Goal: Information Seeking & Learning: Understand process/instructions

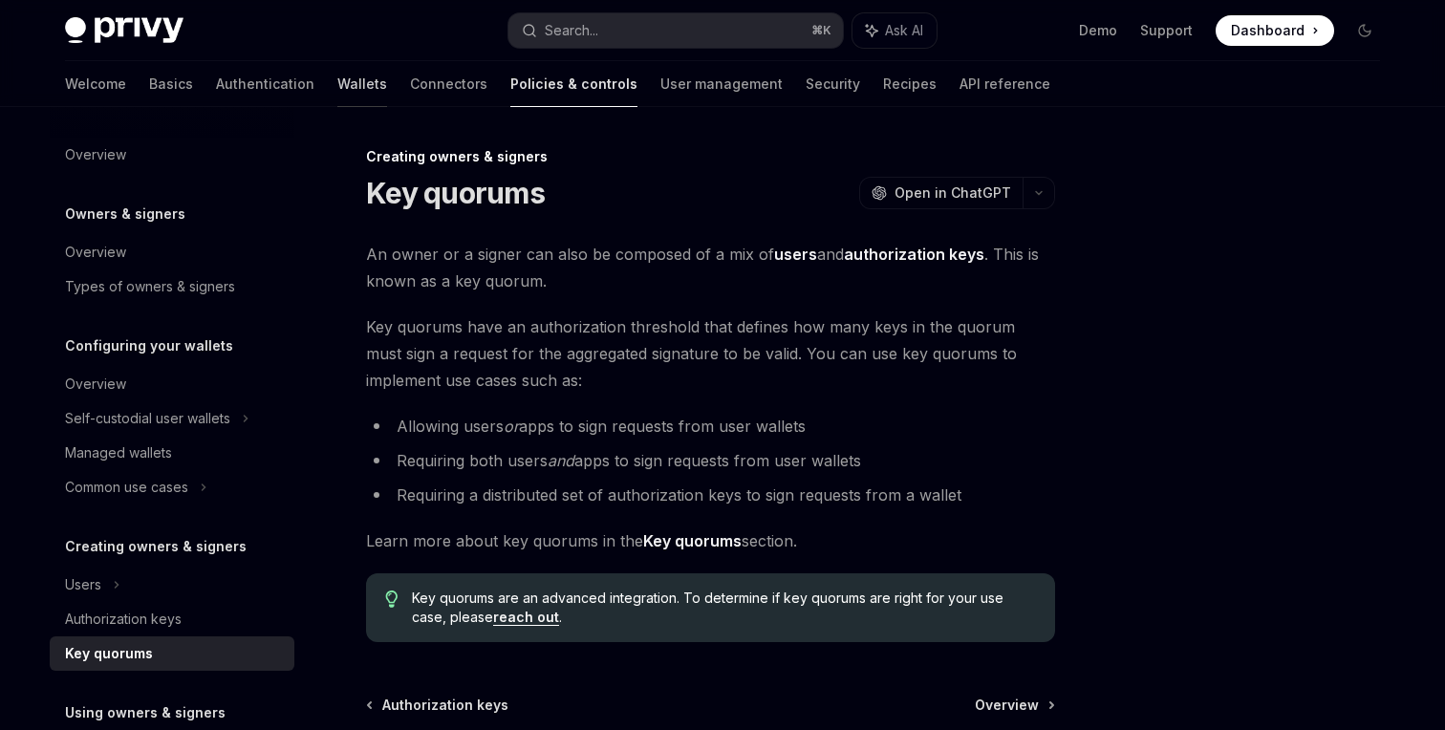
click at [337, 92] on link "Wallets" at bounding box center [362, 84] width 50 height 46
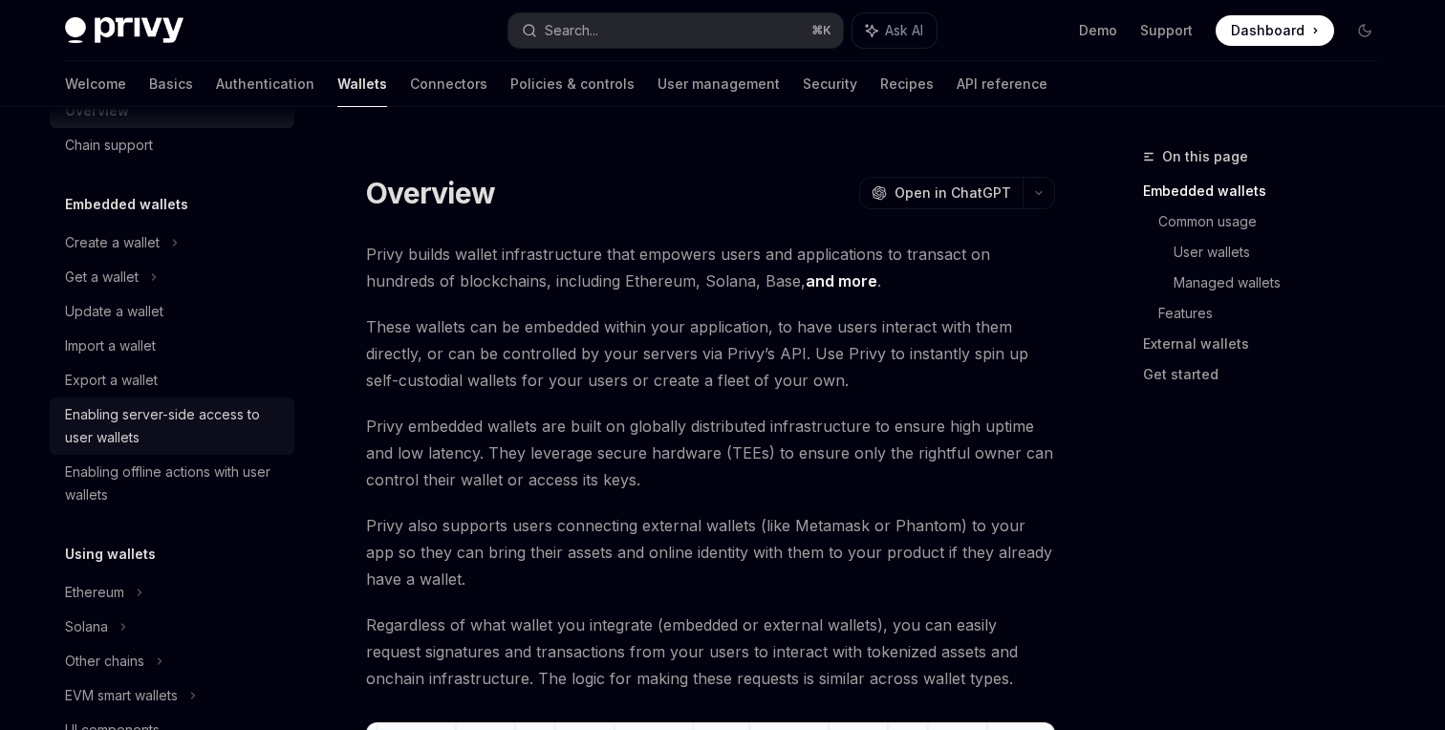
scroll to position [56, 0]
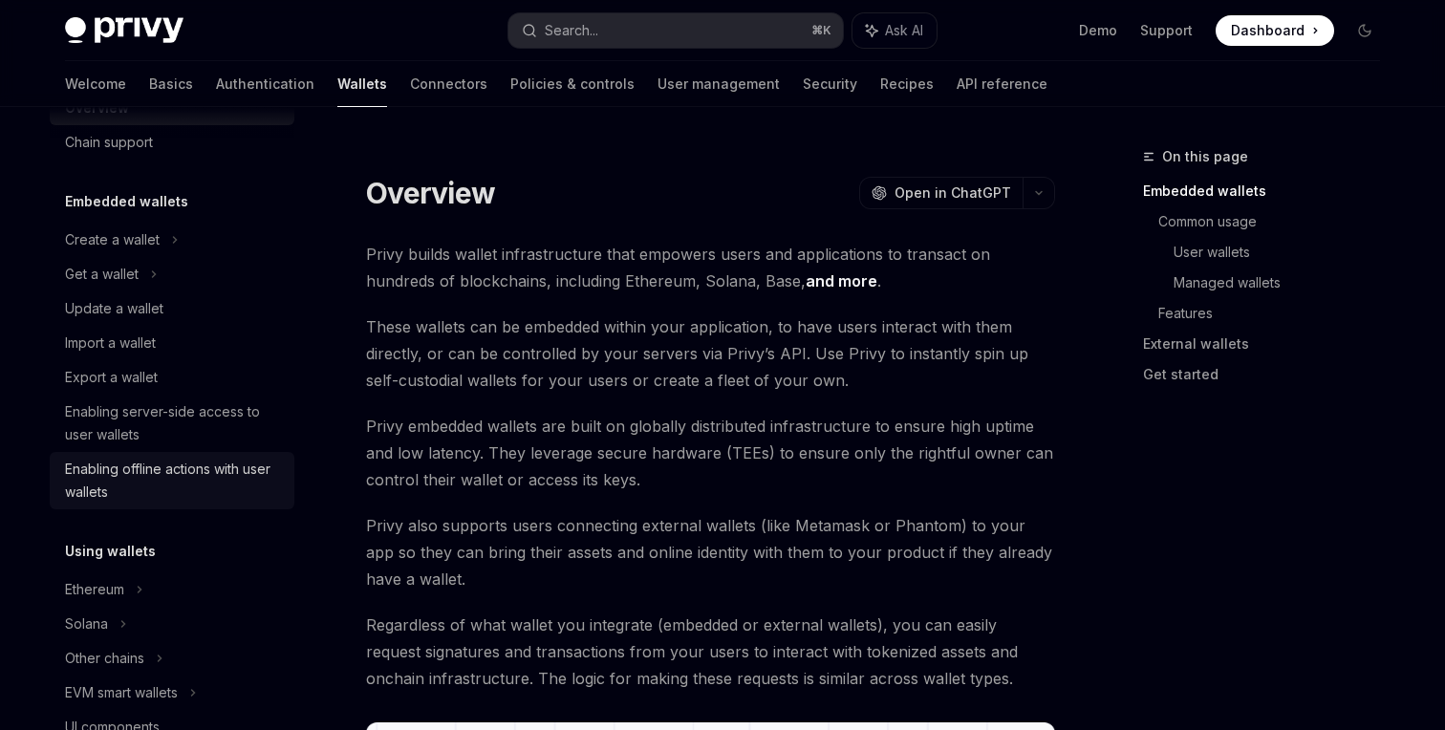
click at [162, 495] on div "Enabling offline actions with user wallets" at bounding box center [174, 481] width 218 height 46
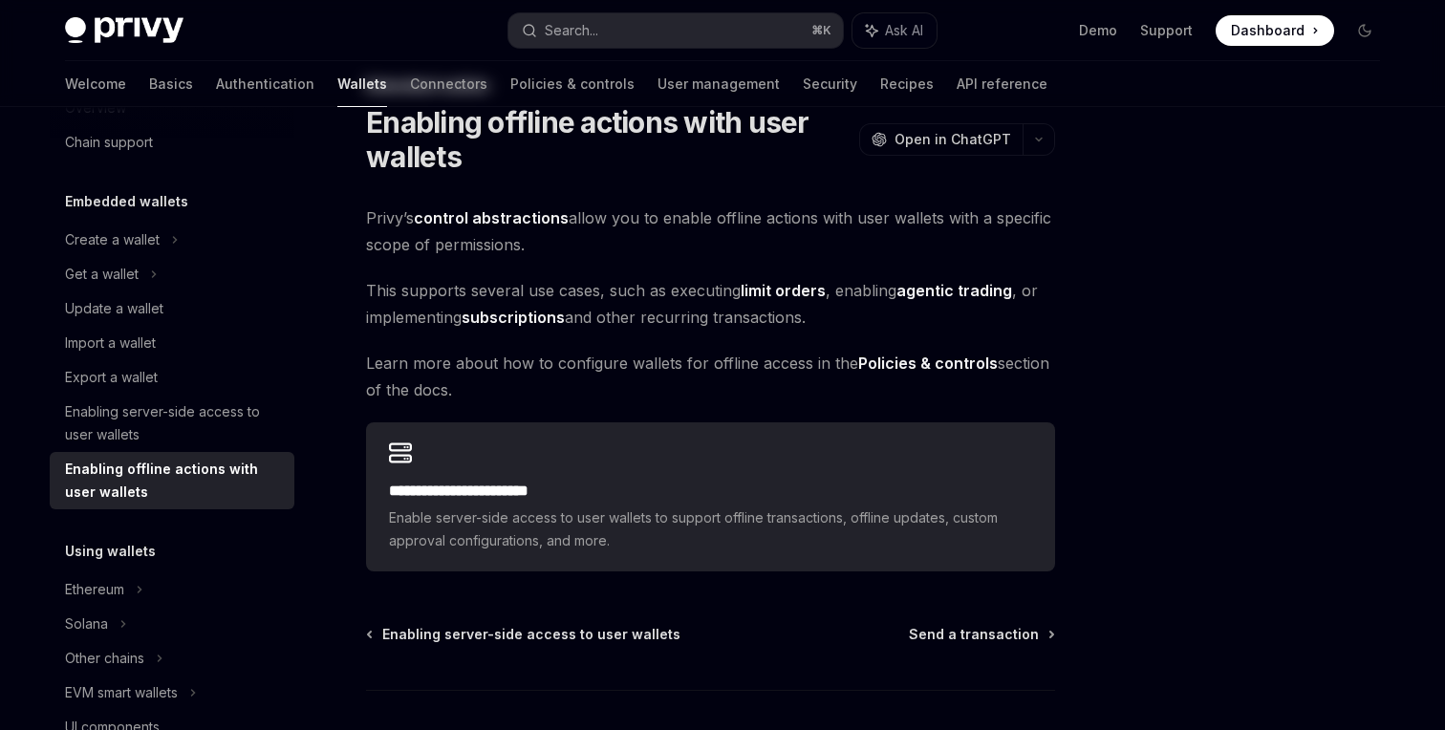
scroll to position [196, 0]
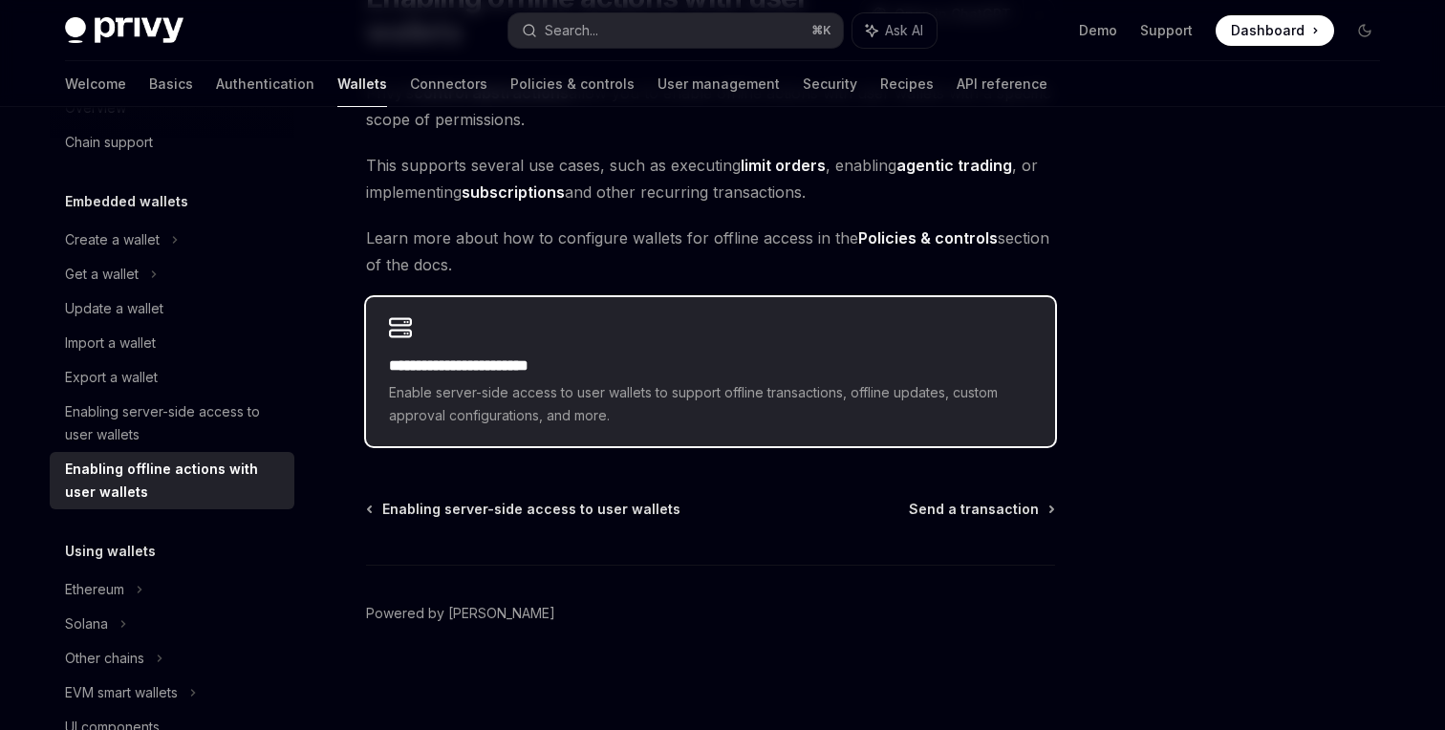
click at [814, 339] on div "**********" at bounding box center [710, 371] width 689 height 149
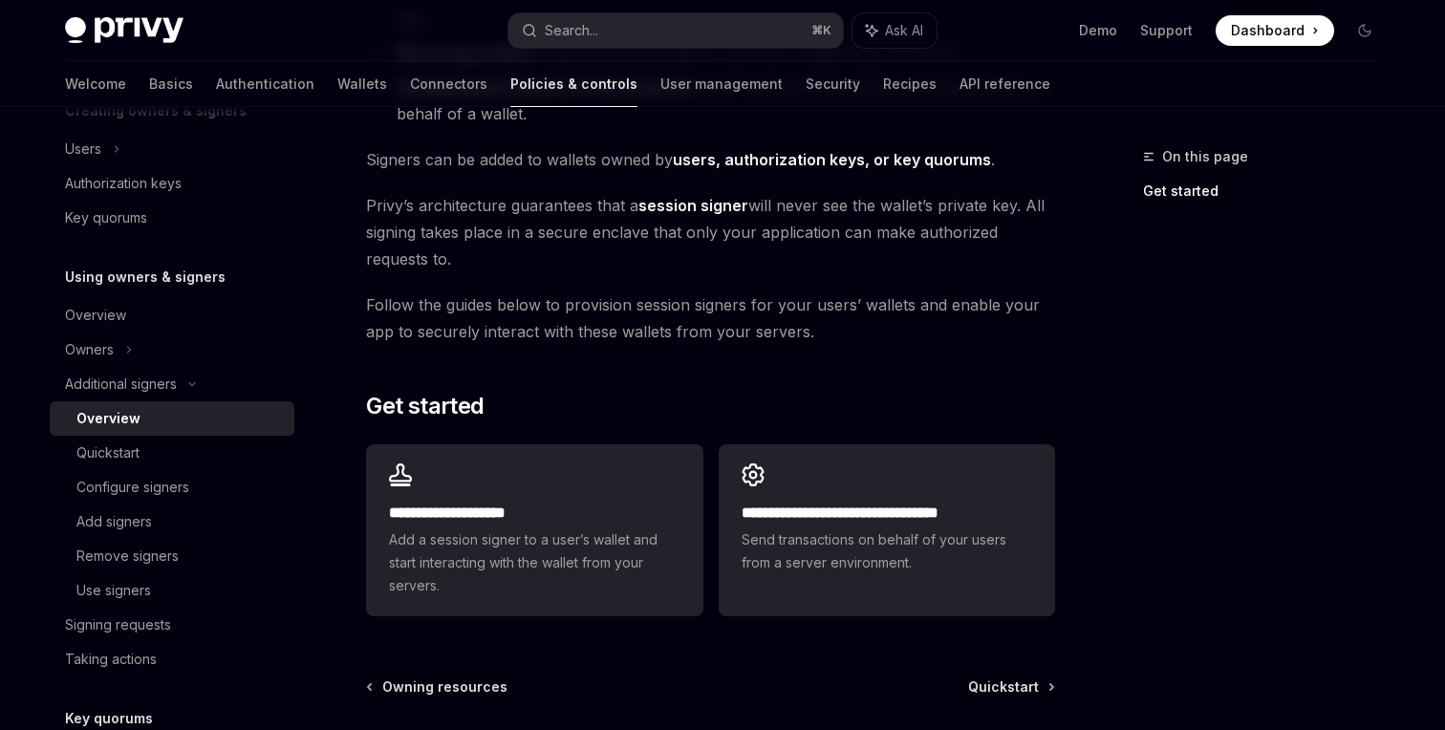
scroll to position [353, 0]
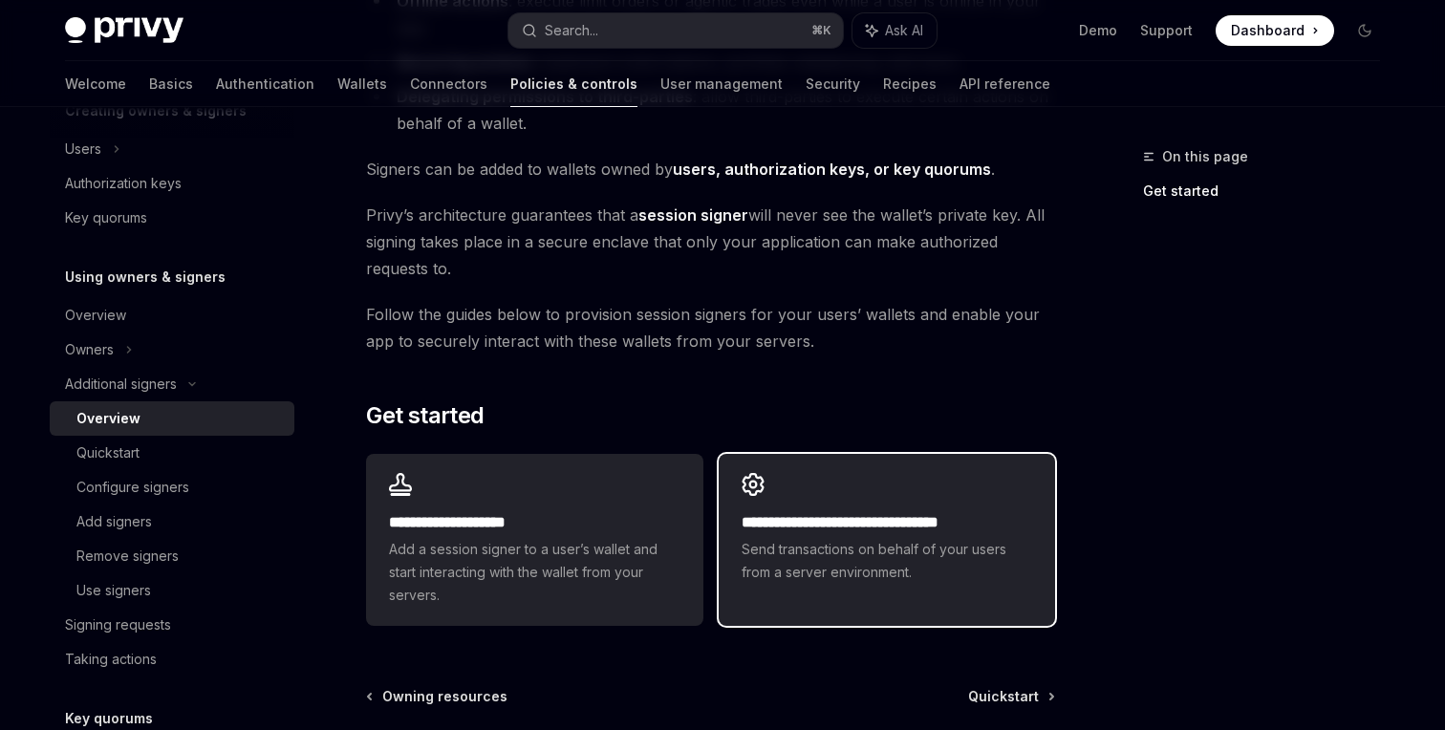
click at [770, 533] on h2 "**********" at bounding box center [887, 522] width 291 height 23
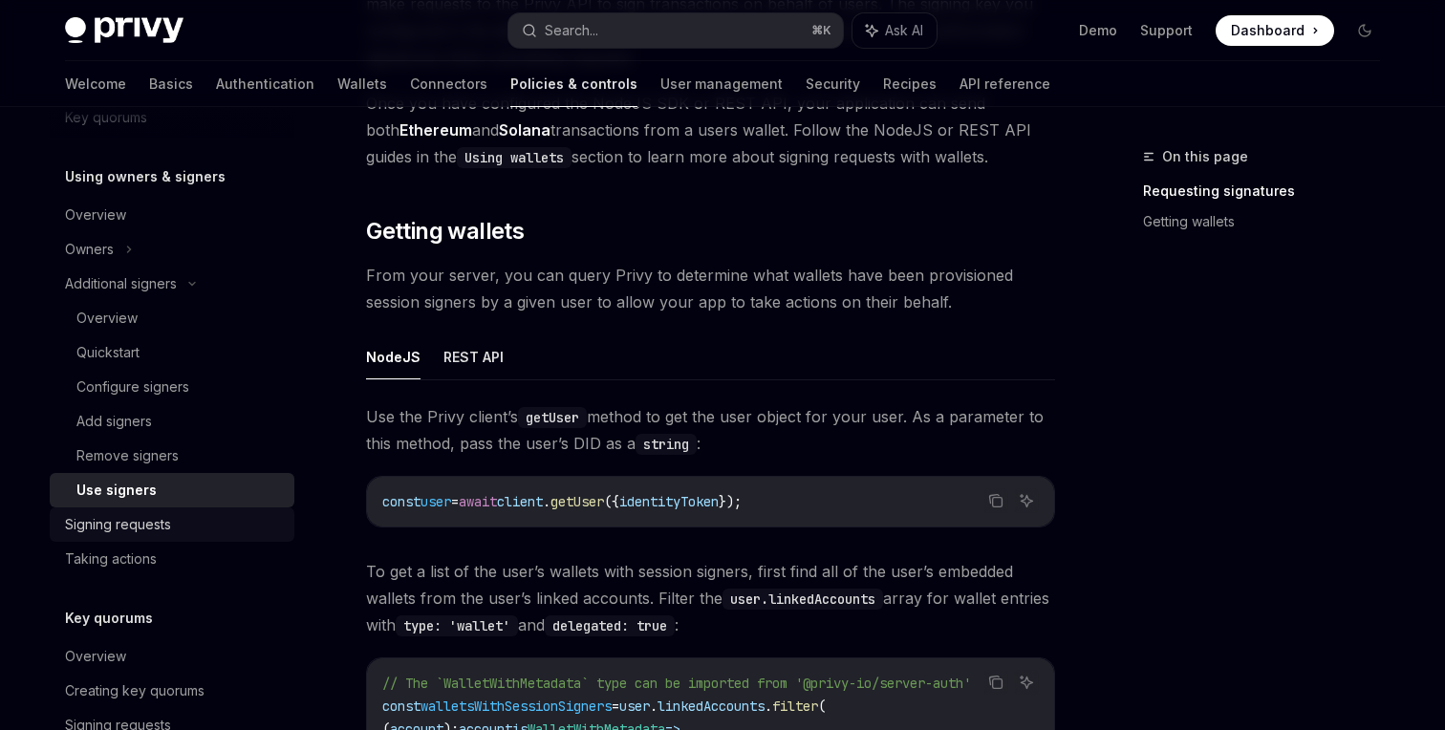
scroll to position [548, 0]
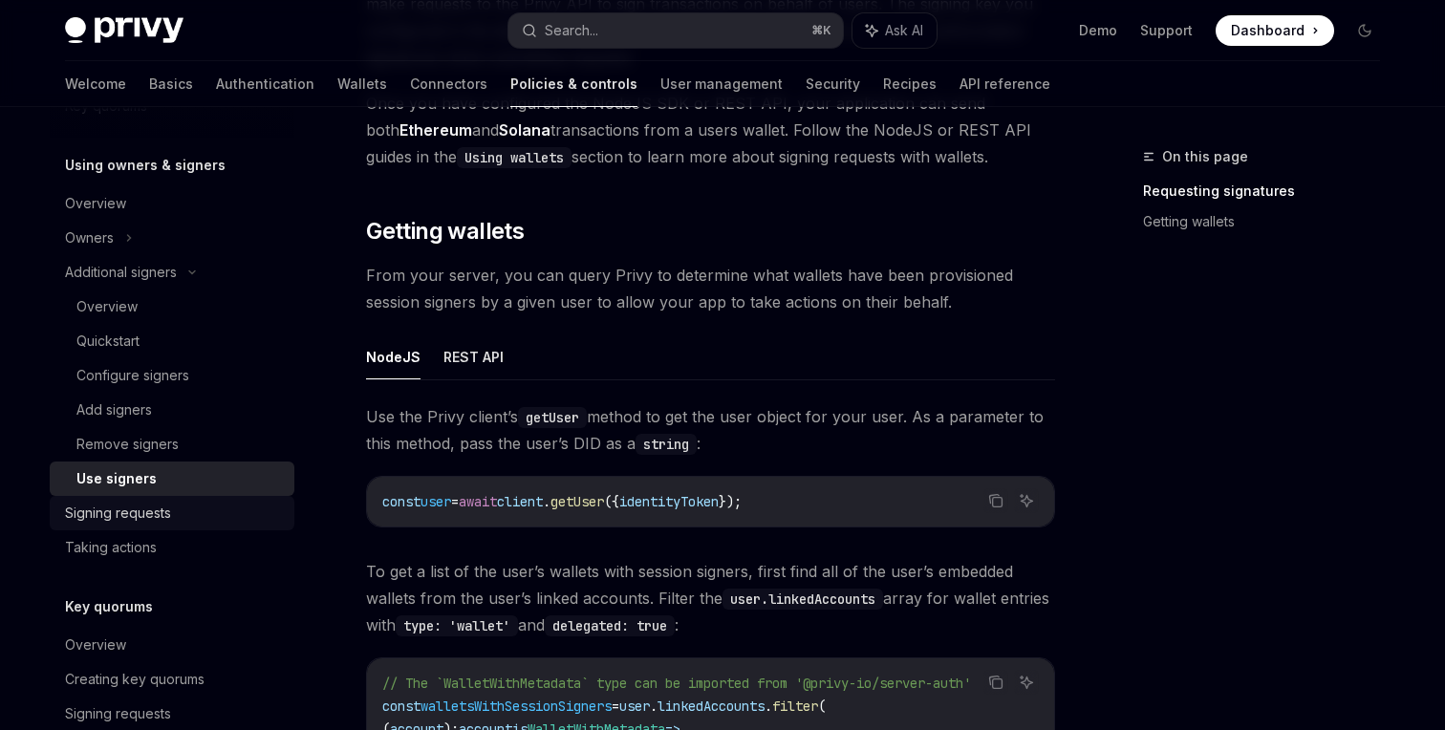
click at [236, 500] on link "Signing requests" at bounding box center [172, 513] width 245 height 34
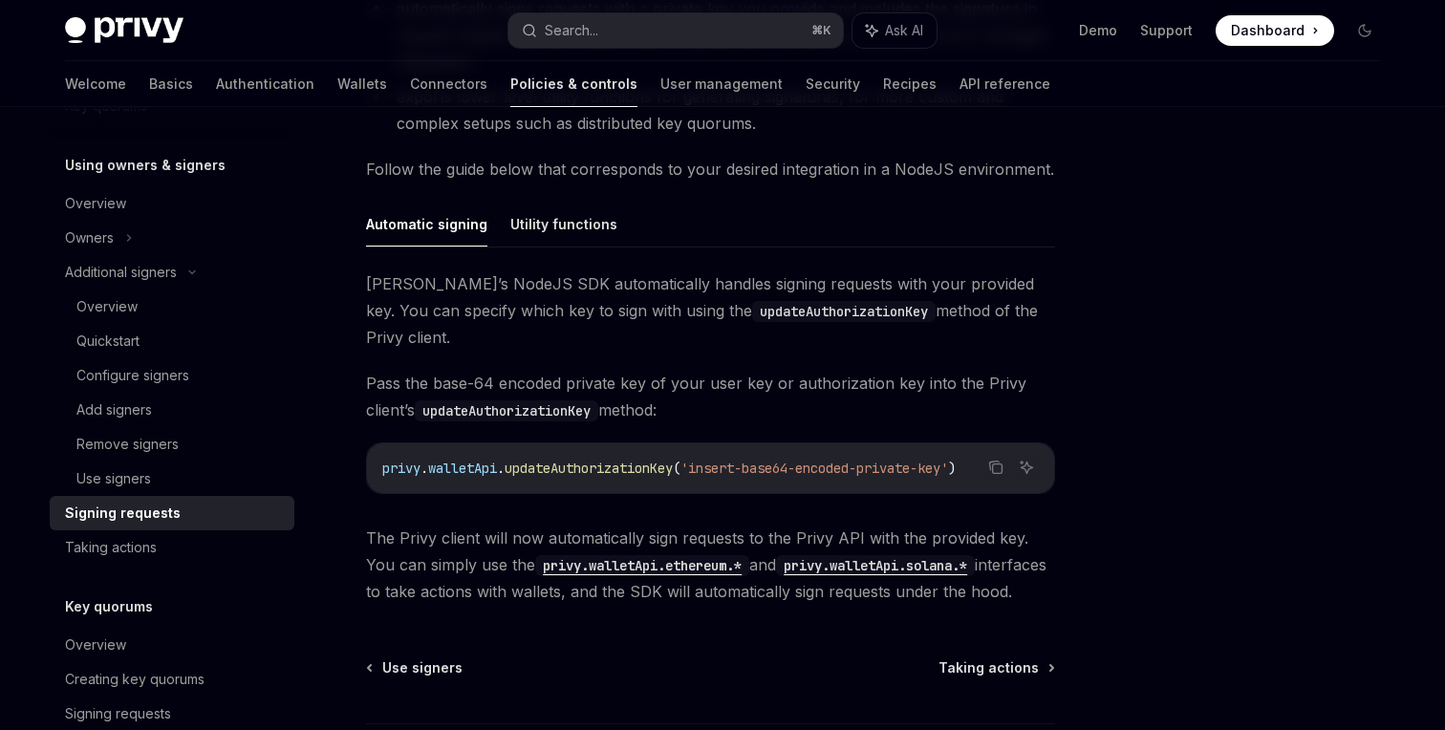
scroll to position [521, 0]
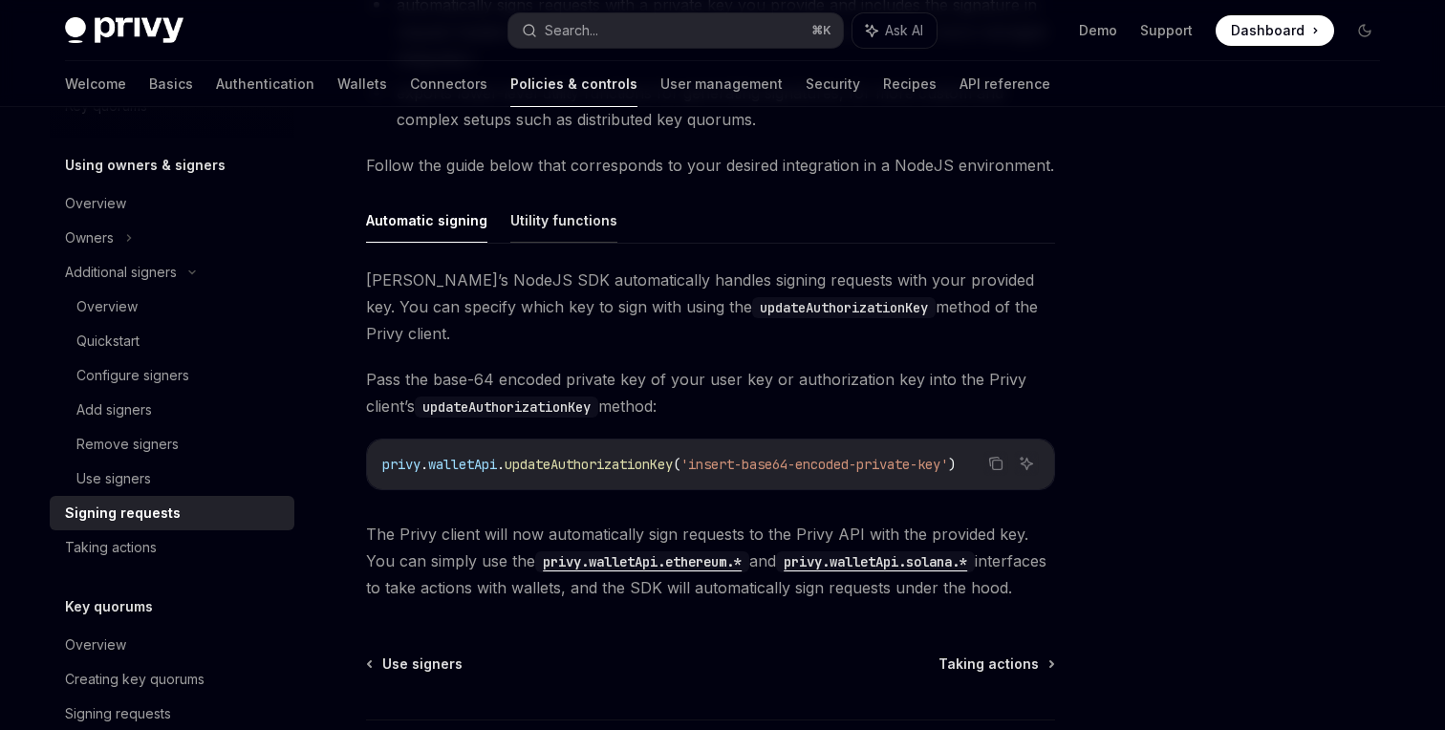
click at [571, 218] on button "Utility functions" at bounding box center [563, 220] width 107 height 45
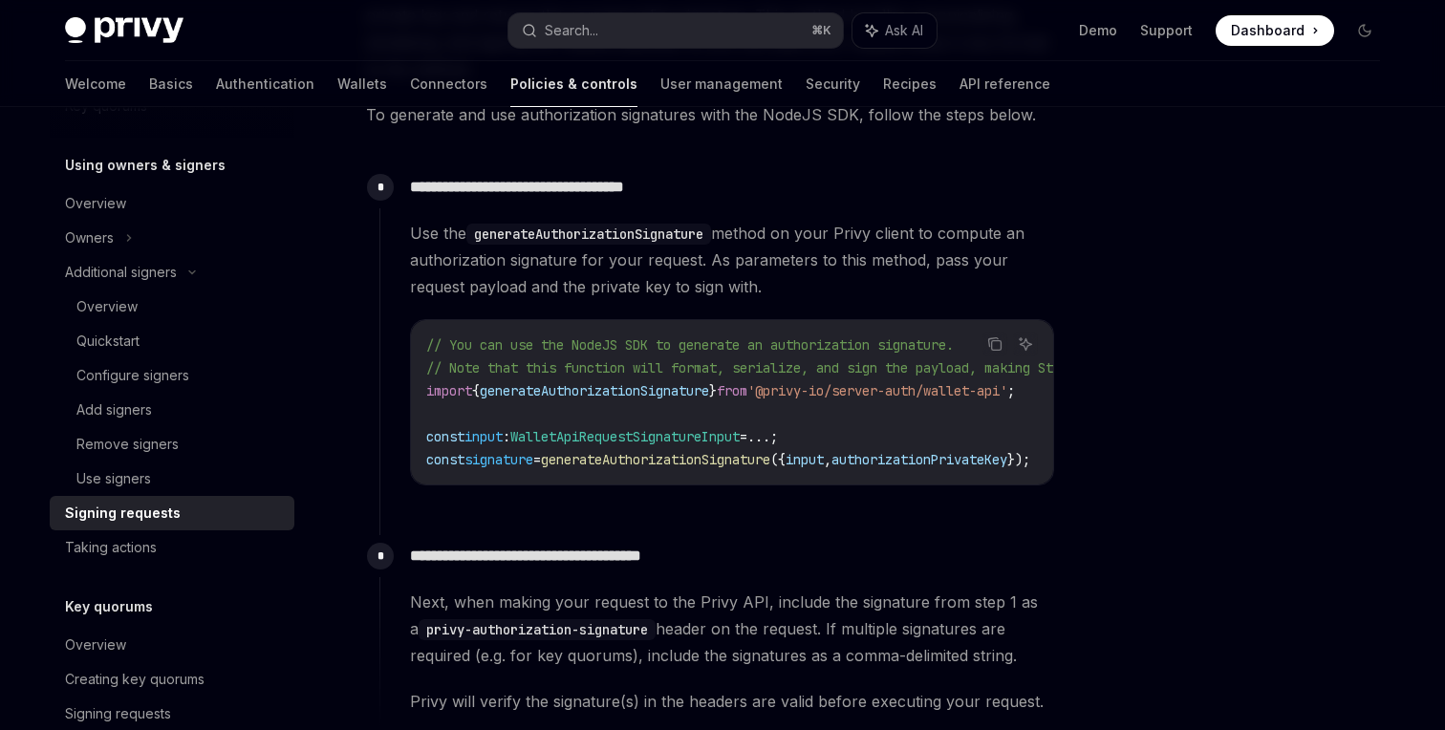
scroll to position [1221, 0]
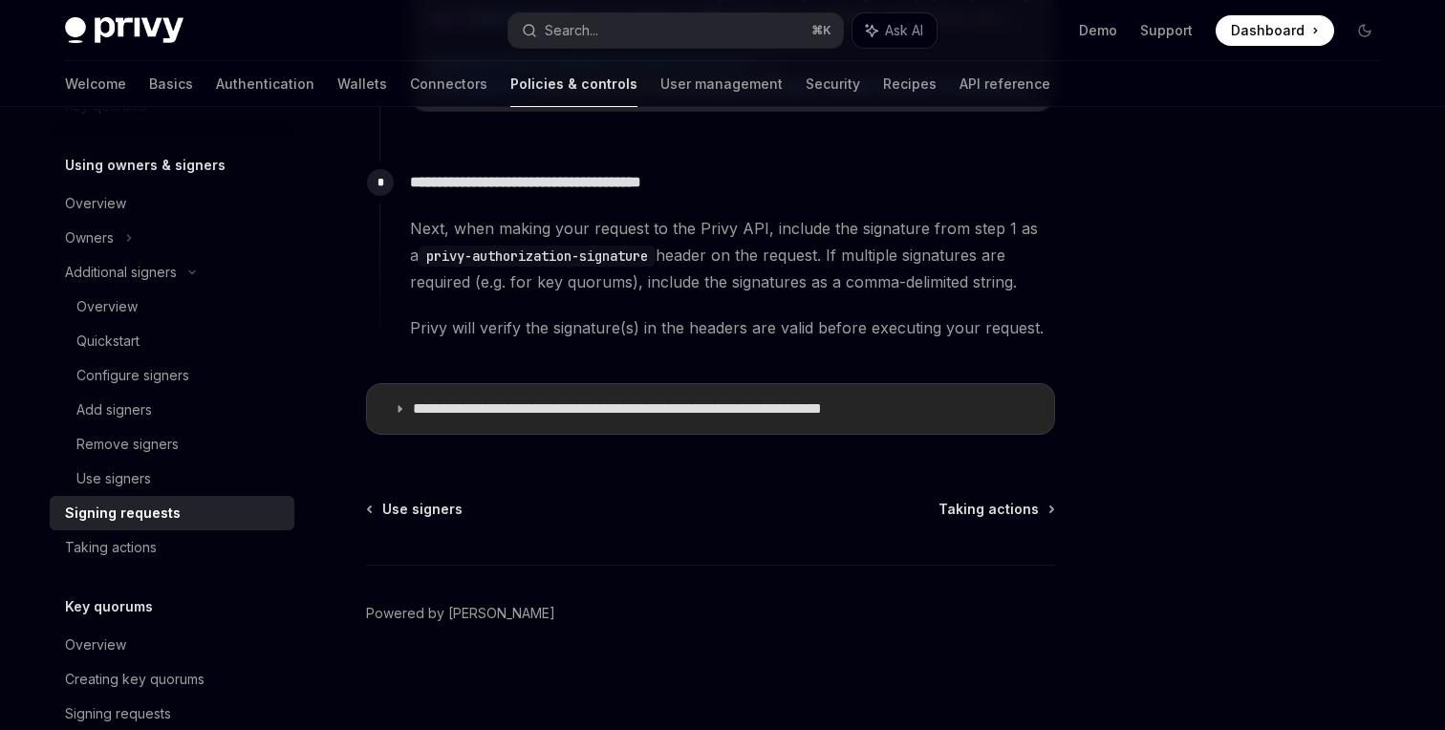
click at [395, 417] on summary "**********" at bounding box center [710, 409] width 687 height 50
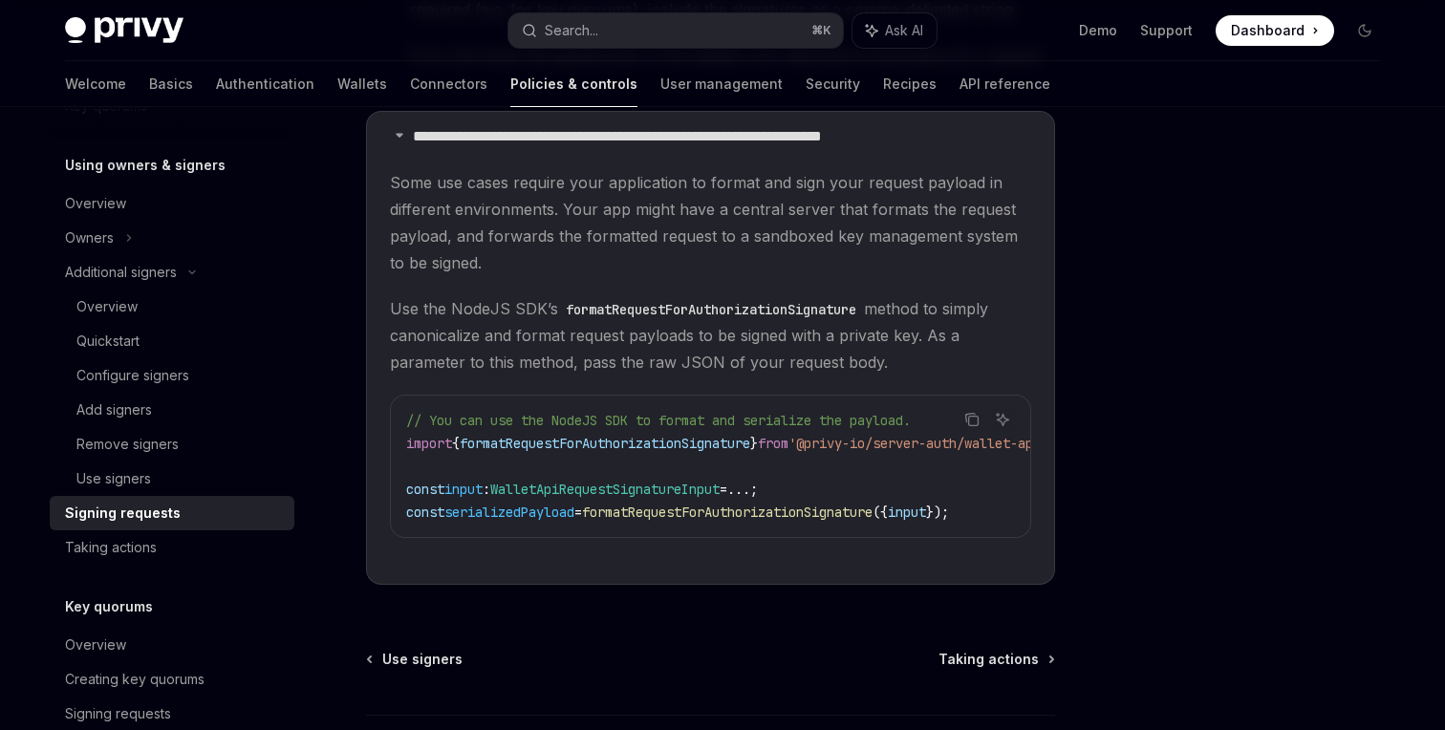
scroll to position [1645, 0]
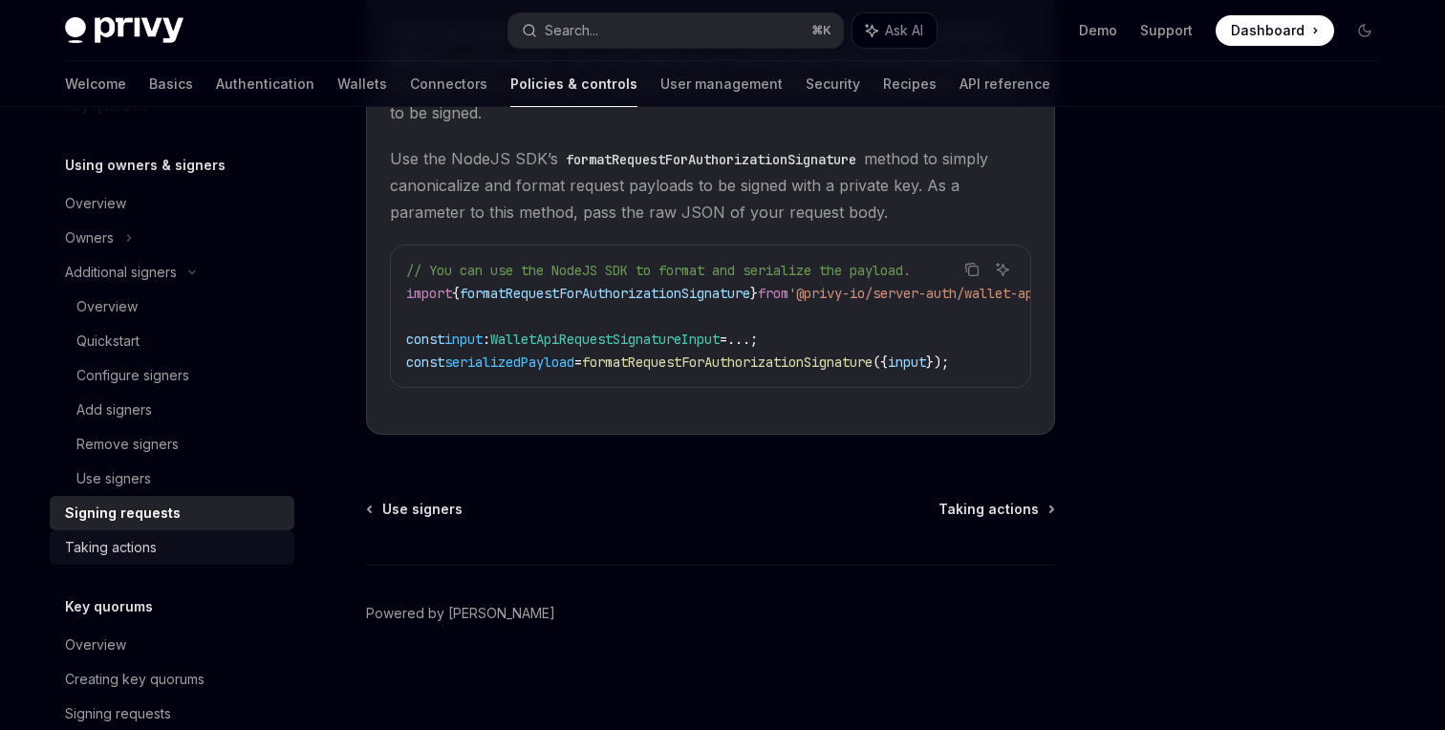
click at [162, 552] on div "Taking actions" at bounding box center [174, 547] width 218 height 23
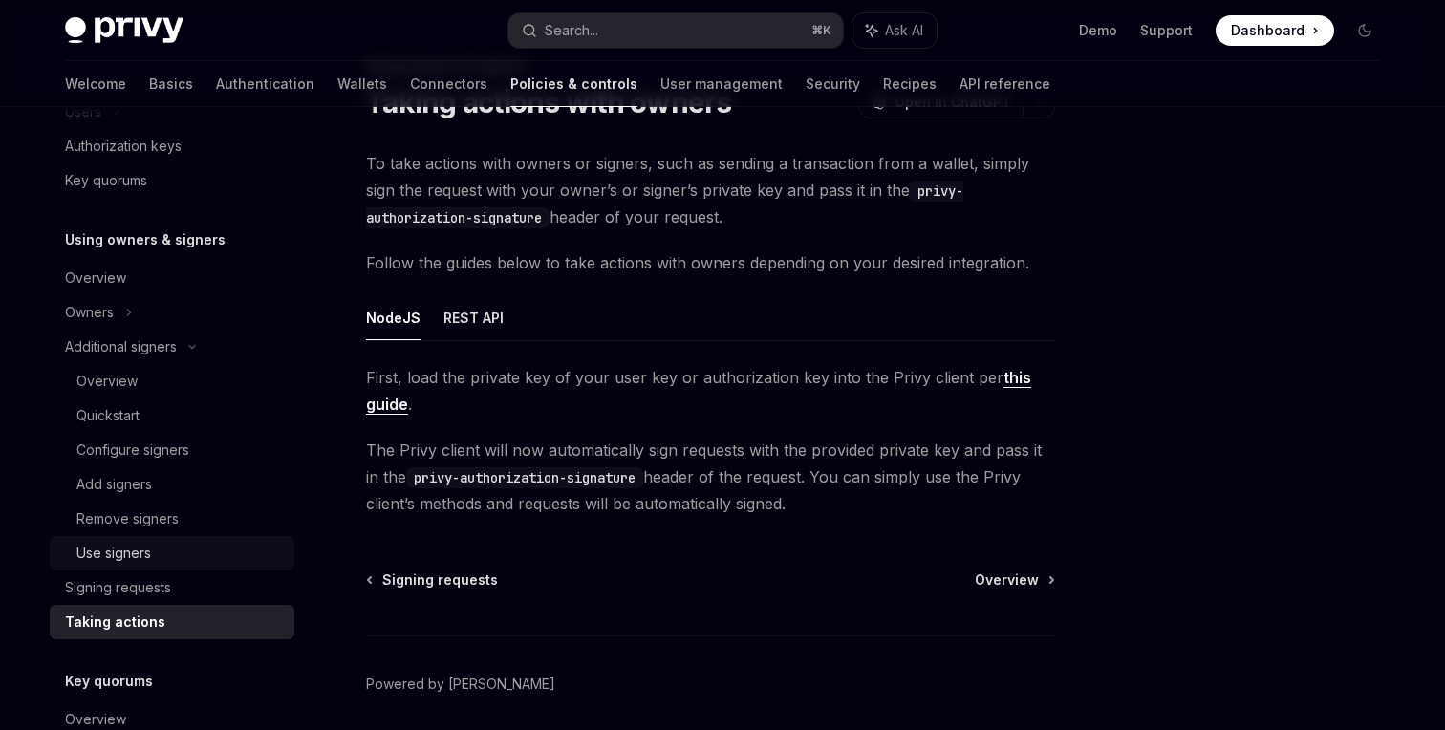
scroll to position [472, 0]
click at [141, 389] on div "Overview" at bounding box center [179, 382] width 206 height 23
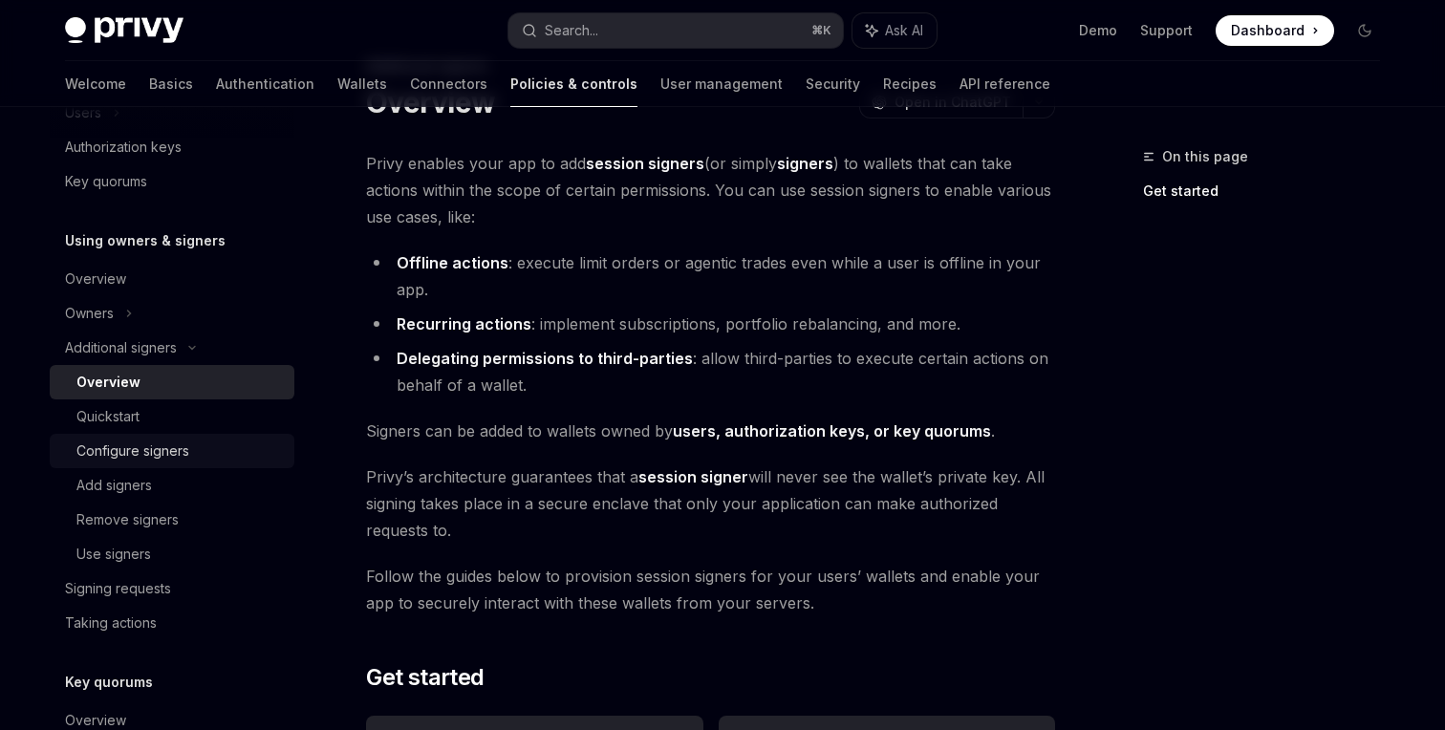
click at [144, 458] on div "Configure signers" at bounding box center [132, 451] width 113 height 23
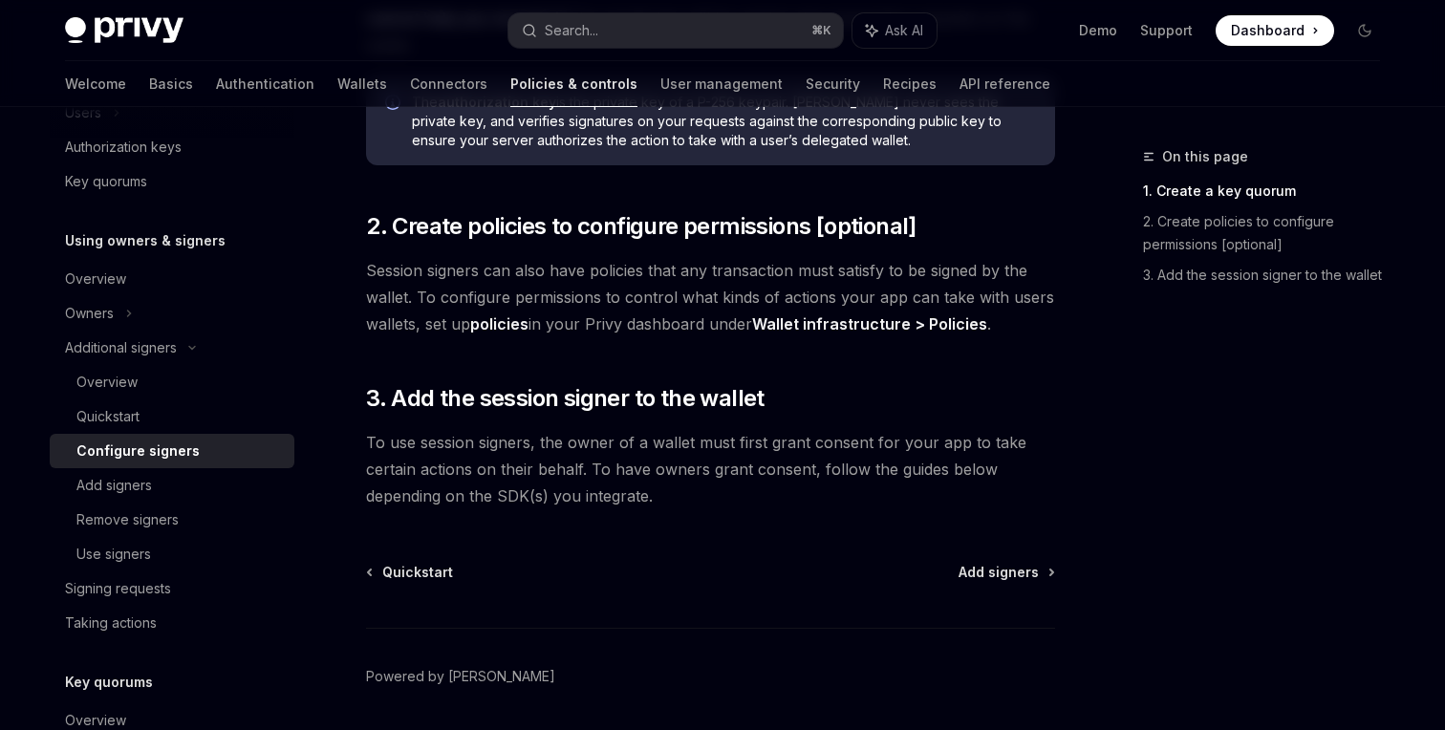
scroll to position [662, 0]
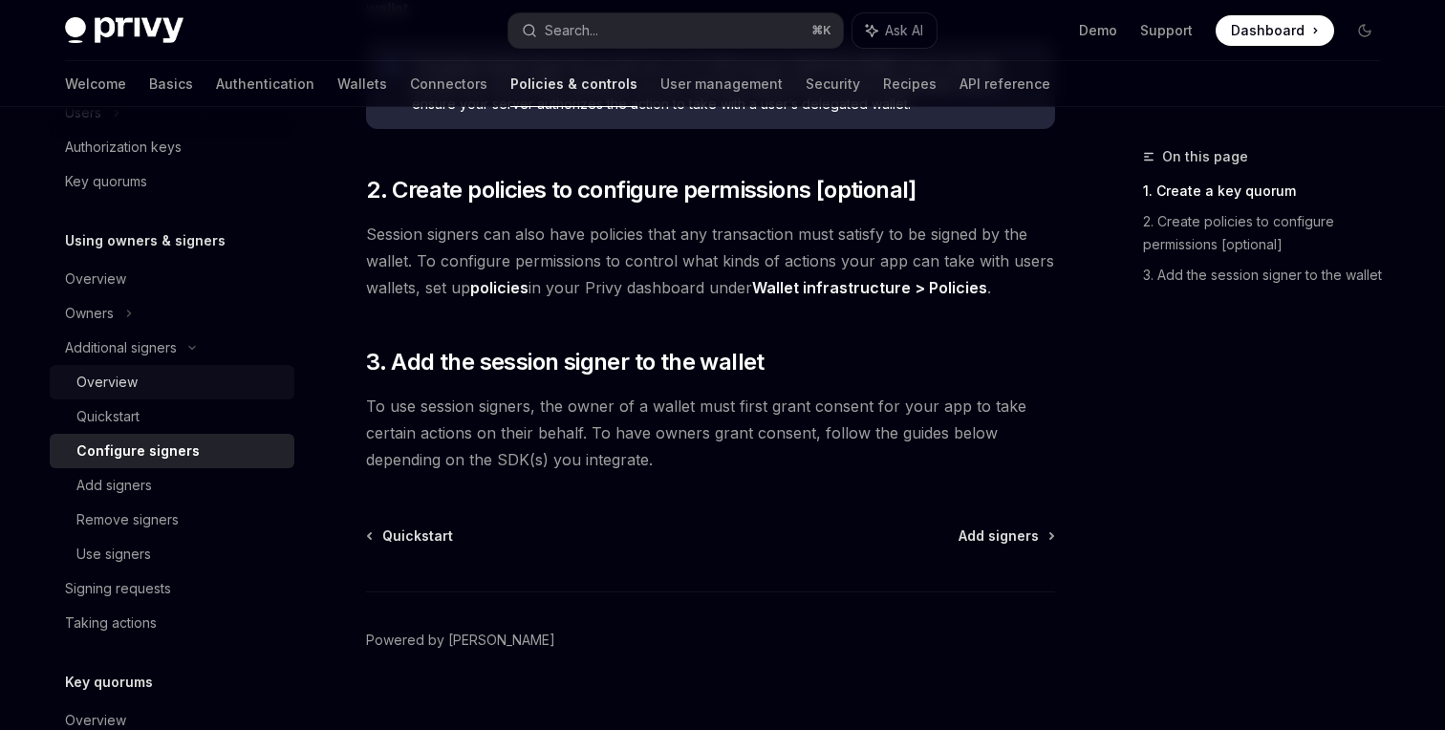
click at [140, 380] on div "Overview" at bounding box center [179, 382] width 206 height 23
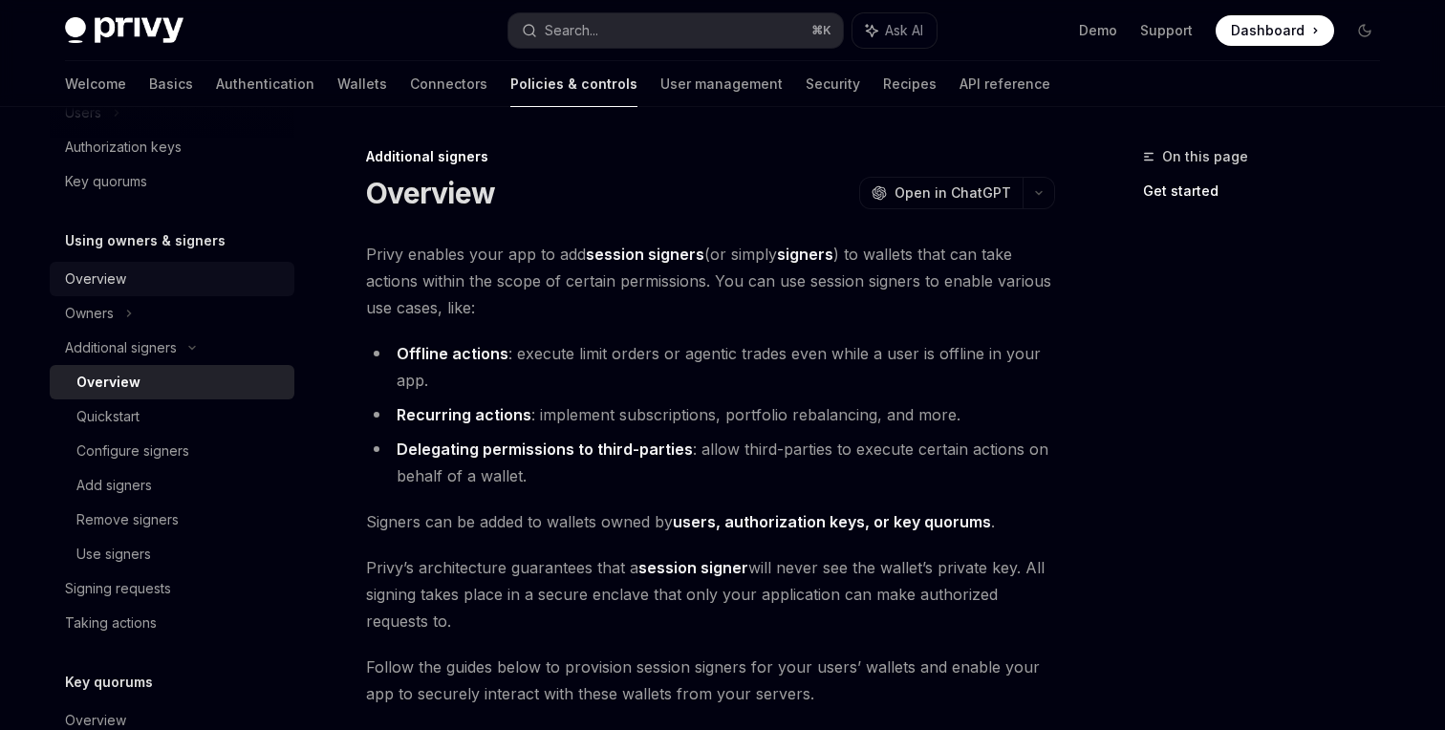
click at [122, 291] on link "Overview" at bounding box center [172, 279] width 245 height 34
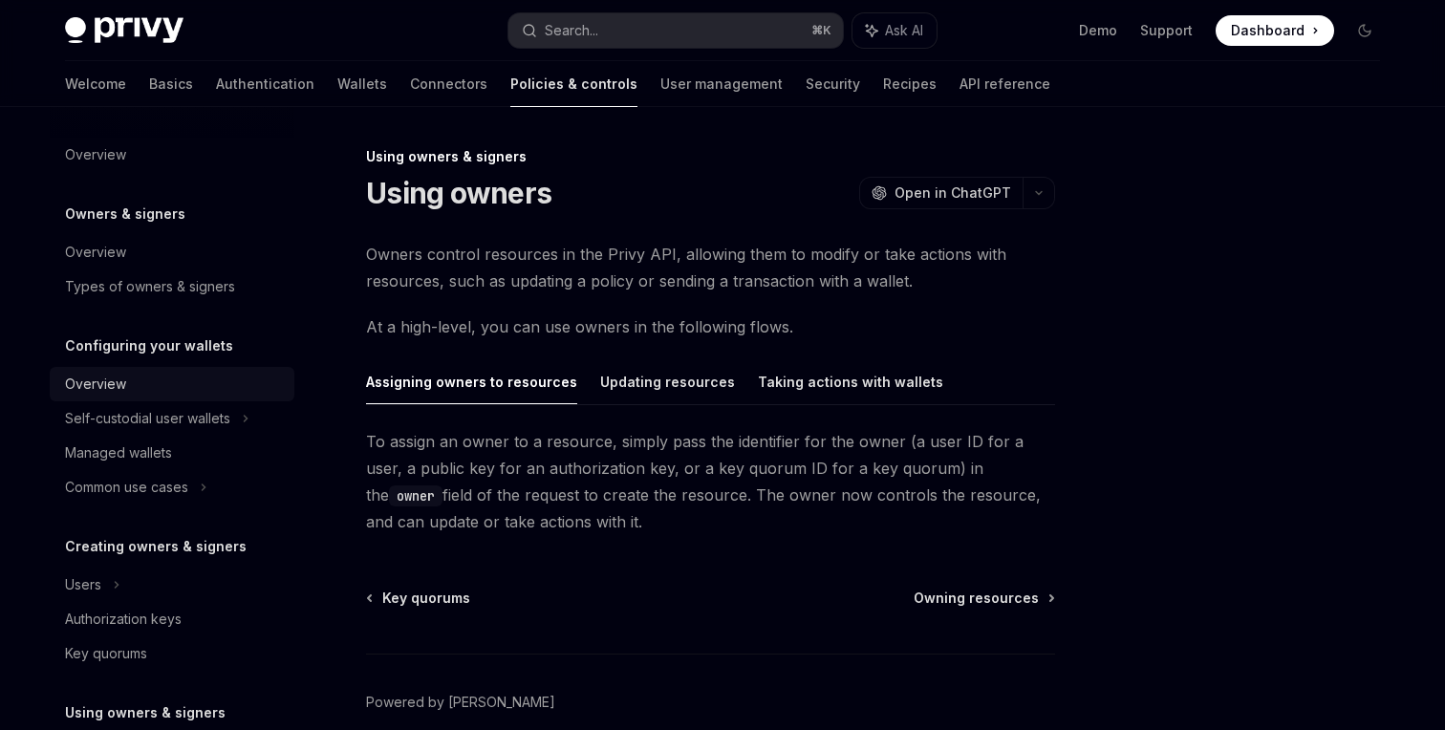
click at [134, 380] on div "Overview" at bounding box center [174, 384] width 218 height 23
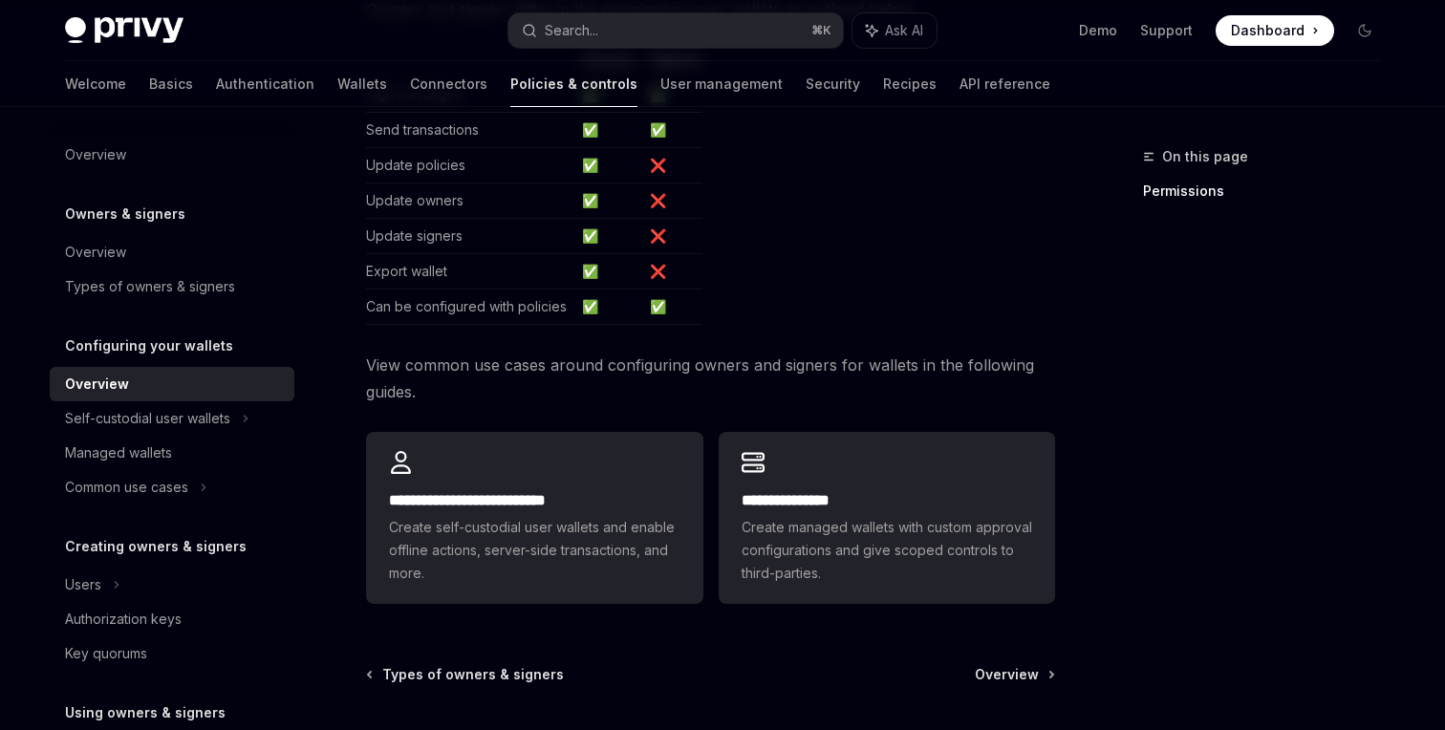
scroll to position [525, 0]
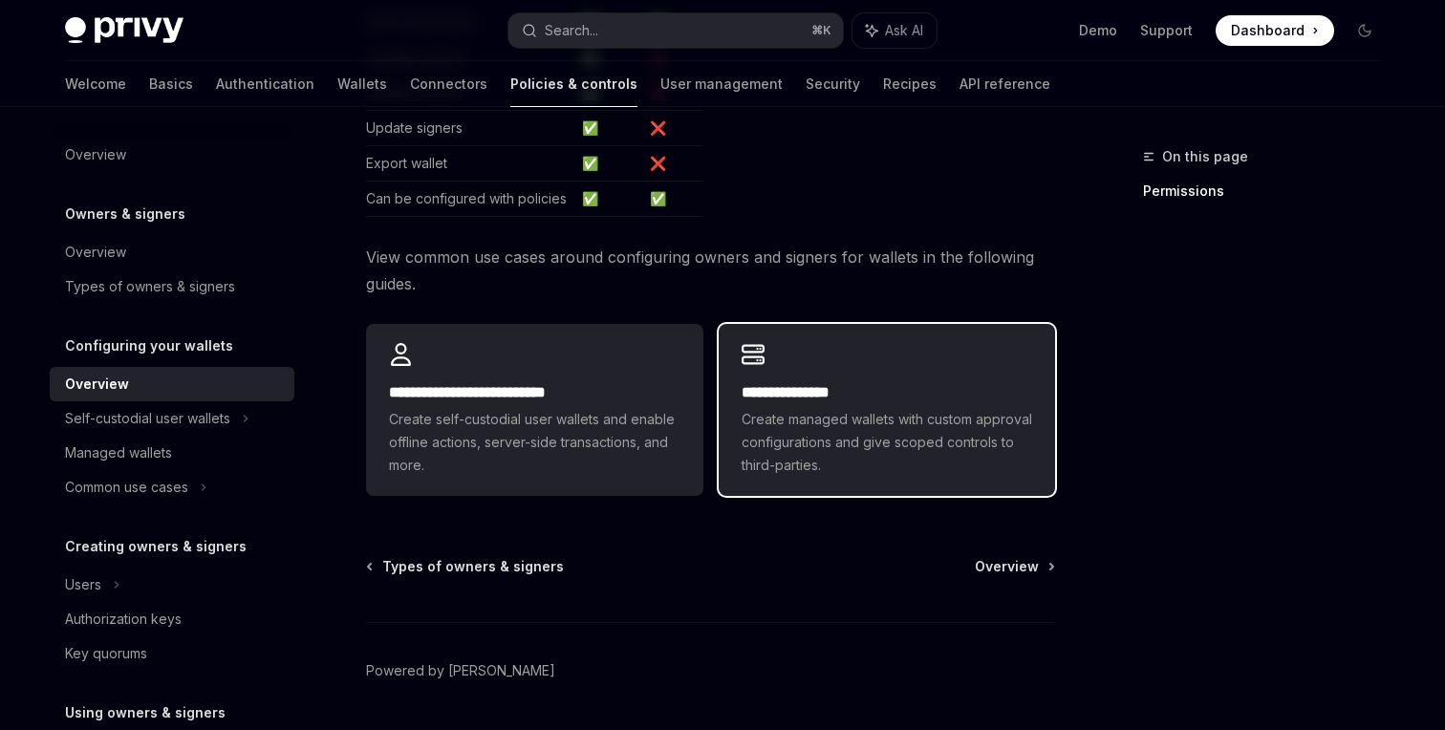
click at [864, 403] on h2 "**********" at bounding box center [887, 392] width 291 height 23
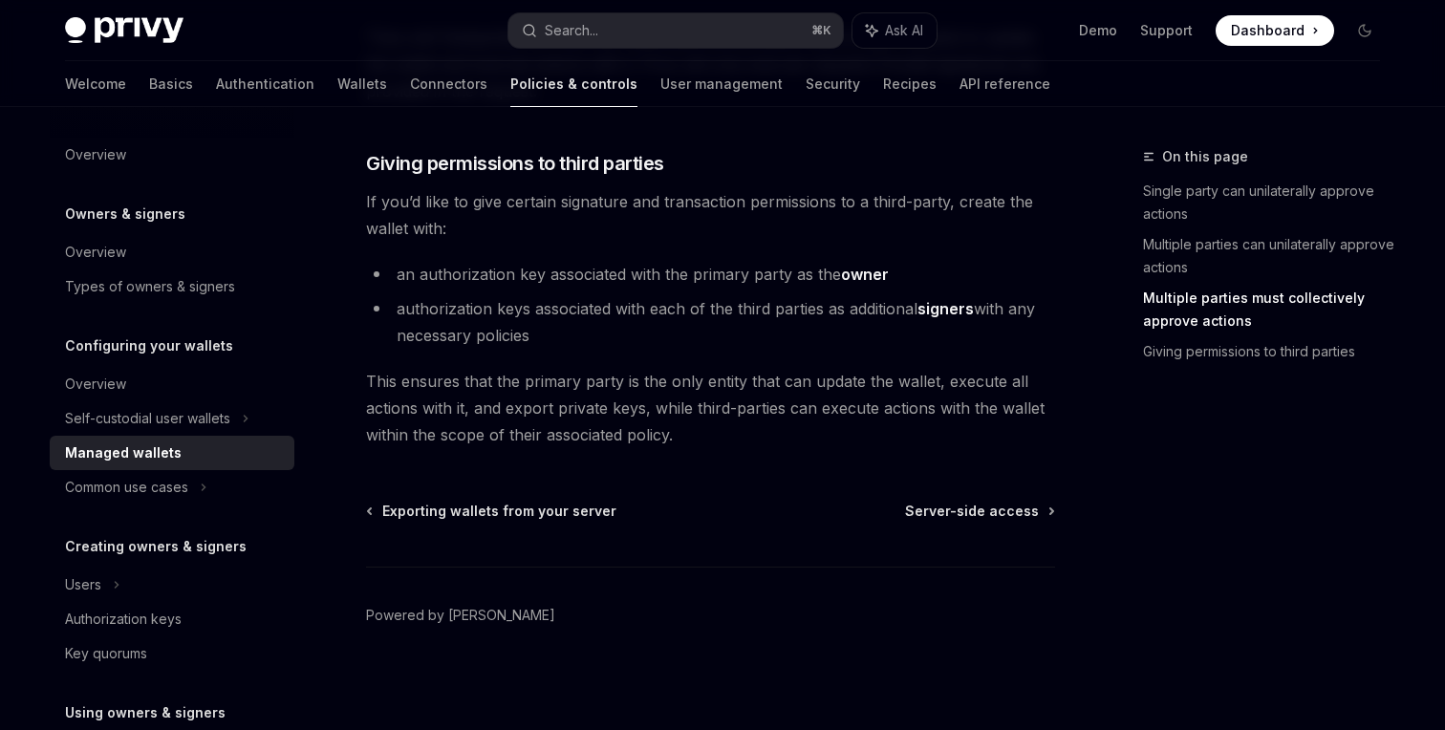
scroll to position [1037, 0]
click at [969, 505] on span "Server-side access" at bounding box center [972, 509] width 134 height 19
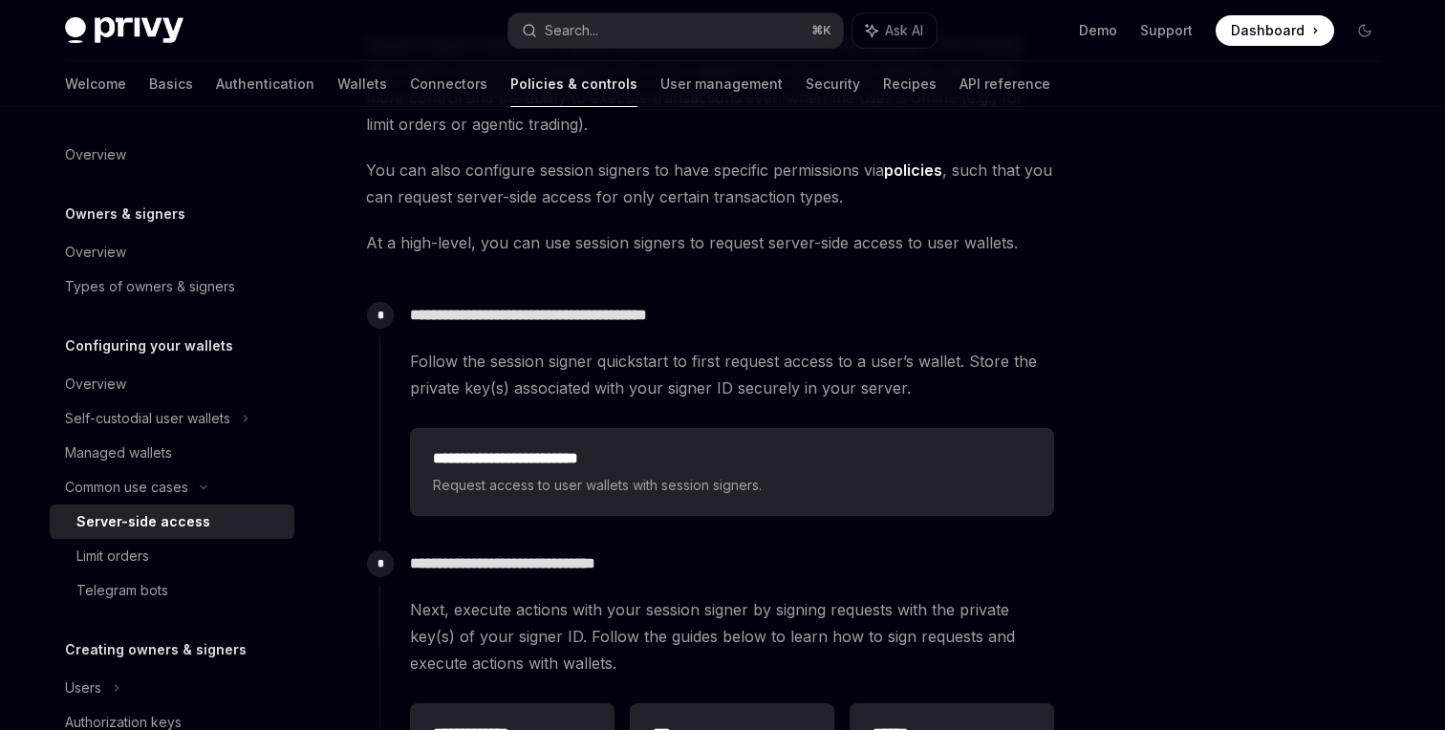
scroll to position [425, 0]
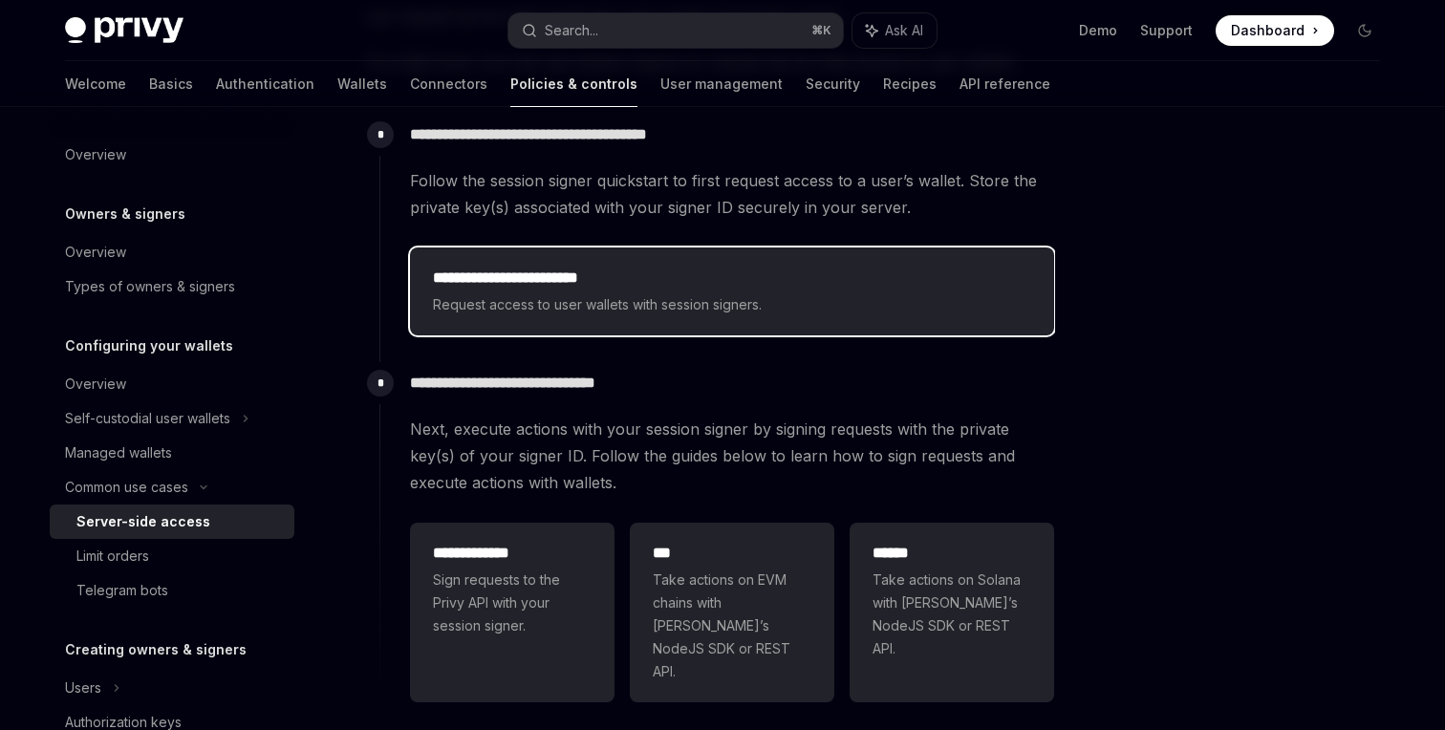
click at [757, 300] on span "Request access to user wallets with session signers." at bounding box center [732, 304] width 598 height 23
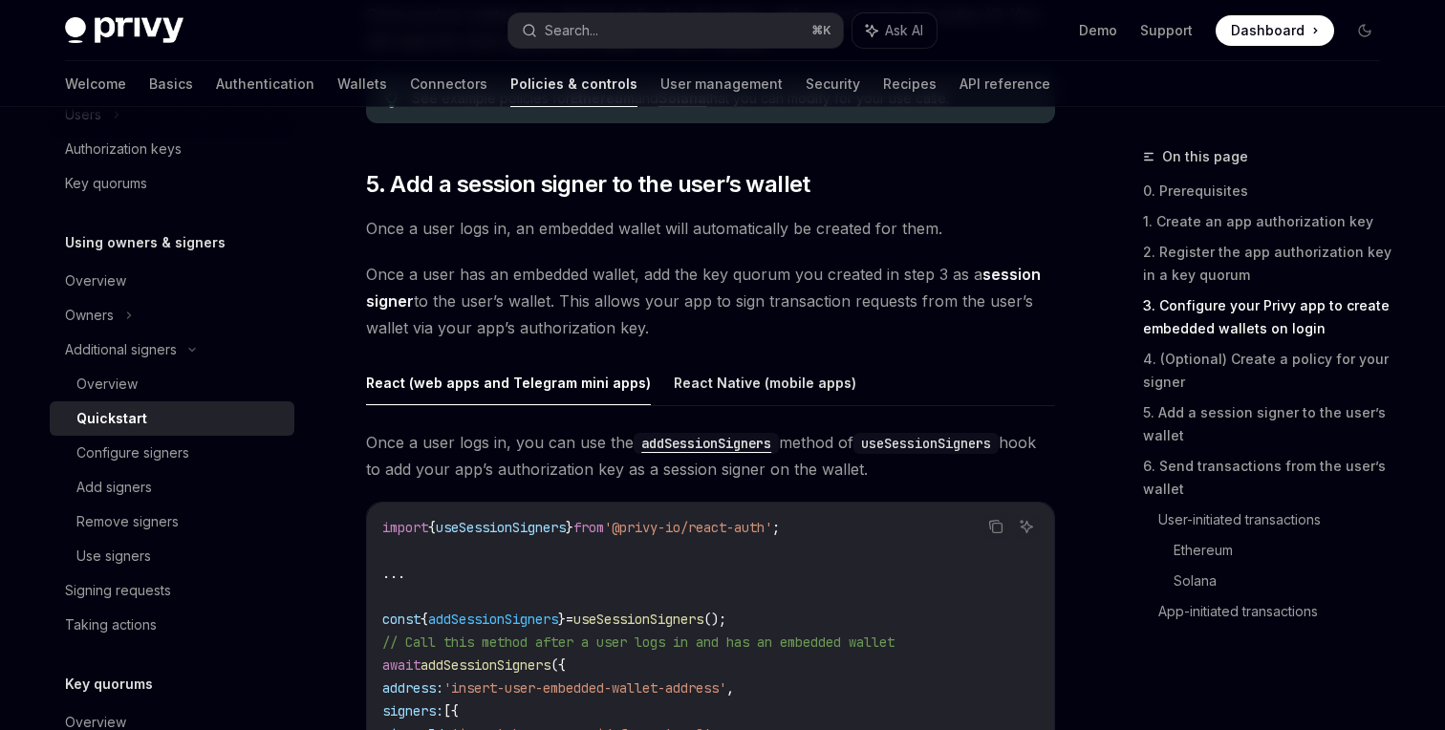
scroll to position [3037, 0]
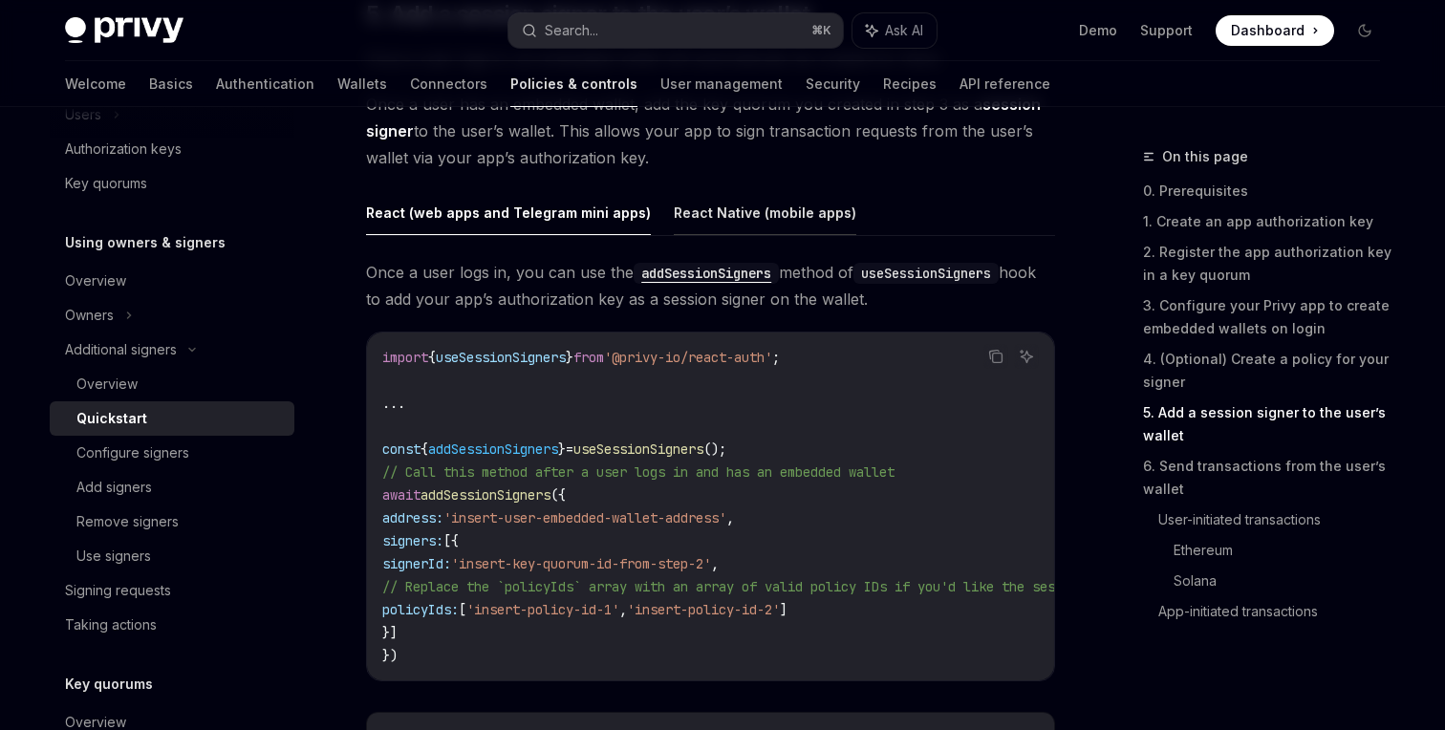
click at [754, 216] on button "React Native (mobile apps)" at bounding box center [765, 212] width 183 height 45
click at [574, 208] on button "React (web apps and Telegram mini apps)" at bounding box center [508, 212] width 285 height 45
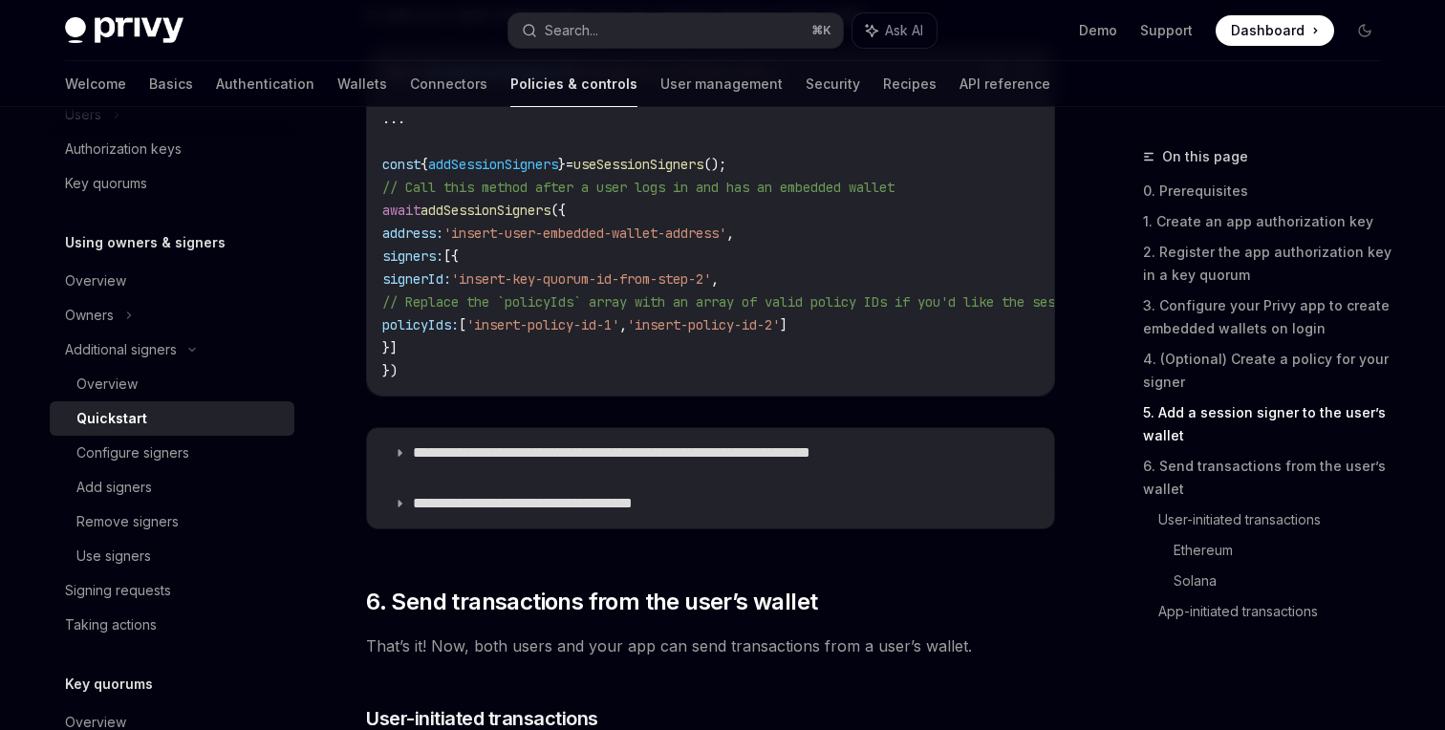
scroll to position [3328, 0]
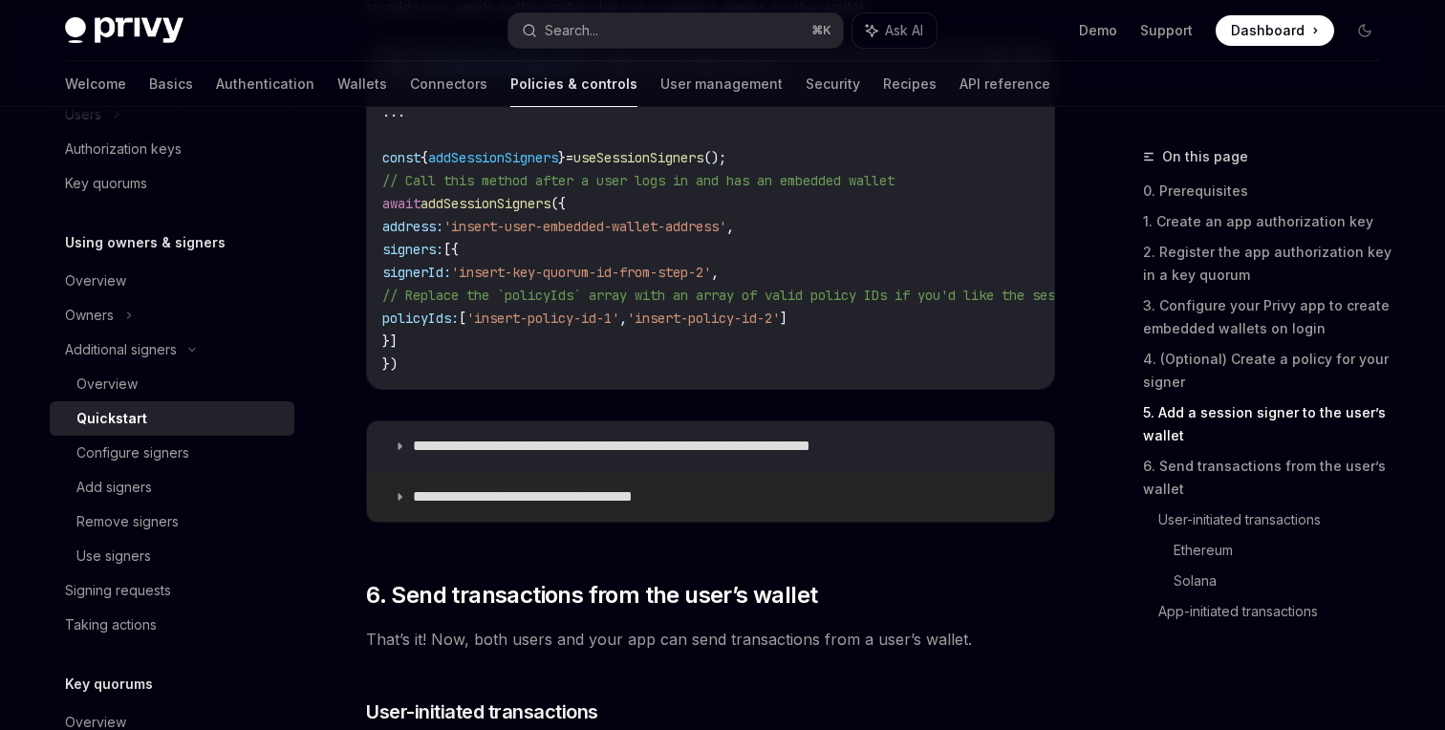
click at [403, 503] on icon at bounding box center [399, 496] width 11 height 11
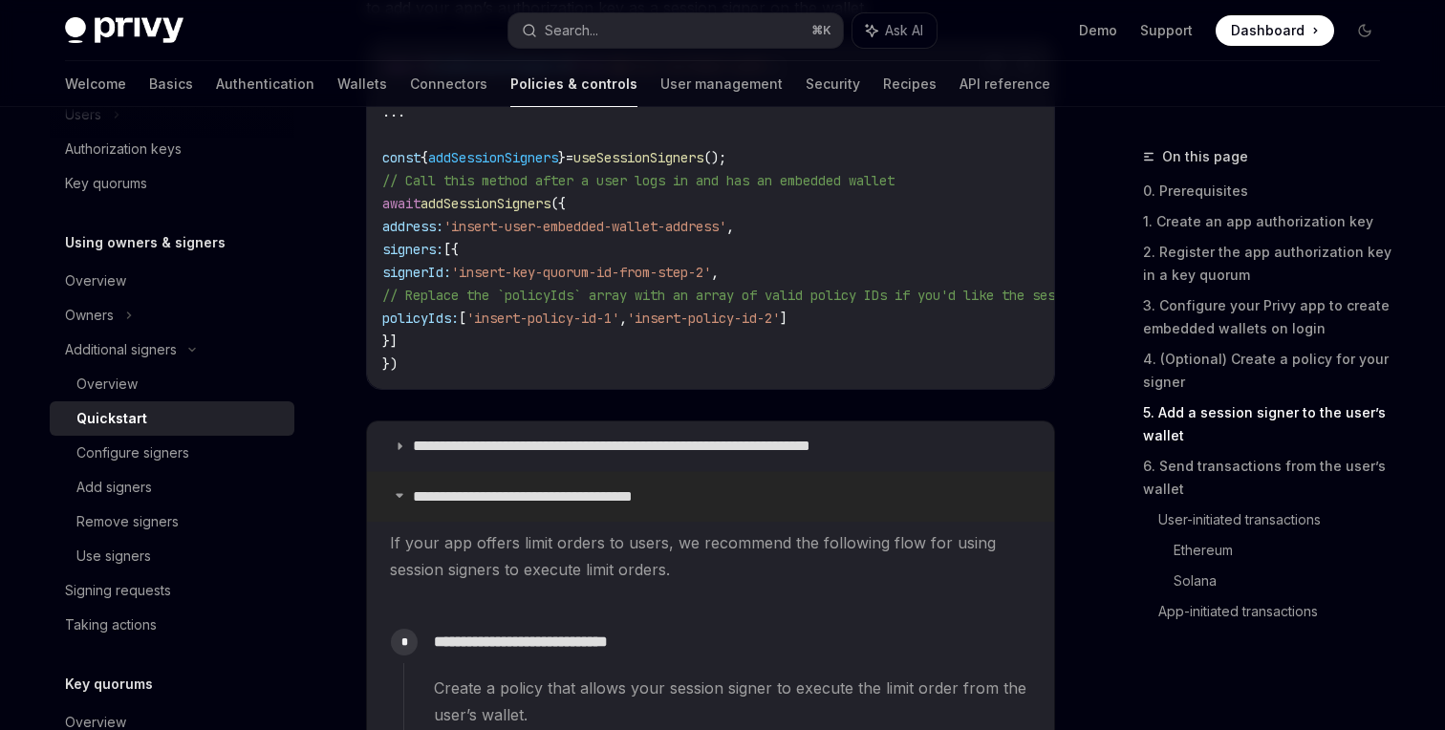
click at [403, 501] on icon at bounding box center [399, 494] width 11 height 11
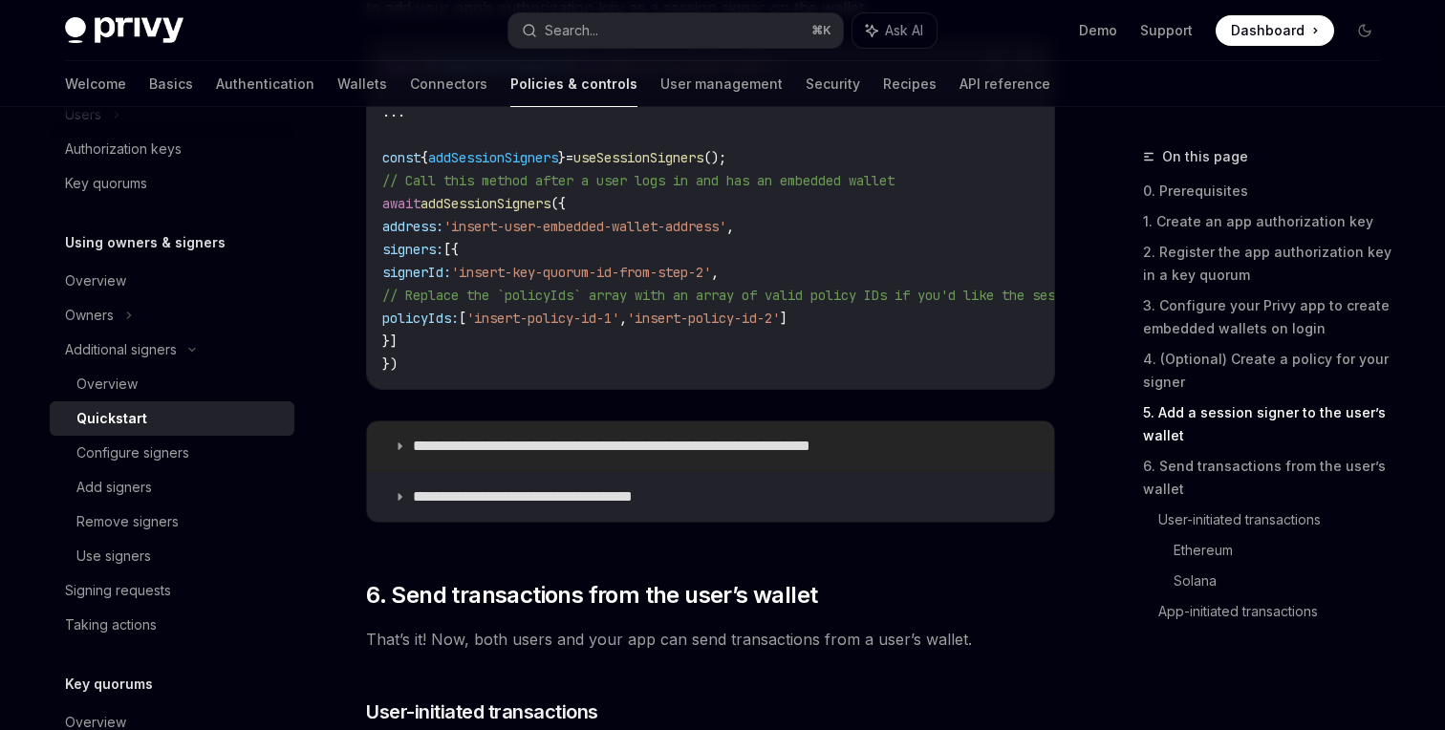
click at [395, 451] on icon at bounding box center [399, 446] width 11 height 11
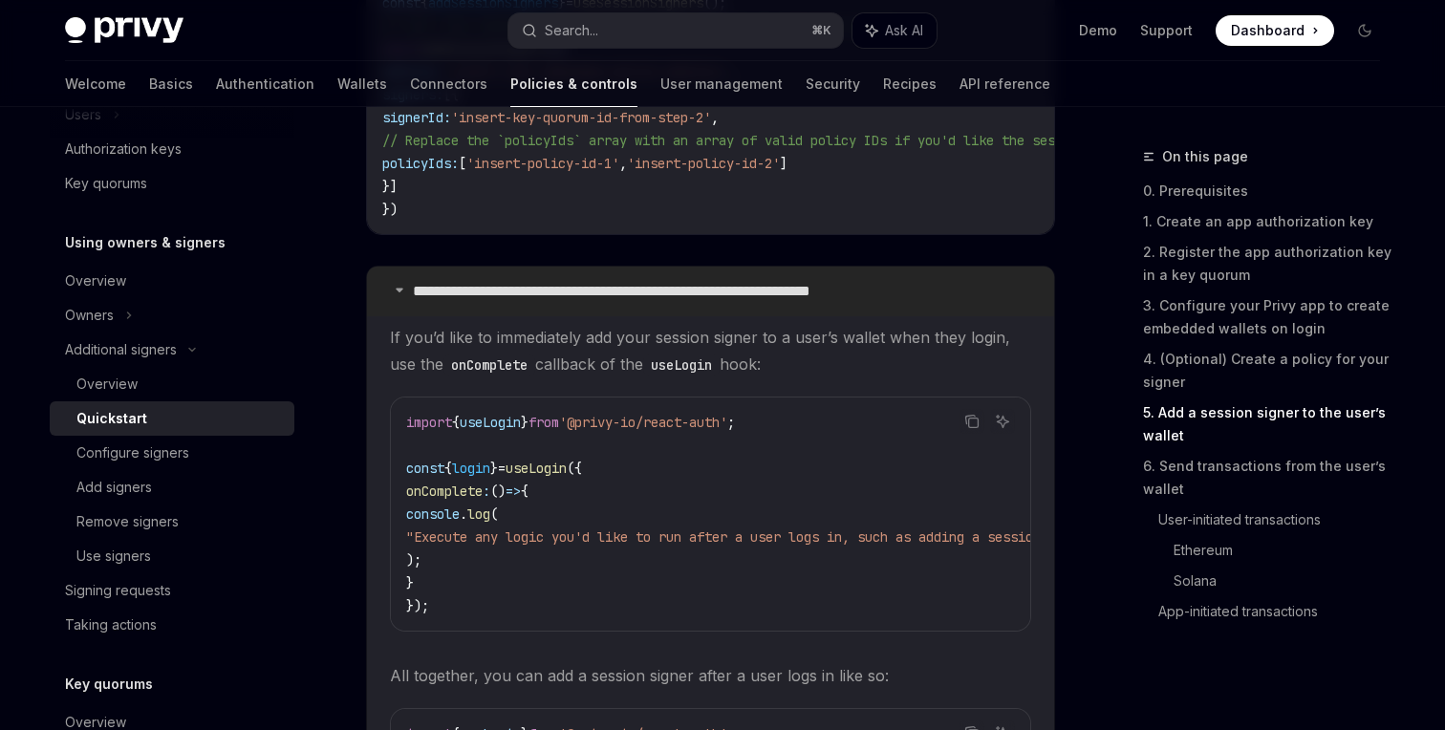
scroll to position [3497, 0]
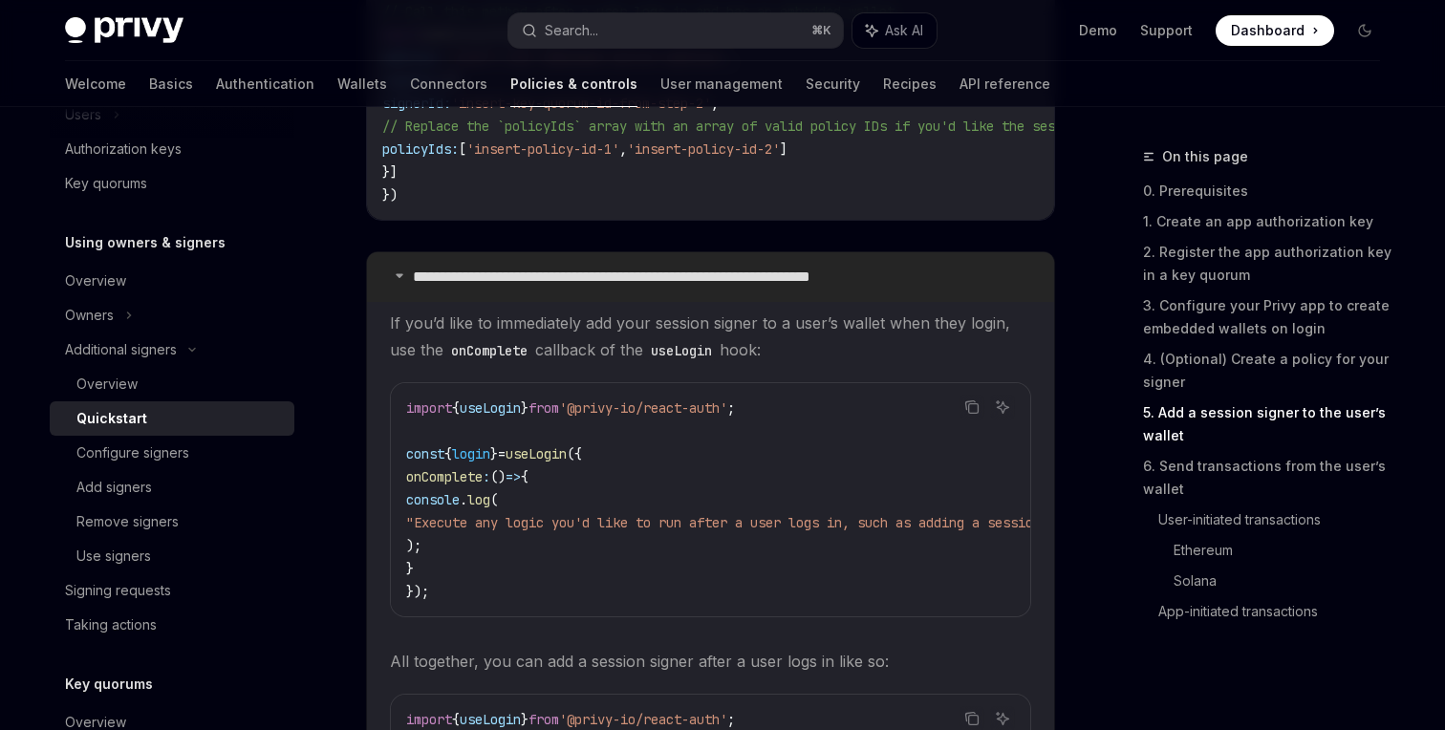
click at [400, 281] on icon at bounding box center [399, 275] width 11 height 11
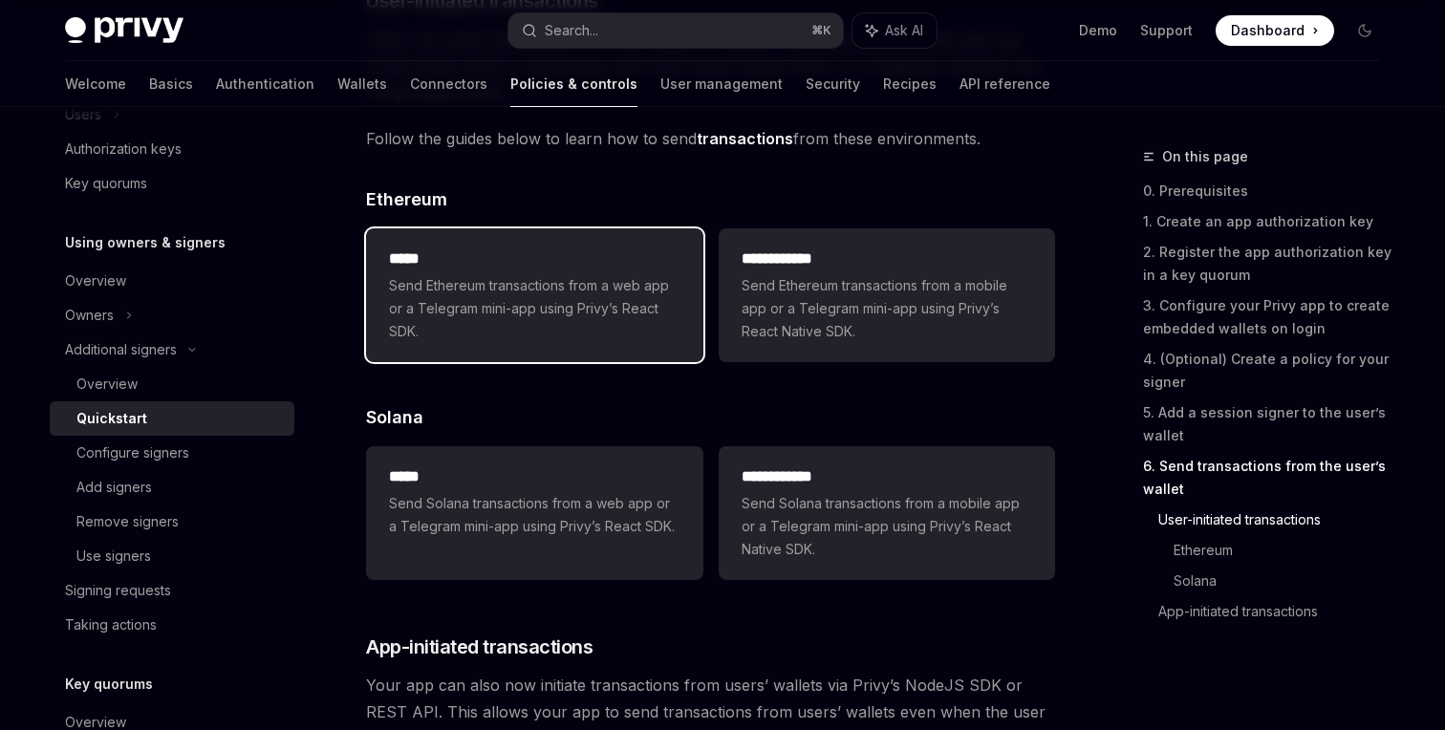
scroll to position [4055, 0]
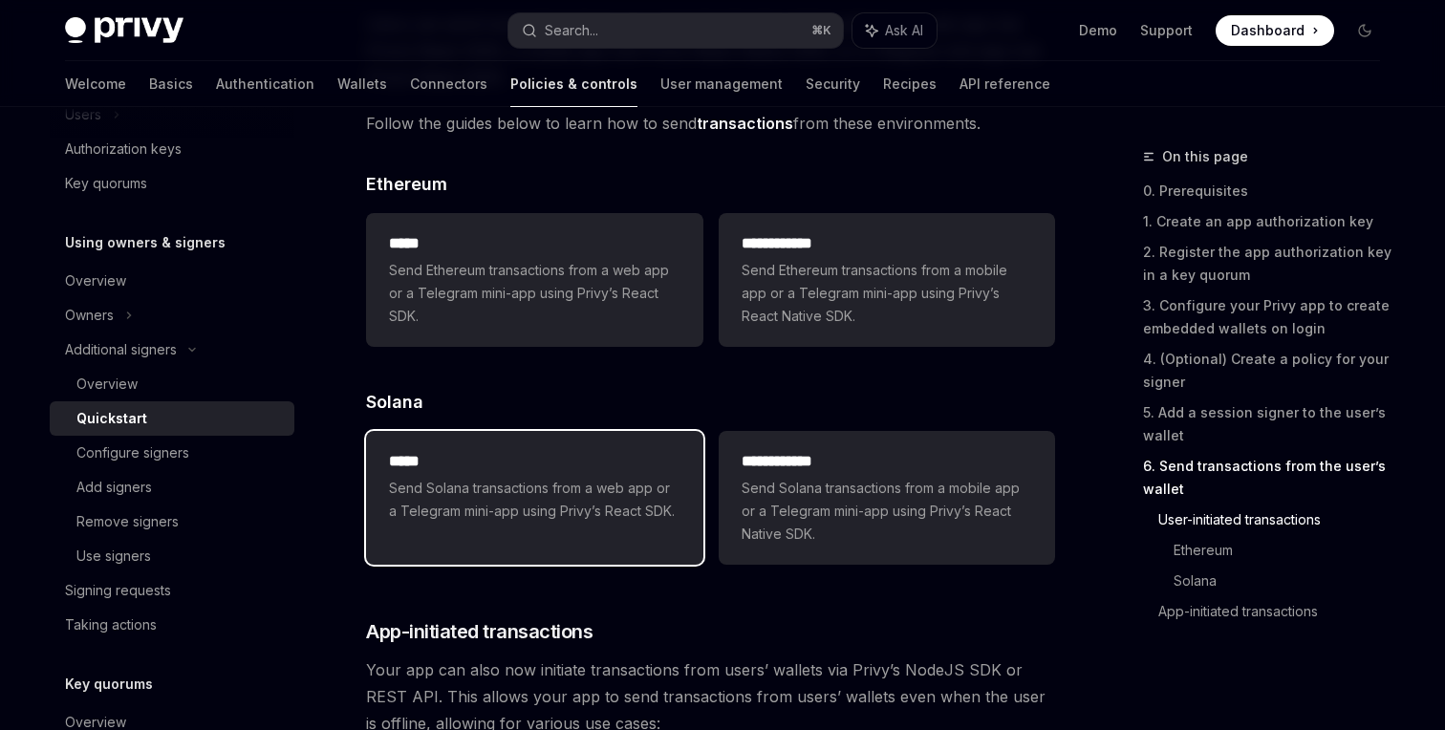
click at [635, 498] on span "Send Solana transactions from a web app or a Telegram mini-app using Privy’s Re…" at bounding box center [534, 500] width 291 height 46
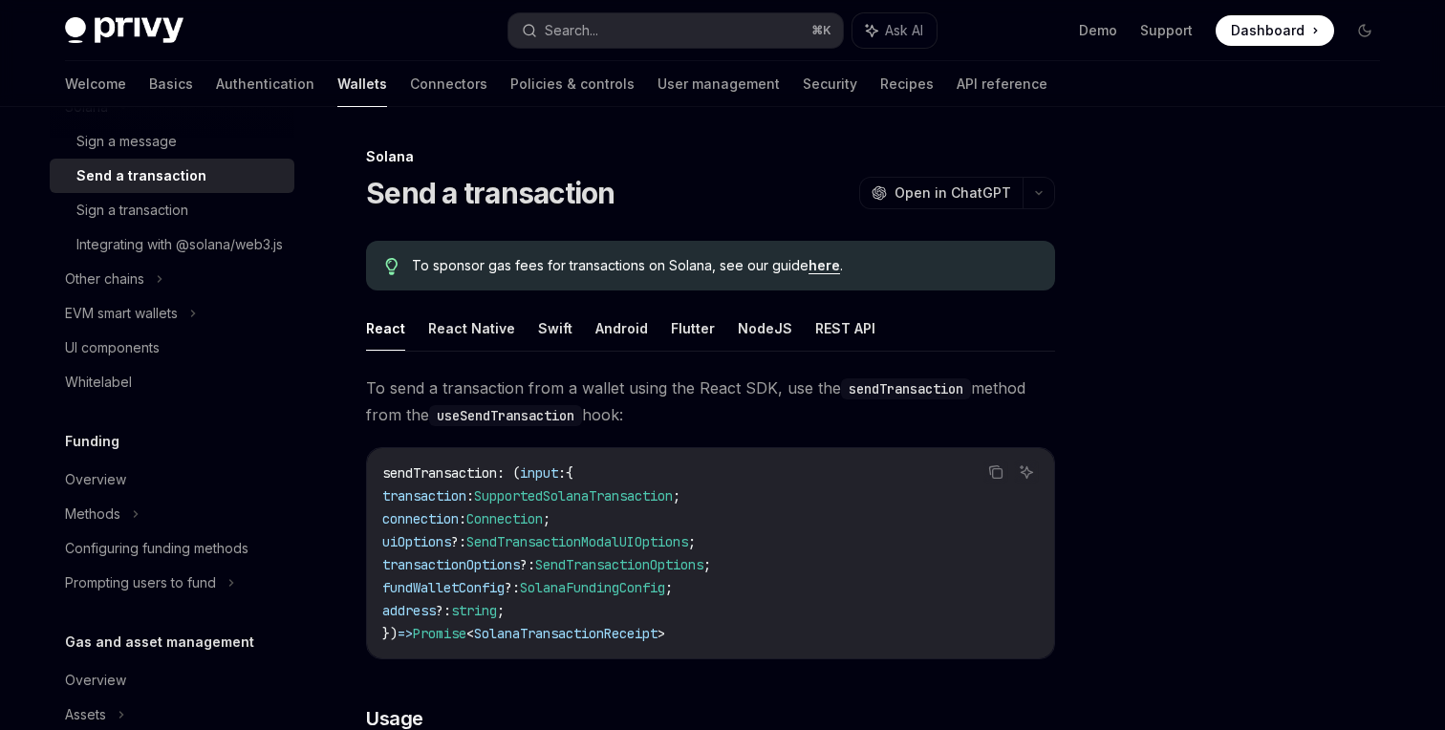
scroll to position [43, 0]
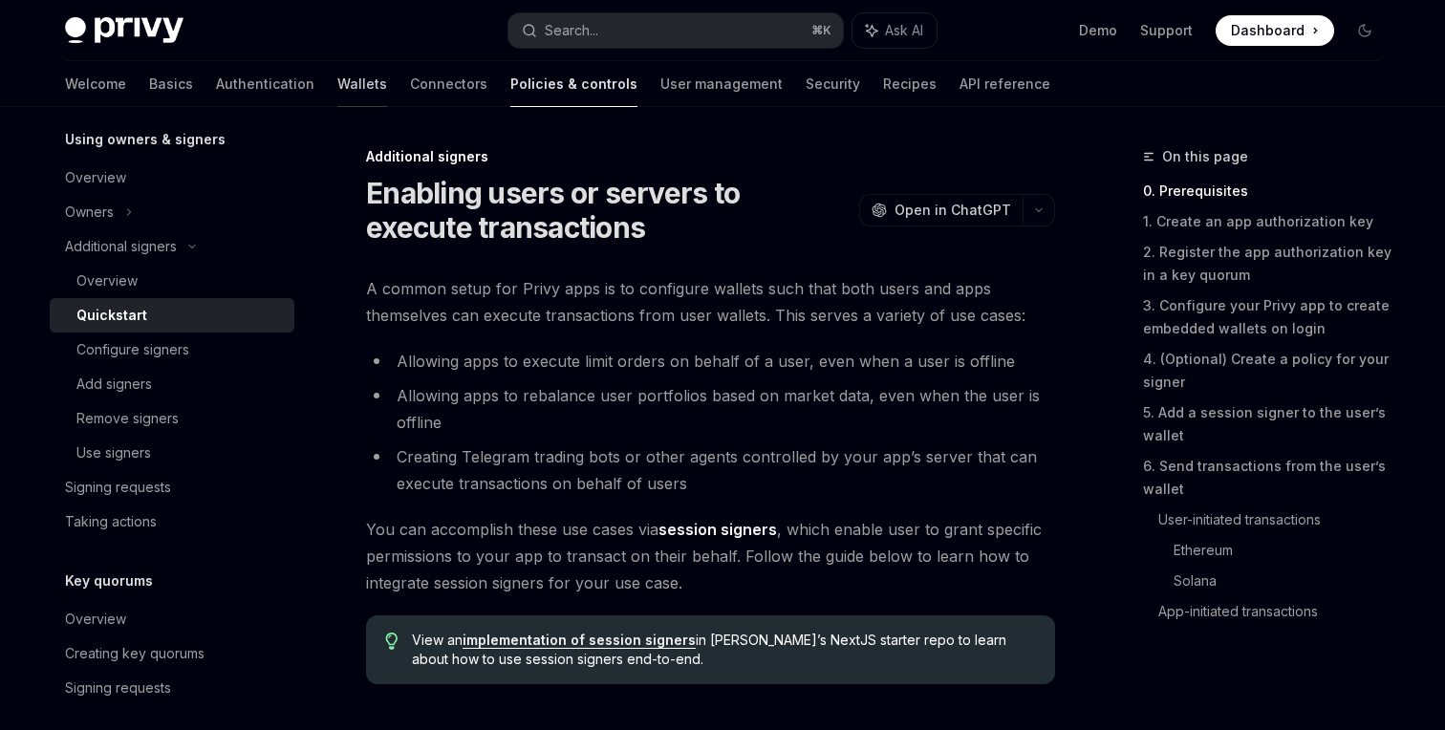
click at [337, 92] on link "Wallets" at bounding box center [362, 84] width 50 height 46
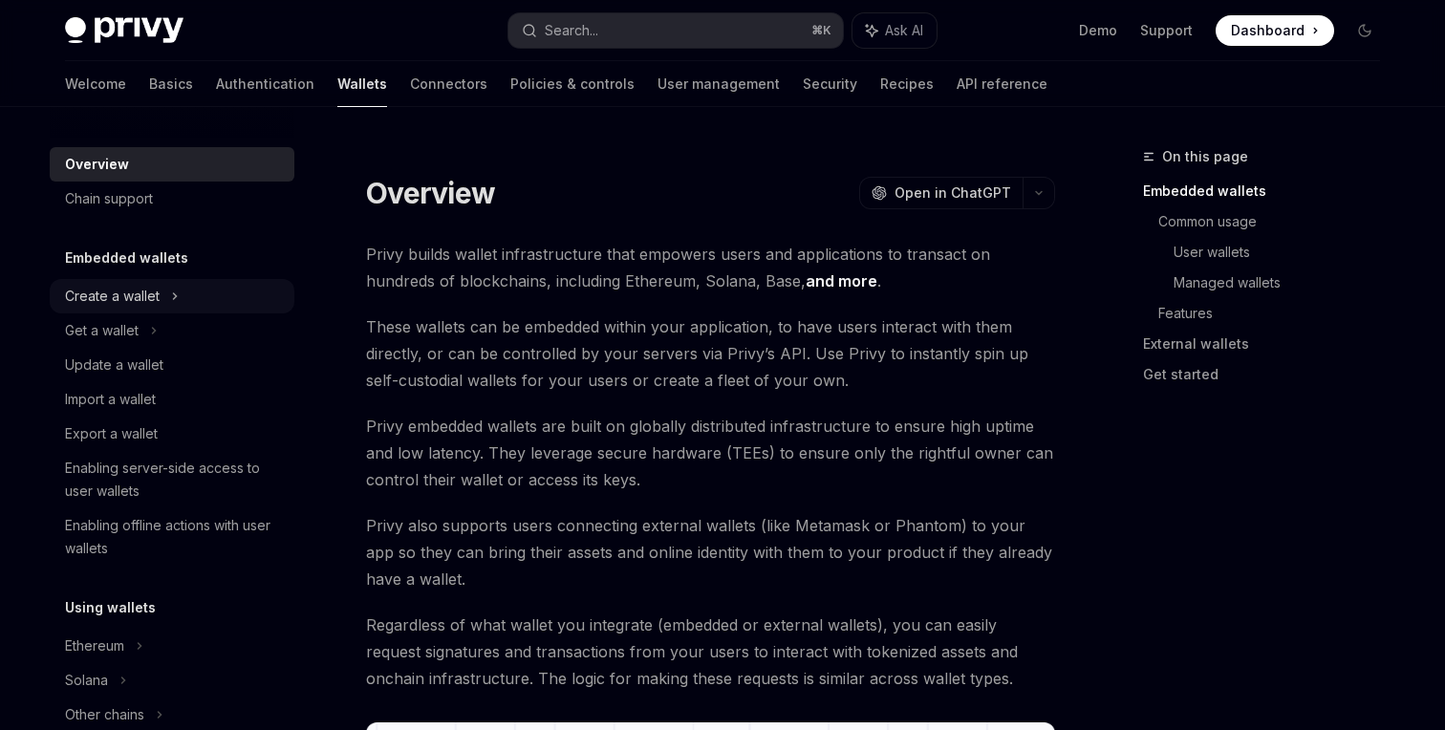
click at [169, 301] on div "Create a wallet" at bounding box center [172, 296] width 245 height 34
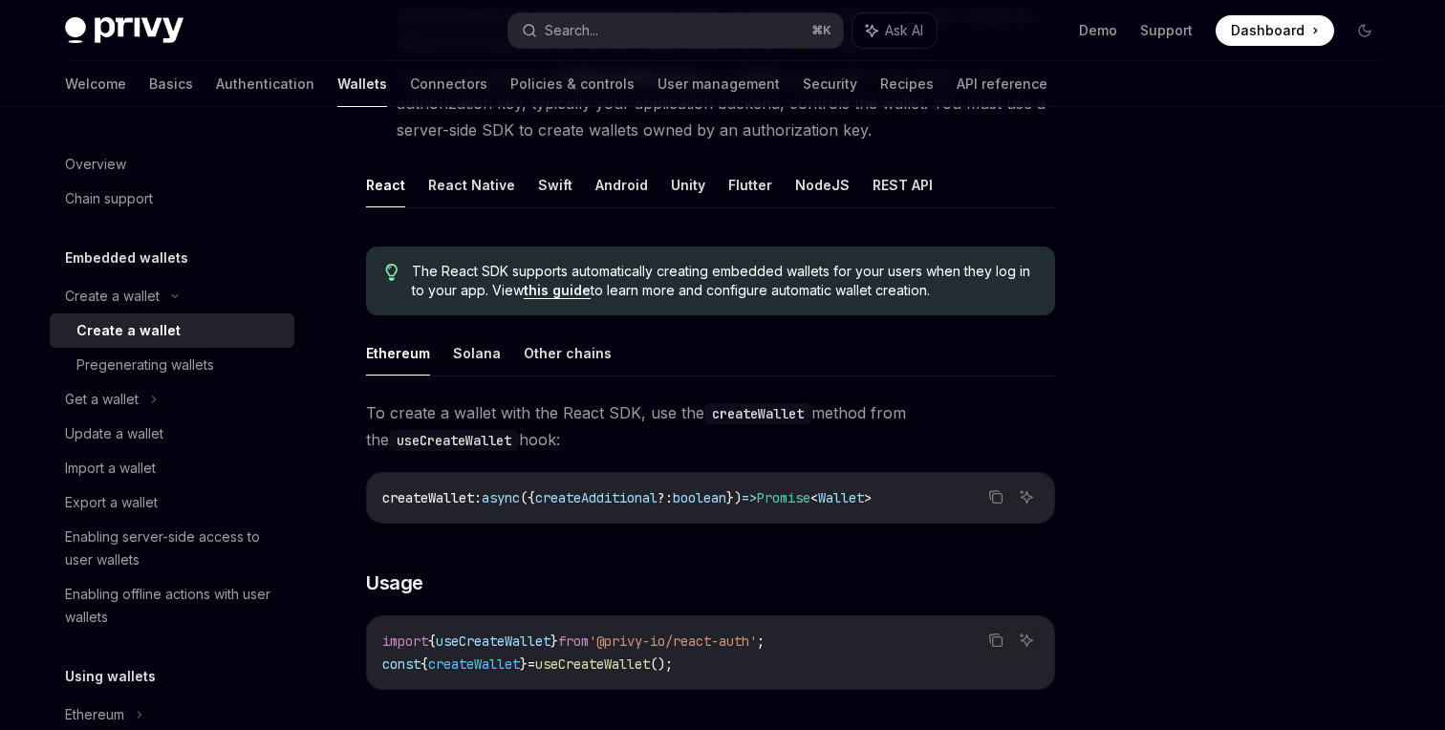
scroll to position [336, 0]
click at [463, 360] on button "Solana" at bounding box center [477, 355] width 48 height 45
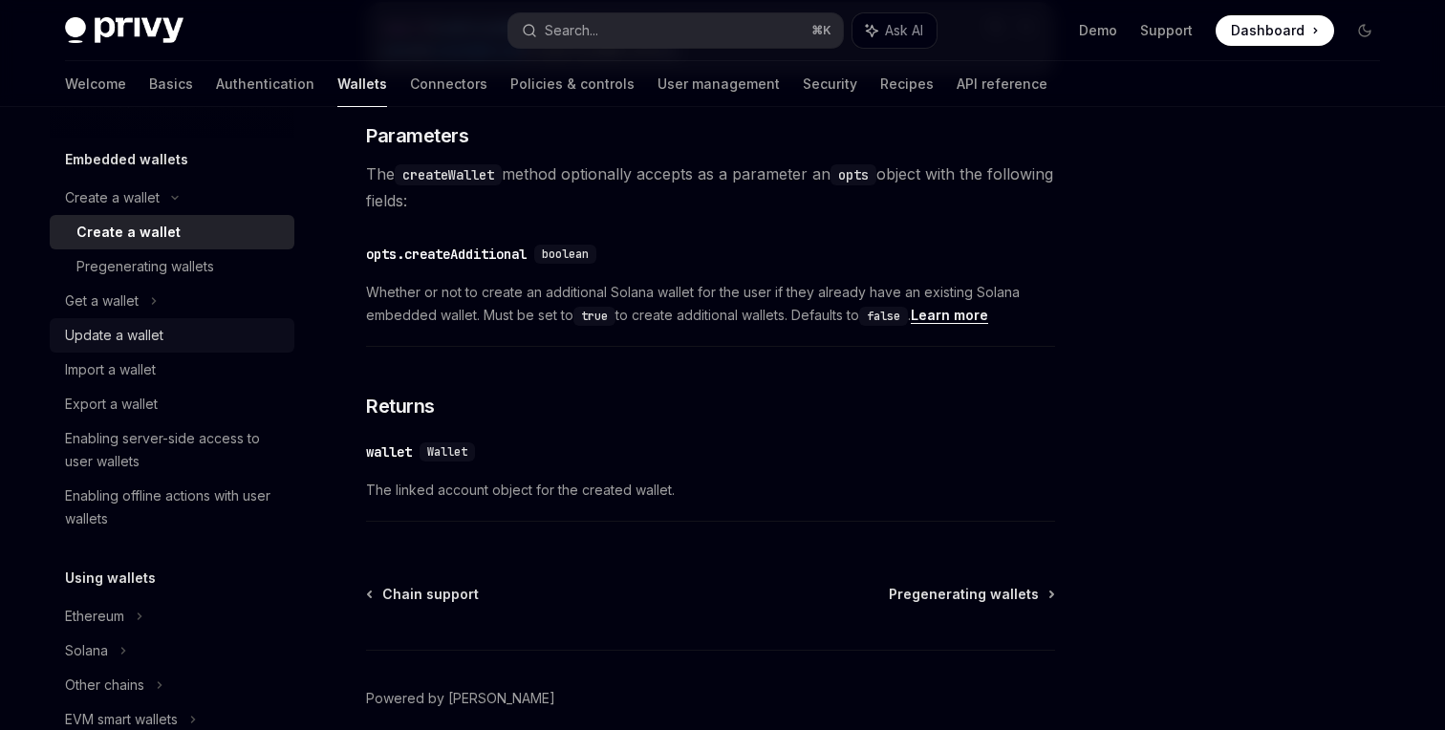
scroll to position [110, 0]
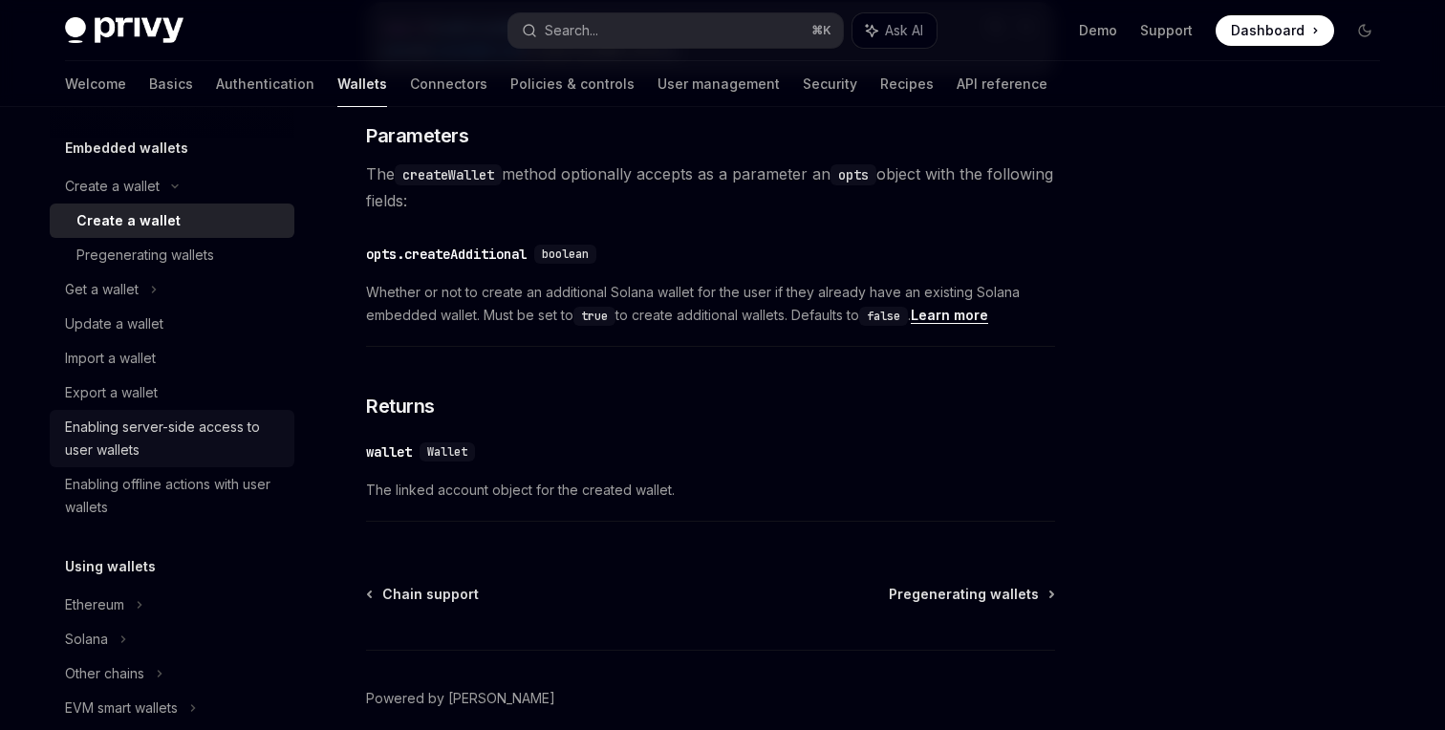
click at [225, 444] on div "Enabling server-side access to user wallets" at bounding box center [174, 439] width 218 height 46
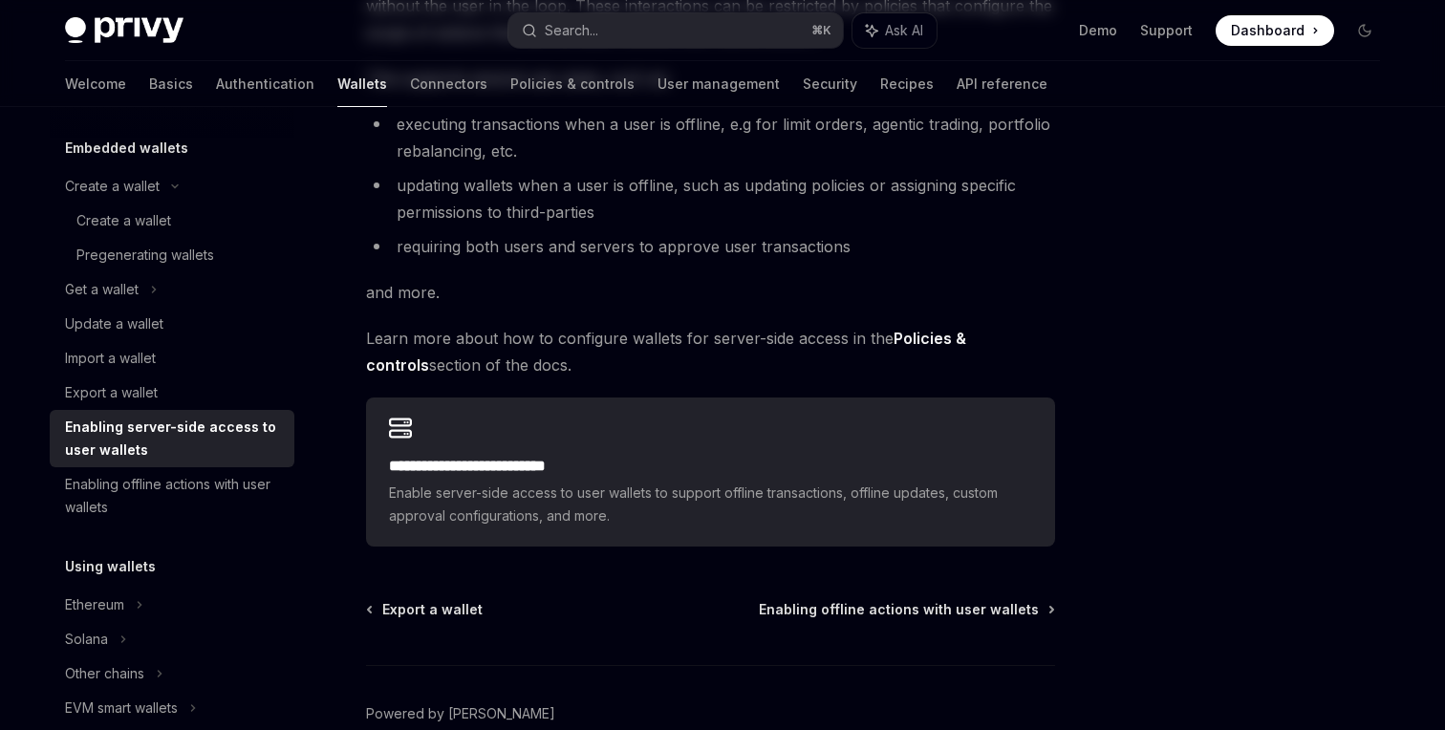
scroll to position [401, 0]
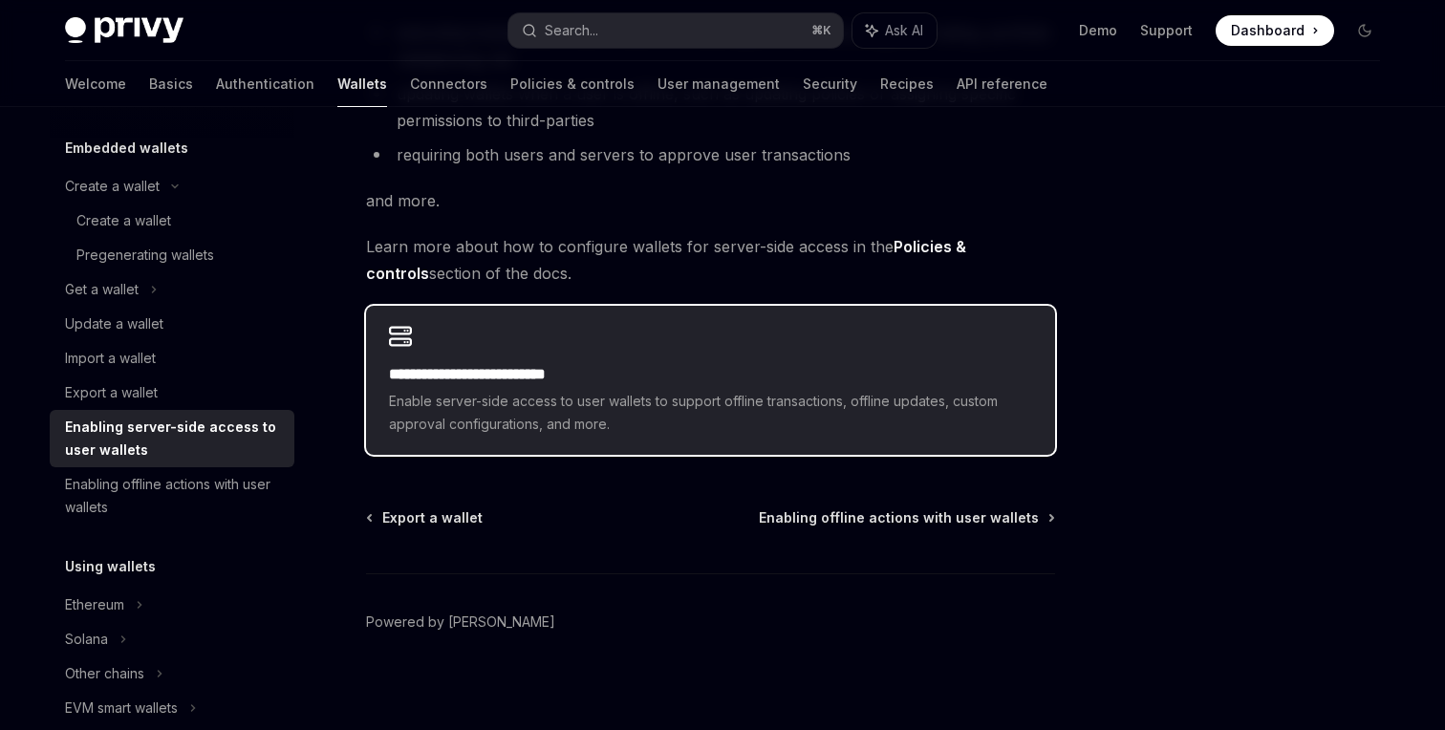
click at [526, 393] on span "Enable server-side access to user wallets to support offline transactions, offl…" at bounding box center [710, 413] width 643 height 46
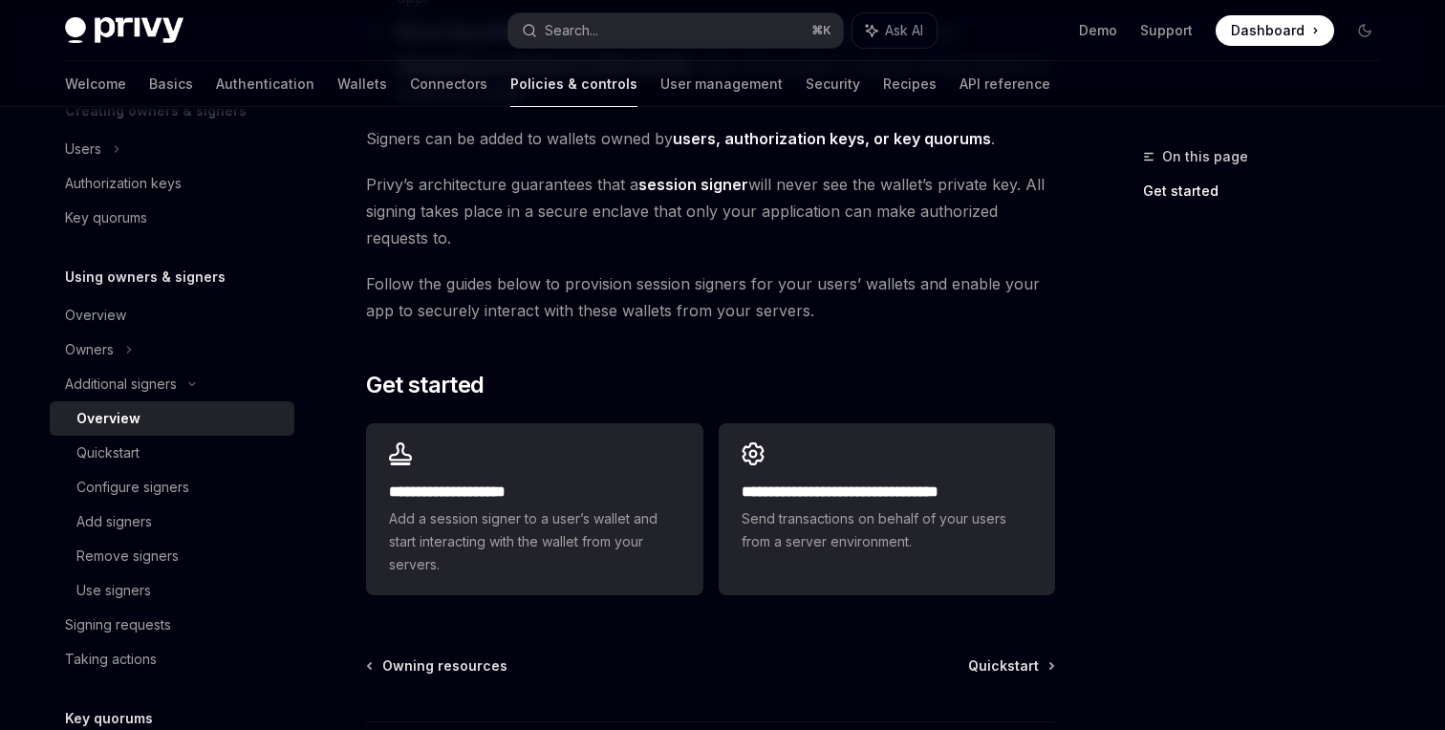
scroll to position [381, 0]
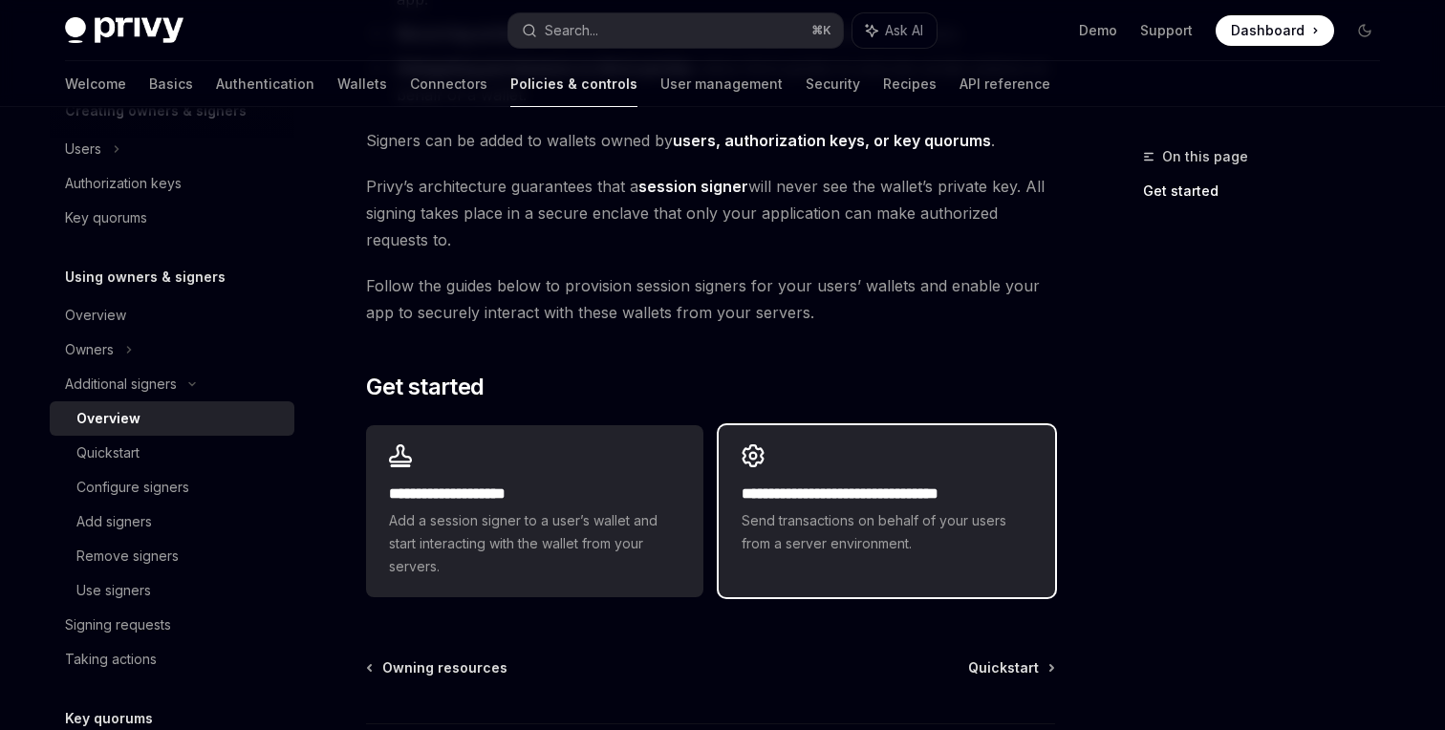
click at [805, 485] on h2 "**********" at bounding box center [887, 494] width 291 height 23
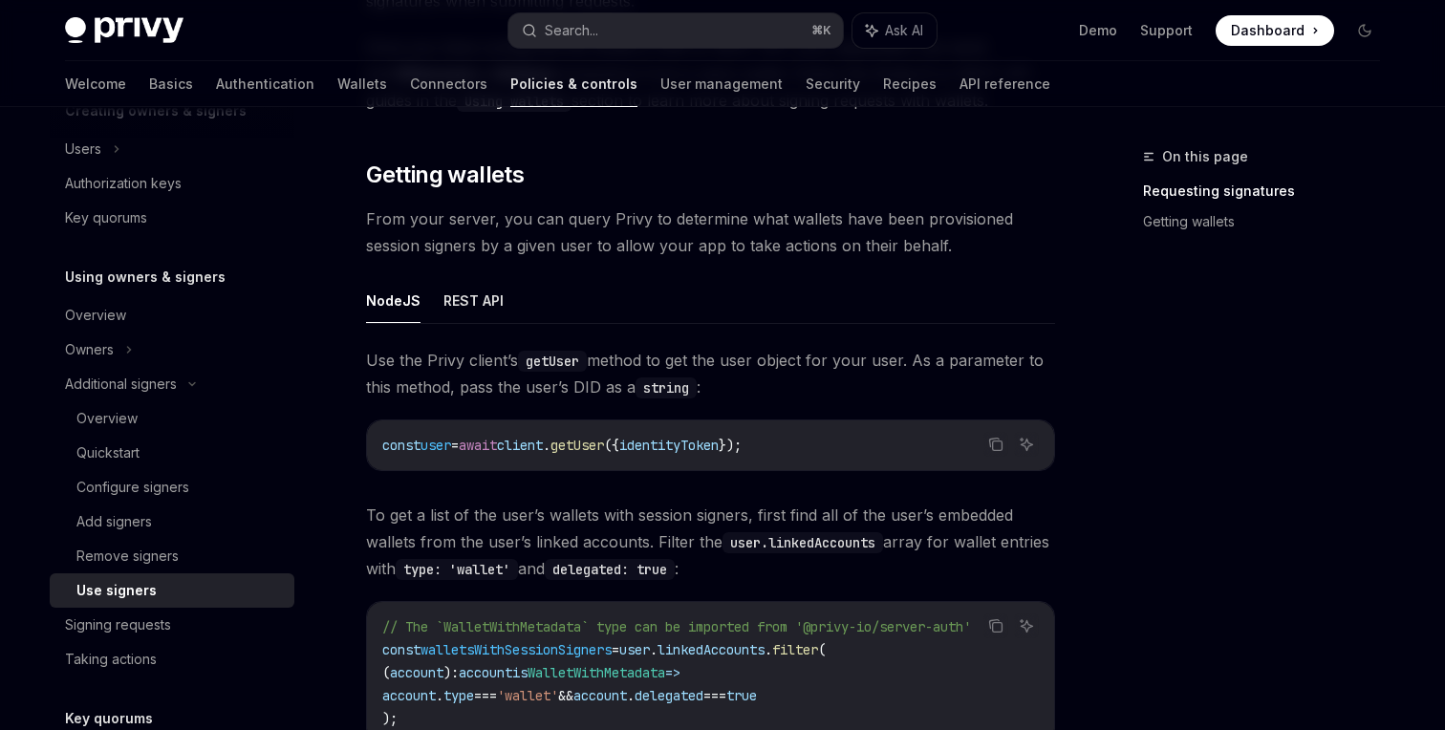
scroll to position [589, 0]
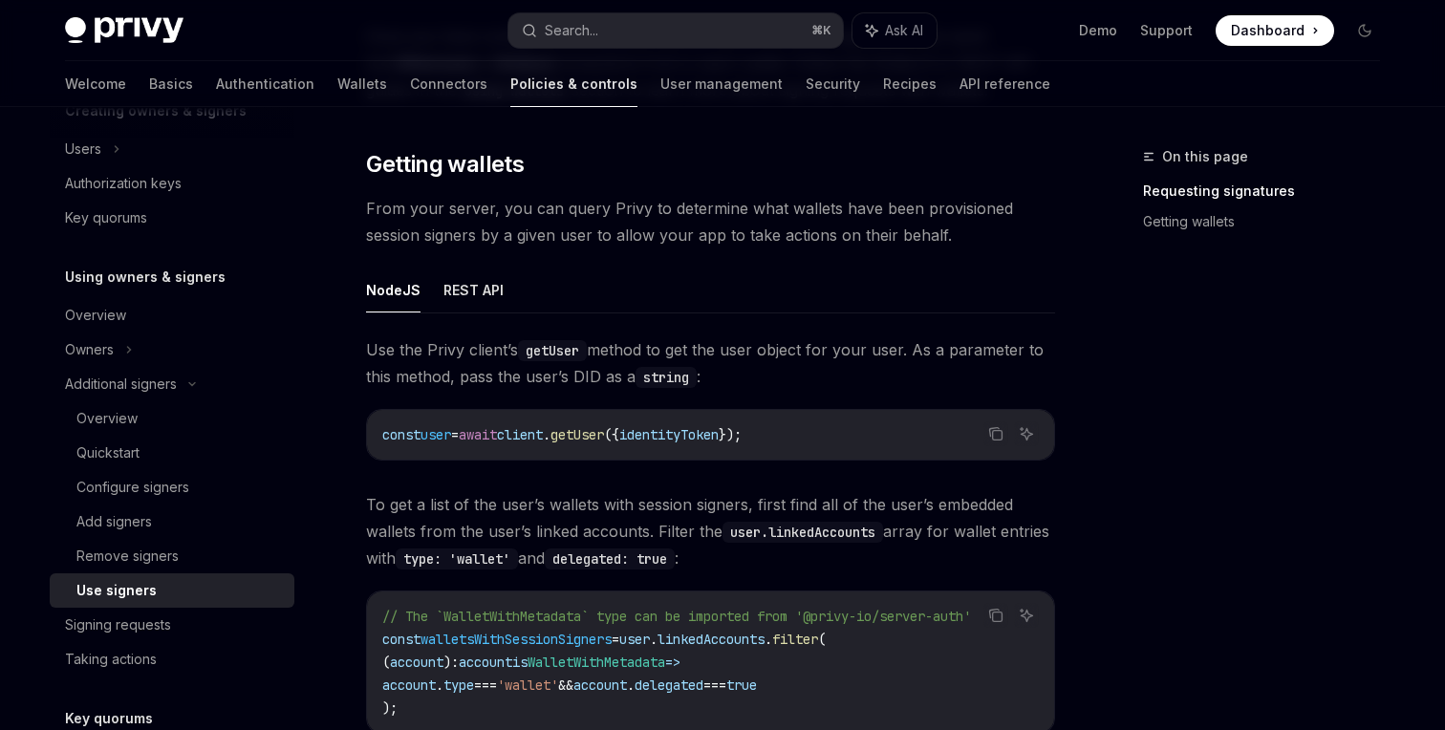
click at [543, 432] on span "client" at bounding box center [520, 434] width 46 height 17
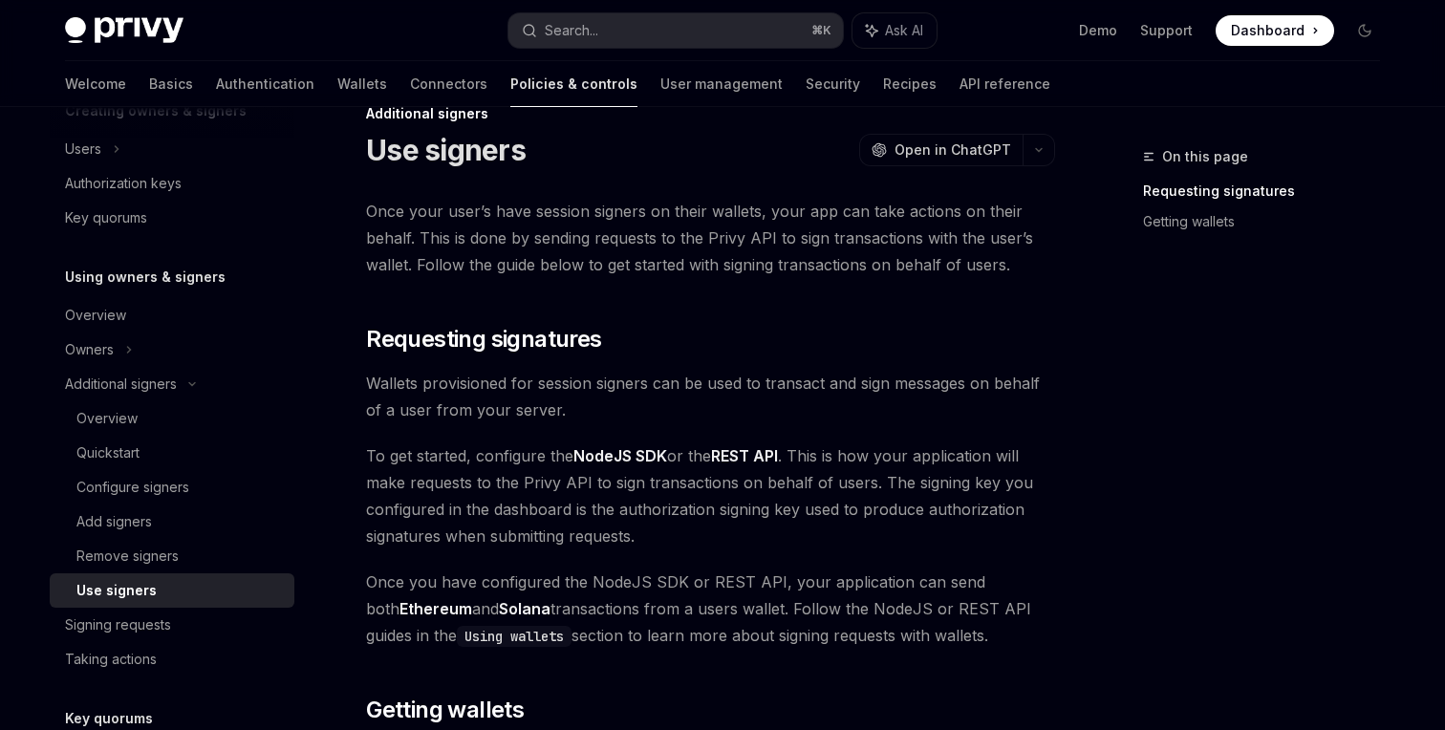
scroll to position [0, 0]
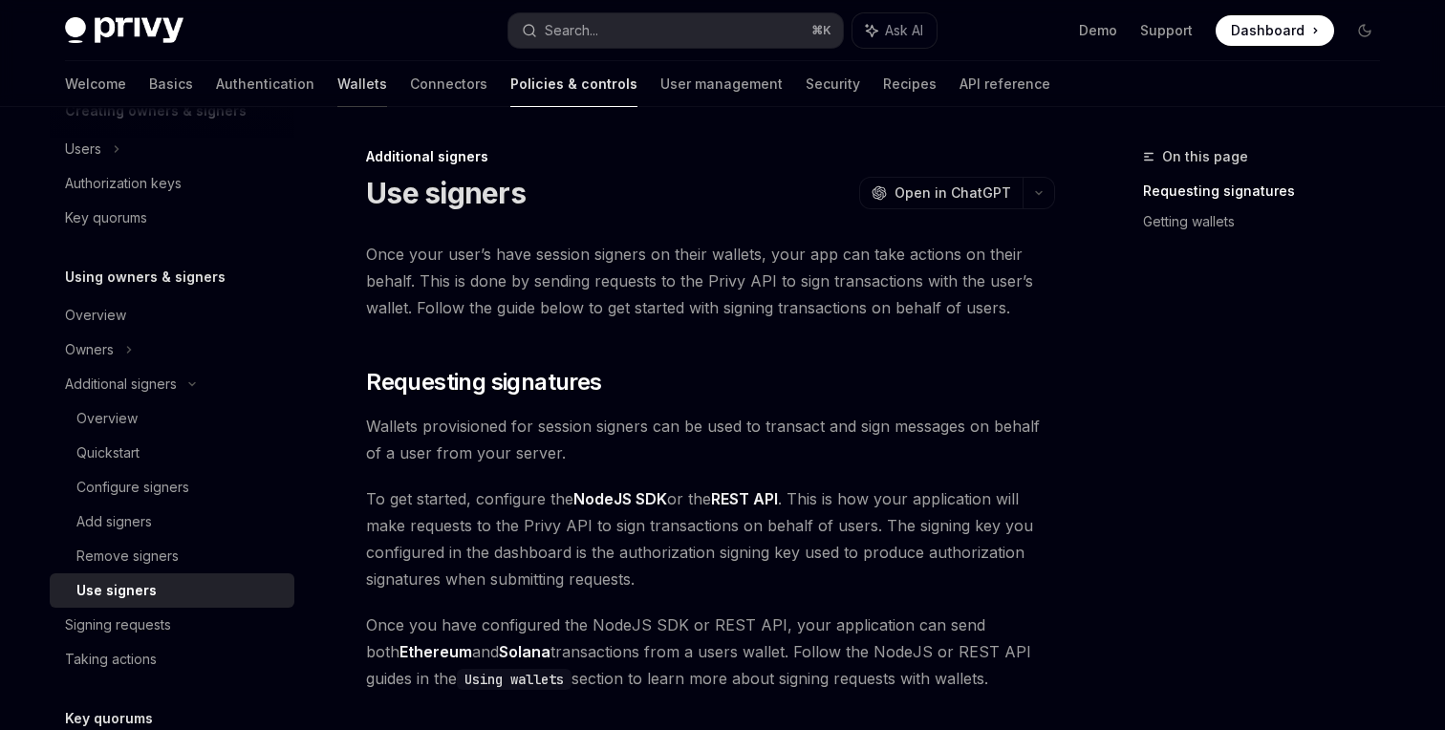
click at [337, 91] on link "Wallets" at bounding box center [362, 84] width 50 height 46
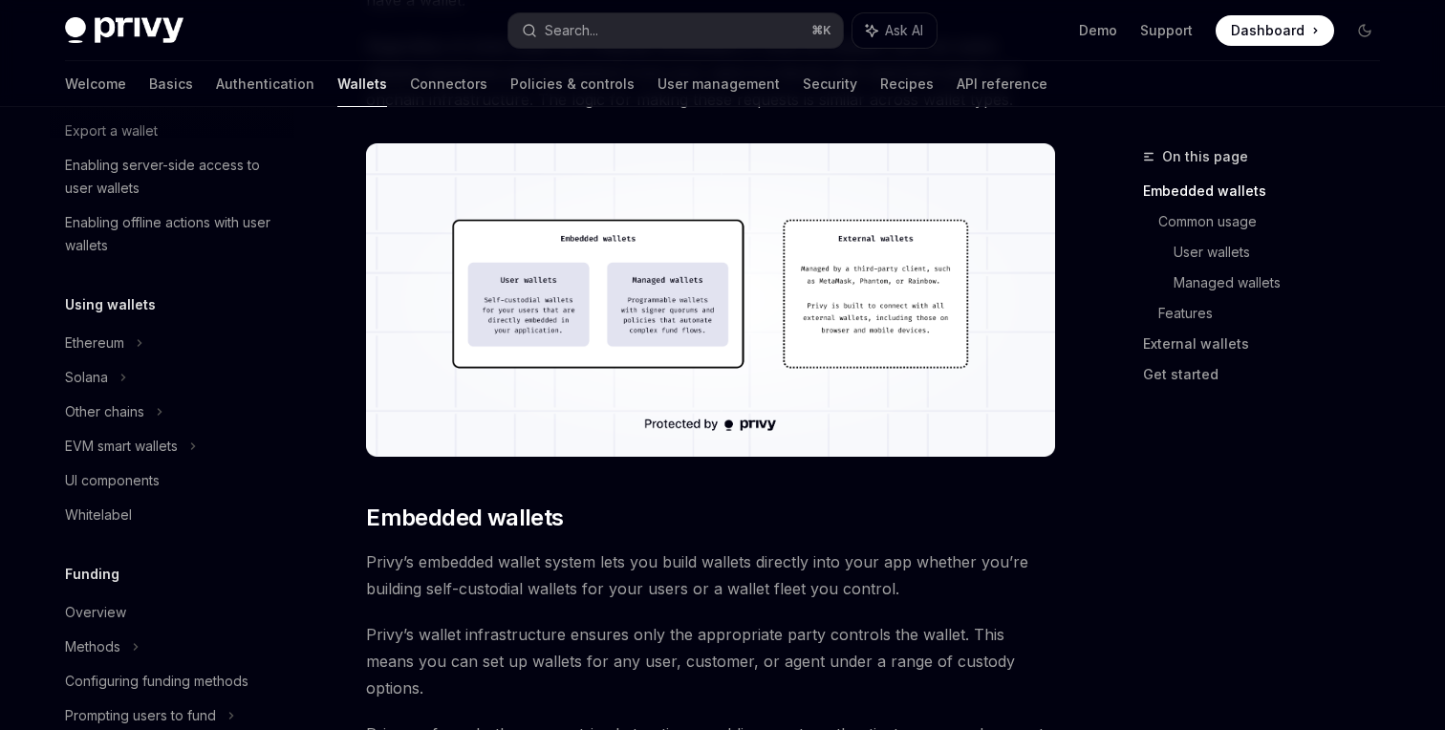
scroll to position [301, 0]
click at [127, 47] on div "Solana" at bounding box center [172, 29] width 245 height 34
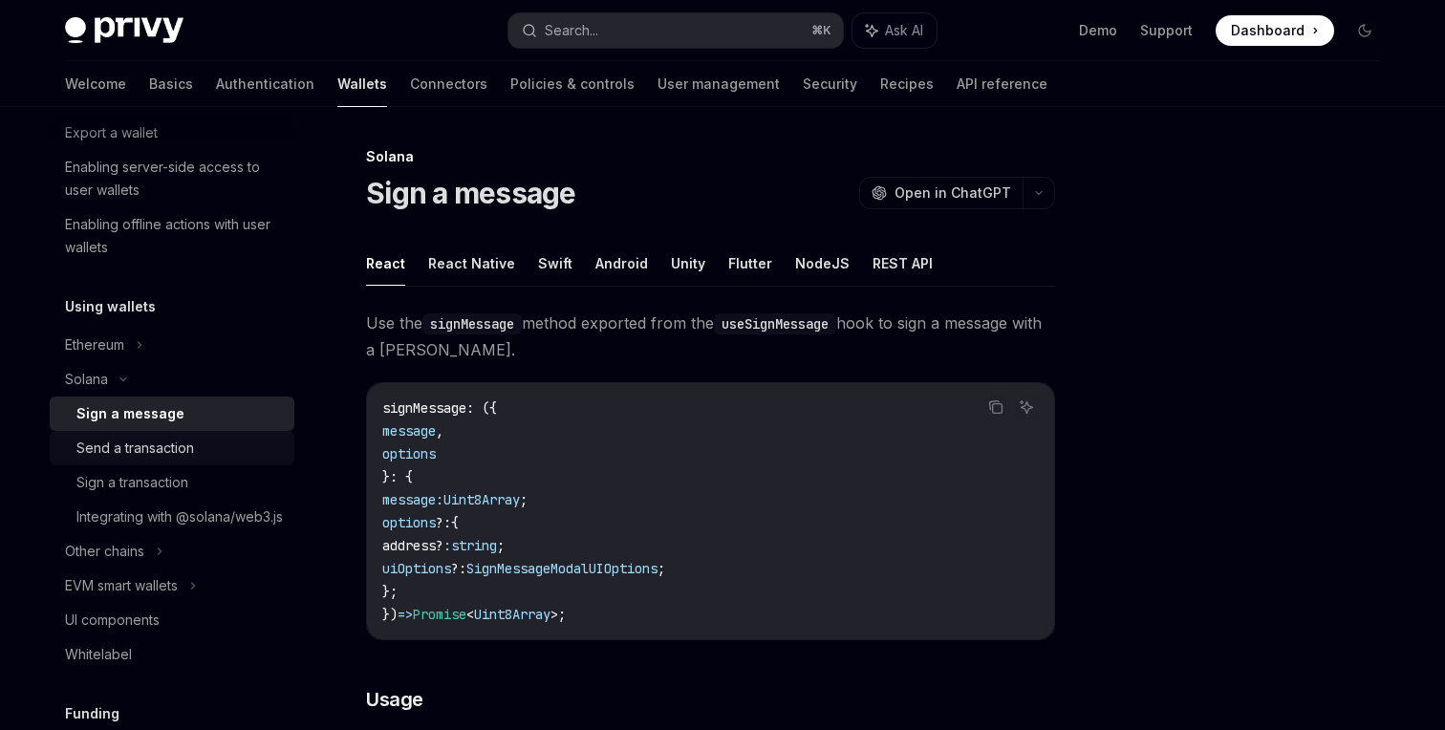
click at [134, 437] on div "Send a transaction" at bounding box center [135, 448] width 118 height 23
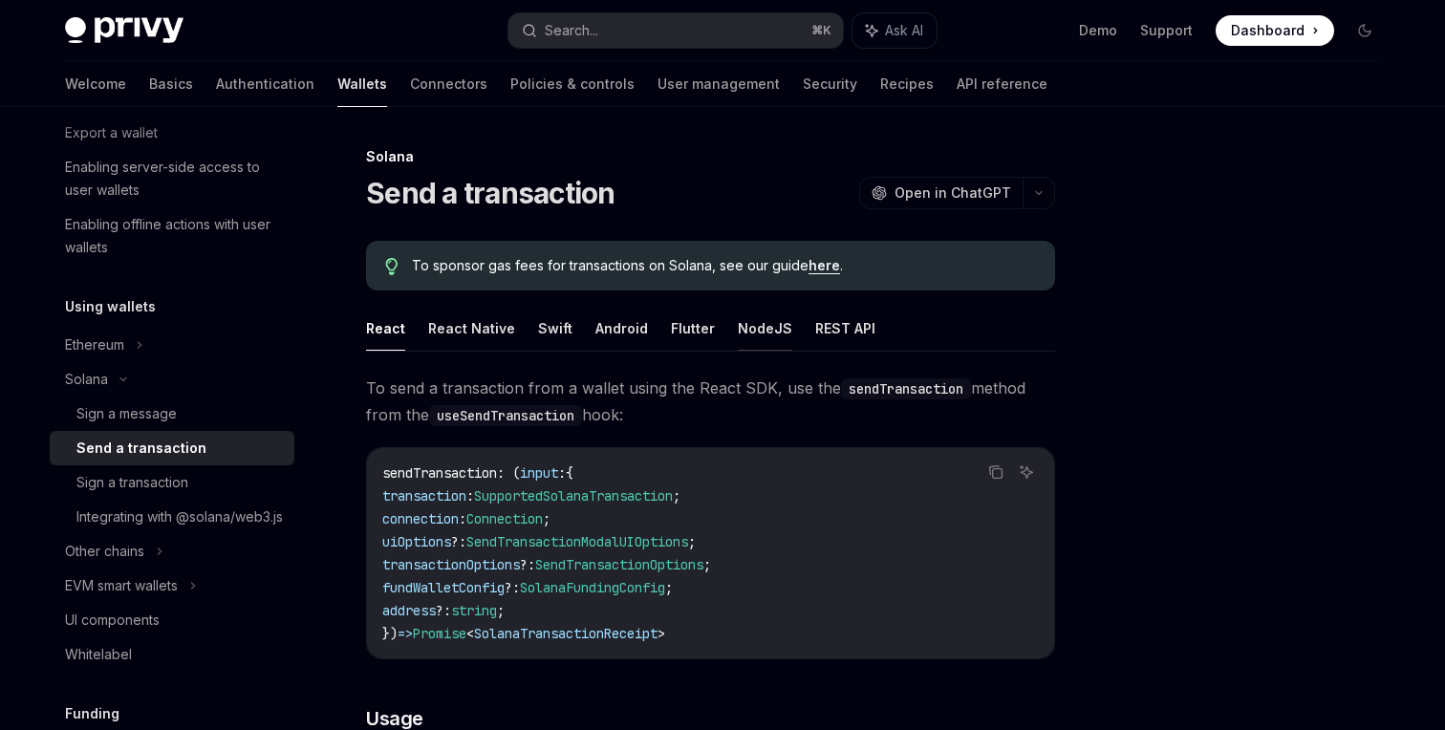
click at [753, 329] on button "NodeJS" at bounding box center [765, 328] width 54 height 45
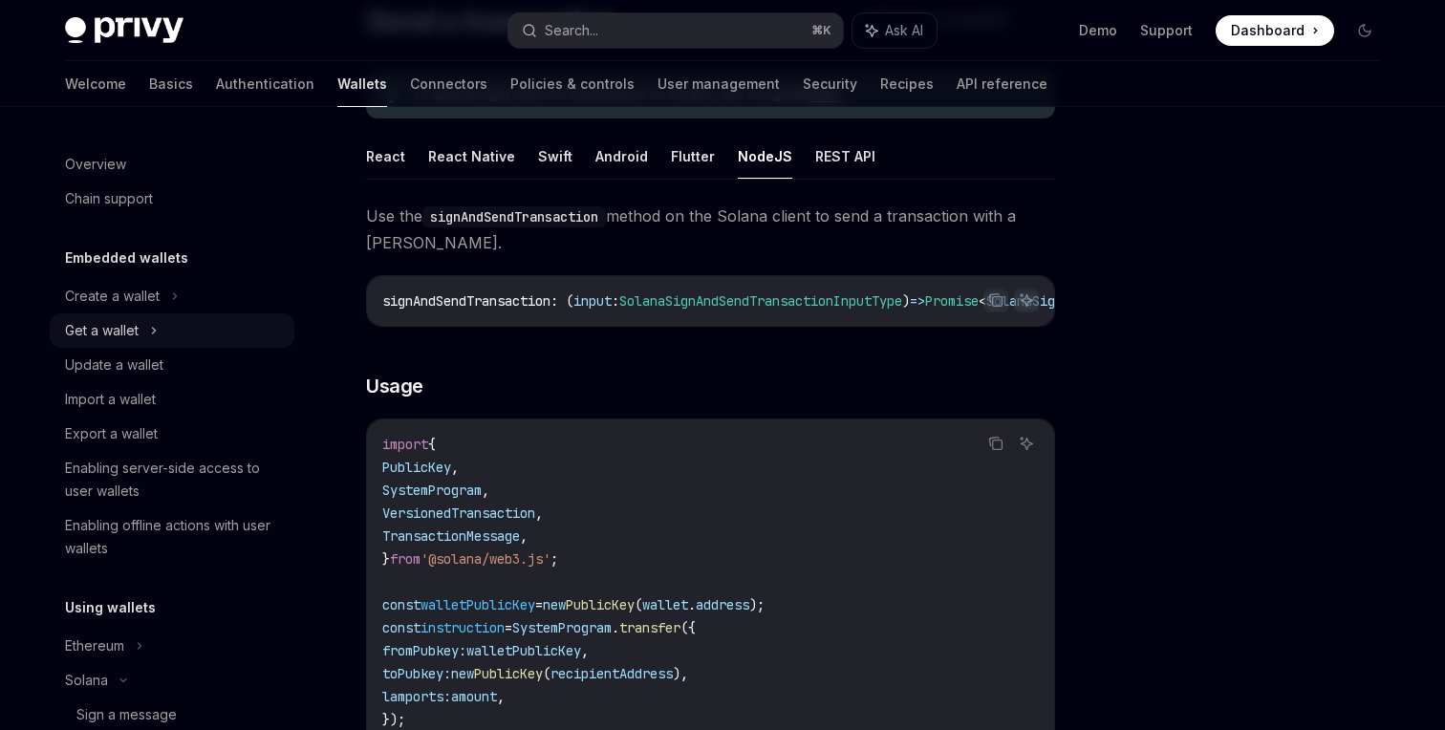
click at [139, 328] on div "Get a wallet" at bounding box center [102, 330] width 74 height 23
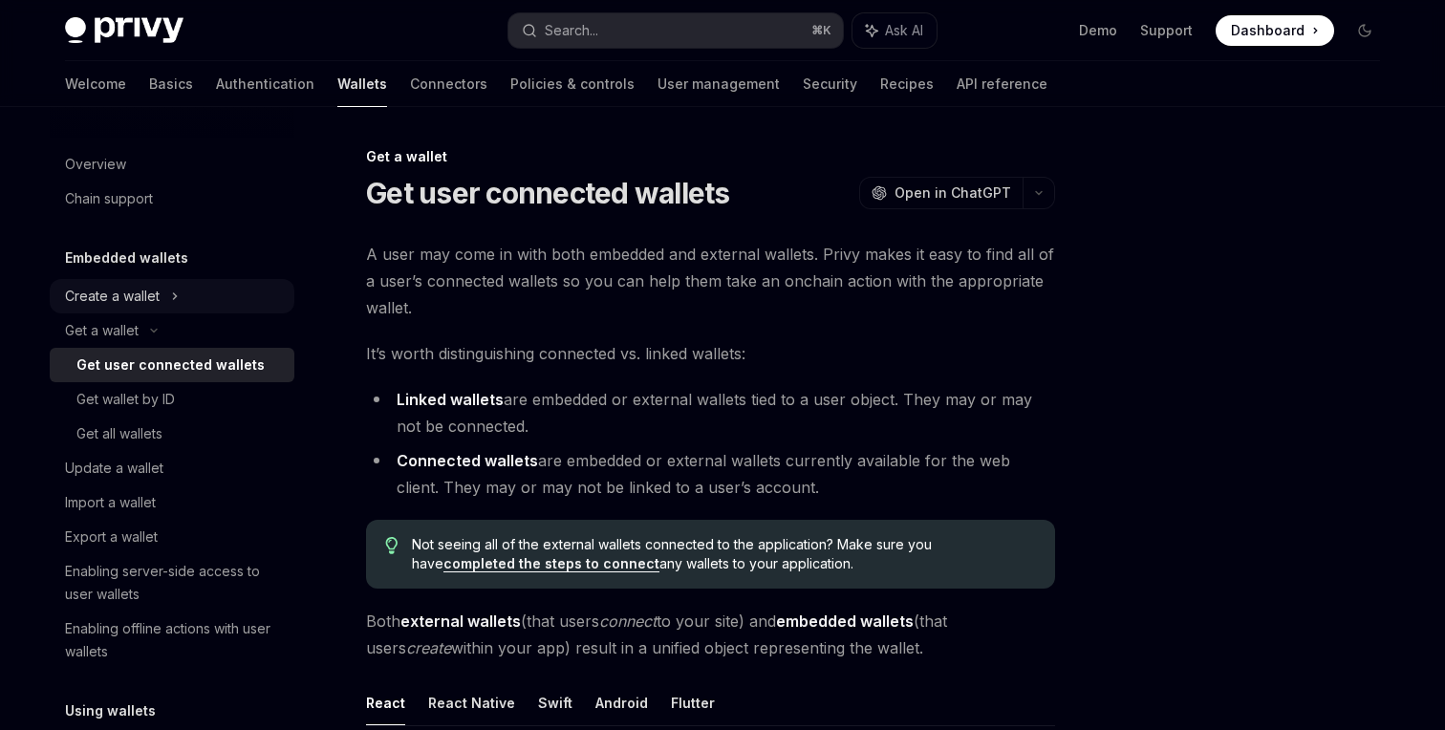
click at [134, 297] on div "Create a wallet" at bounding box center [112, 296] width 95 height 23
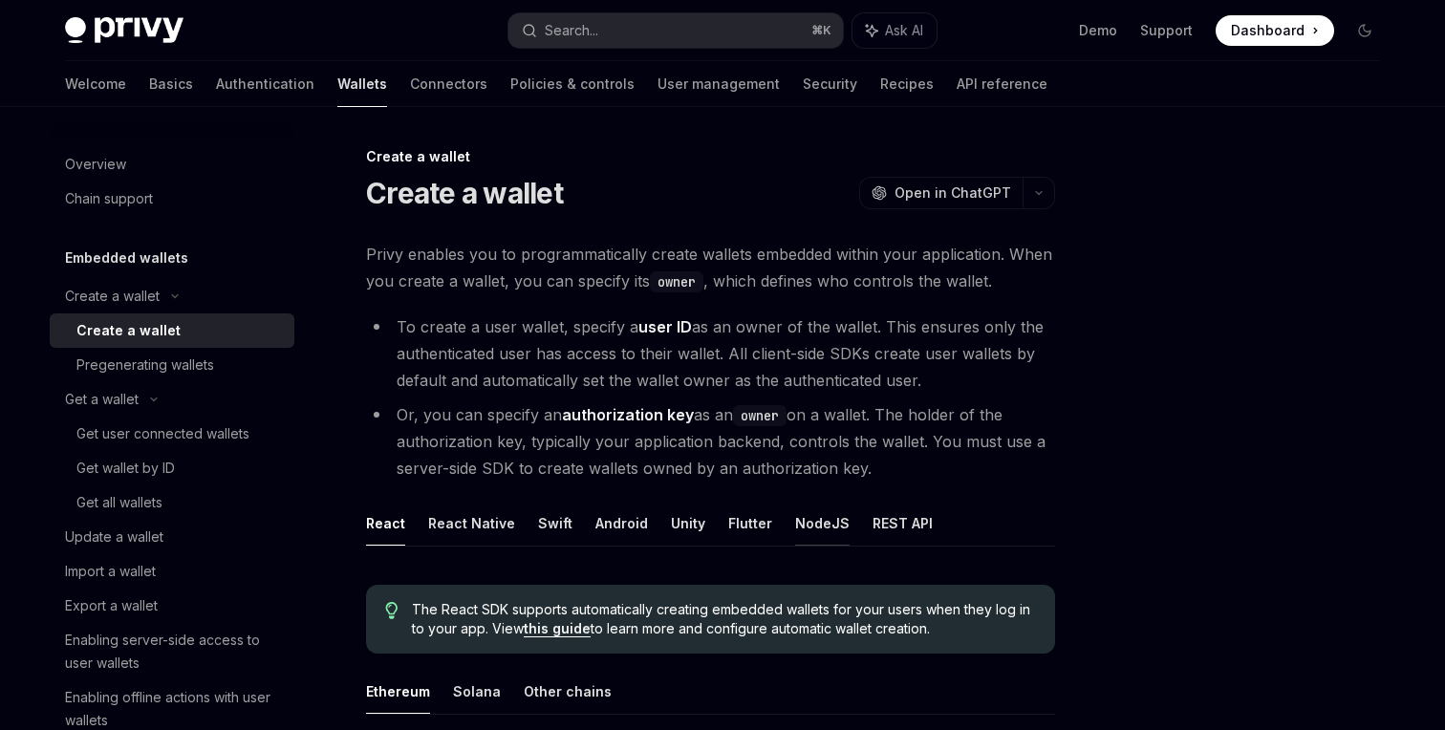
click at [831, 542] on button "NodeJS" at bounding box center [822, 523] width 54 height 45
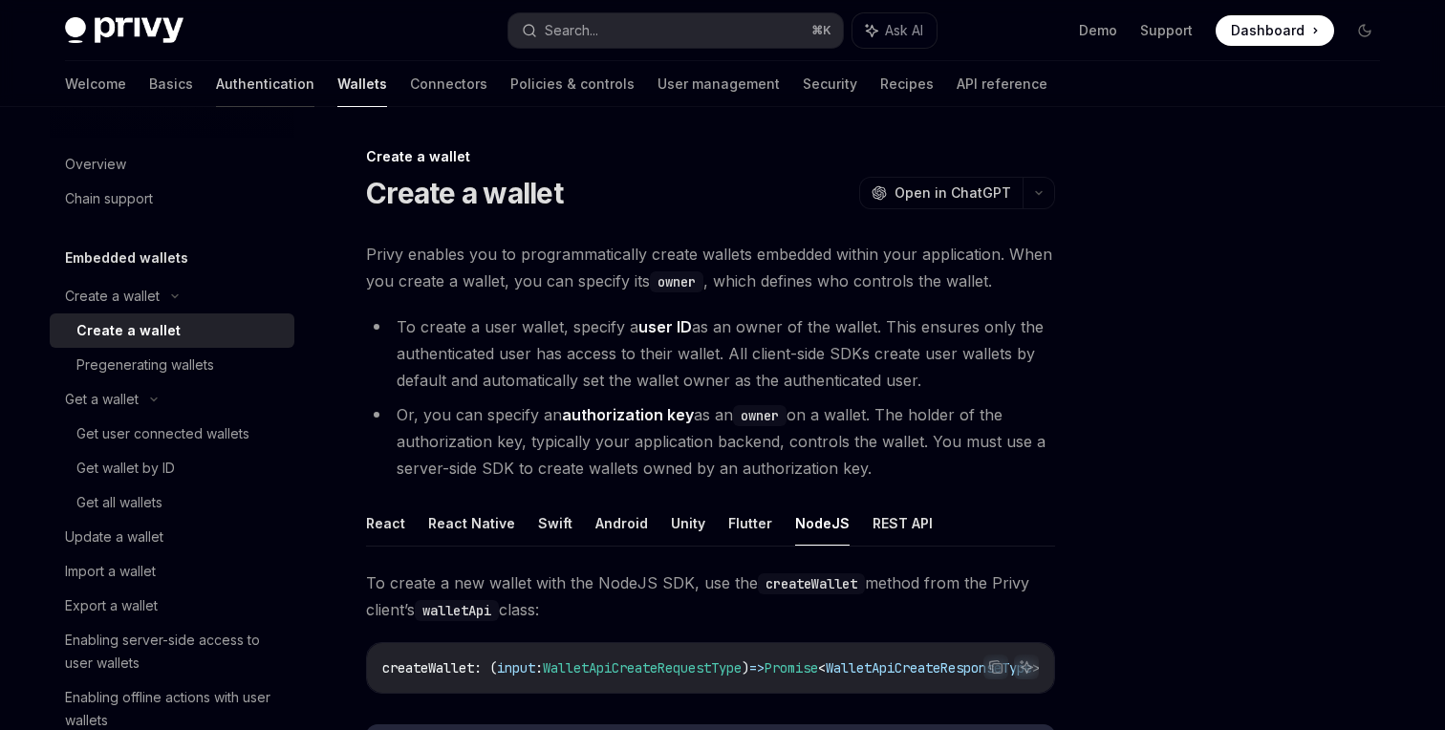
click at [216, 76] on link "Authentication" at bounding box center [265, 84] width 98 height 46
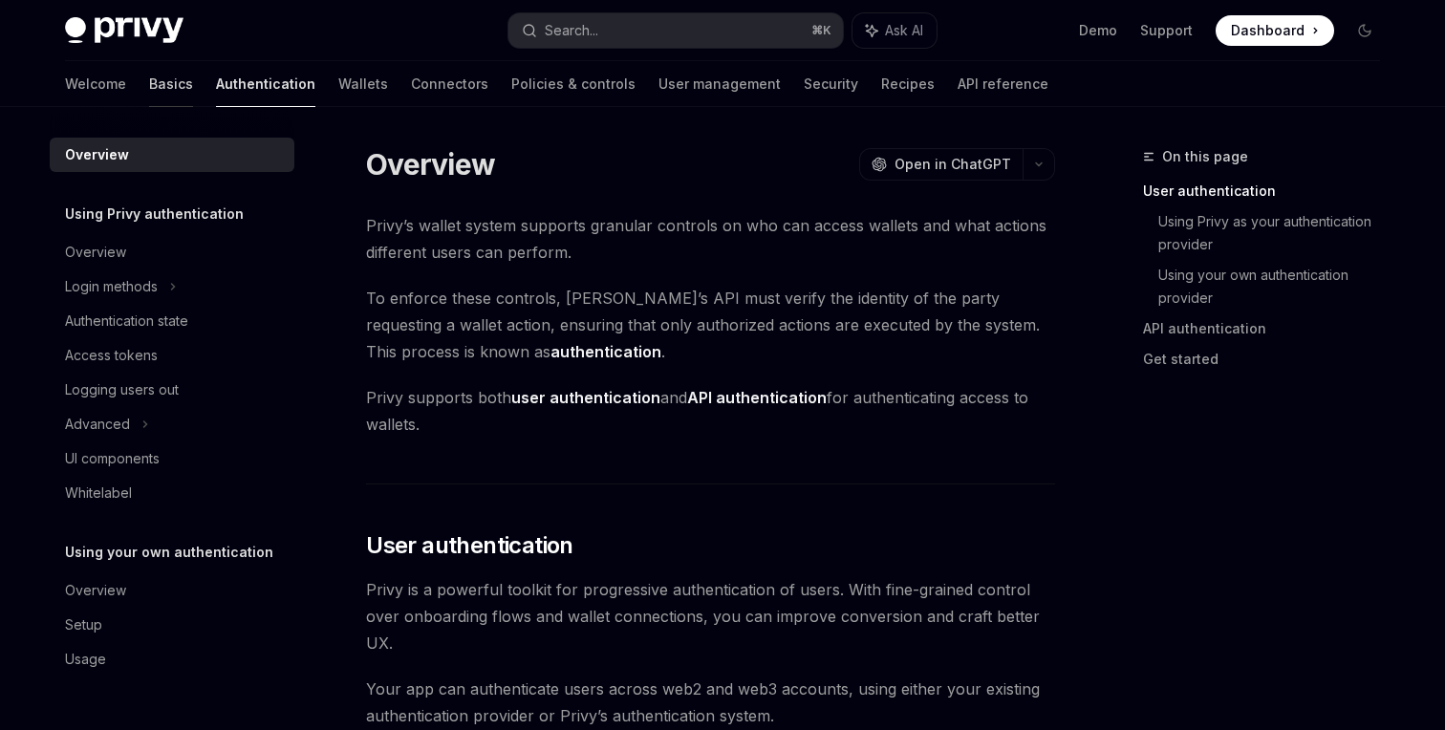
click at [149, 89] on link "Basics" at bounding box center [171, 84] width 44 height 46
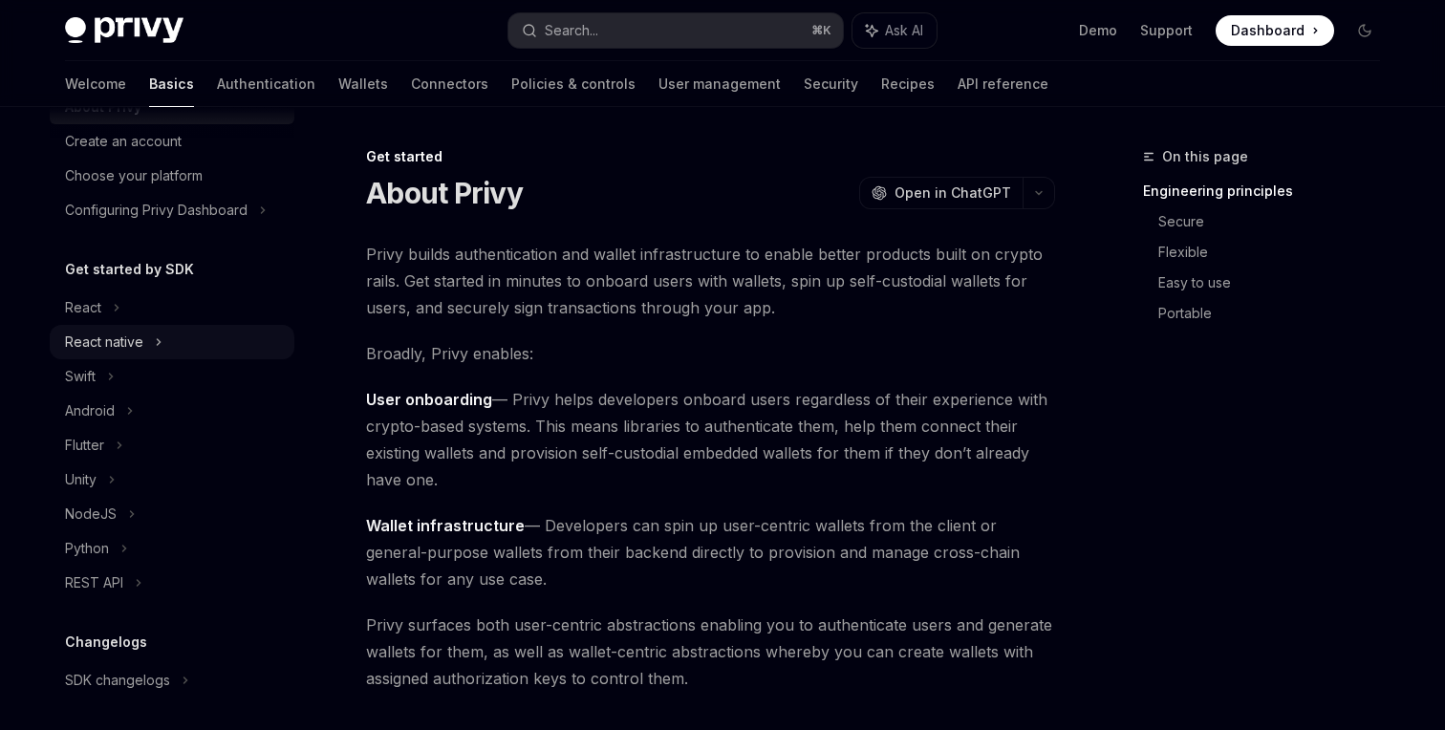
scroll to position [81, 0]
click at [109, 516] on div "NodeJS" at bounding box center [91, 513] width 52 height 23
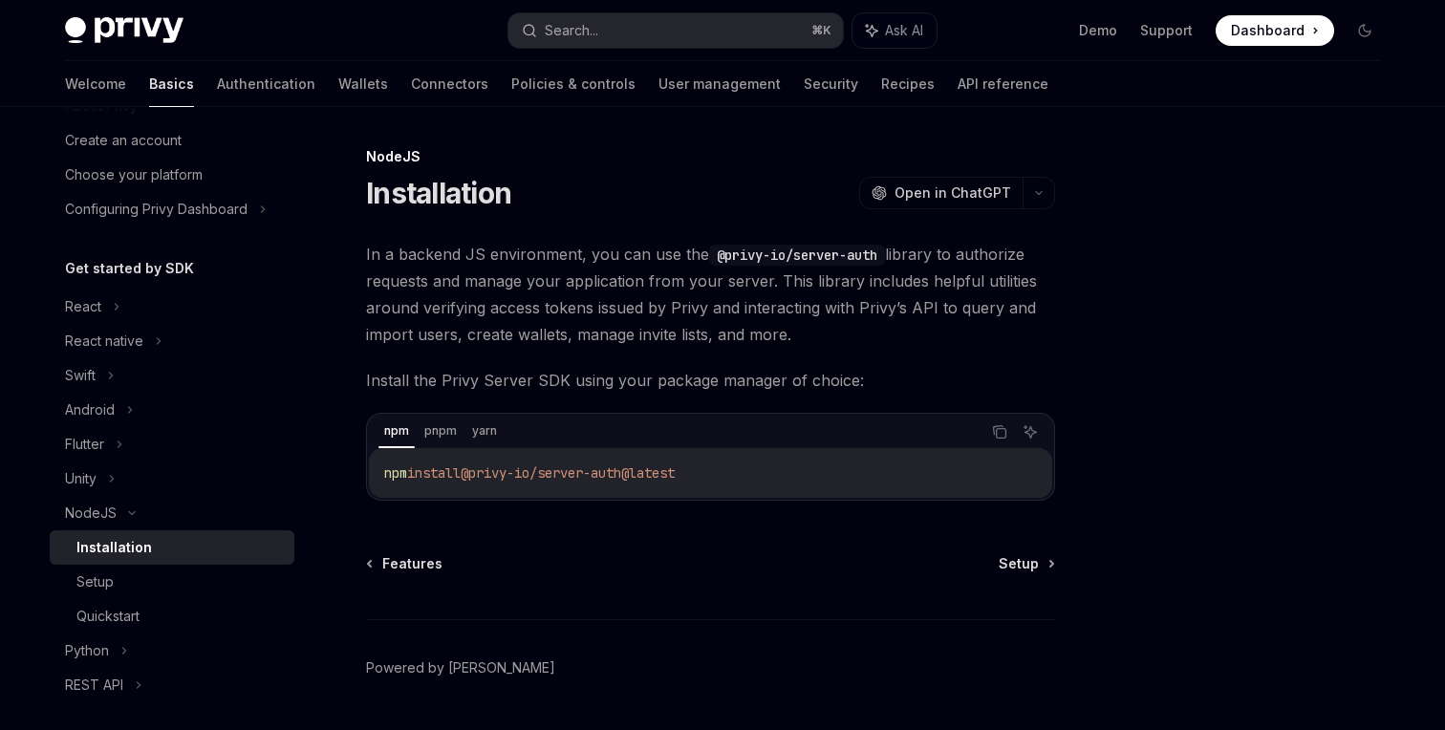
click at [108, 545] on div "Installation" at bounding box center [114, 547] width 76 height 23
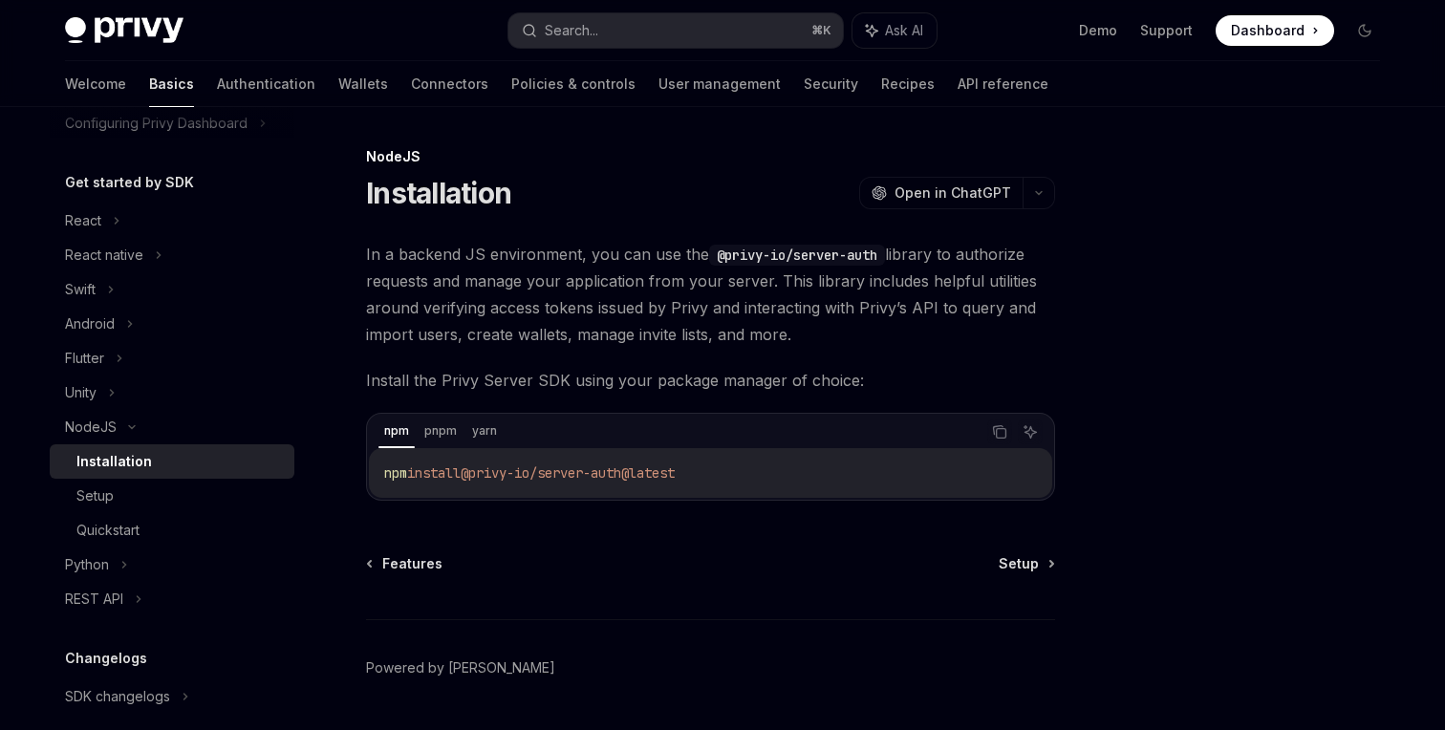
scroll to position [356, 0]
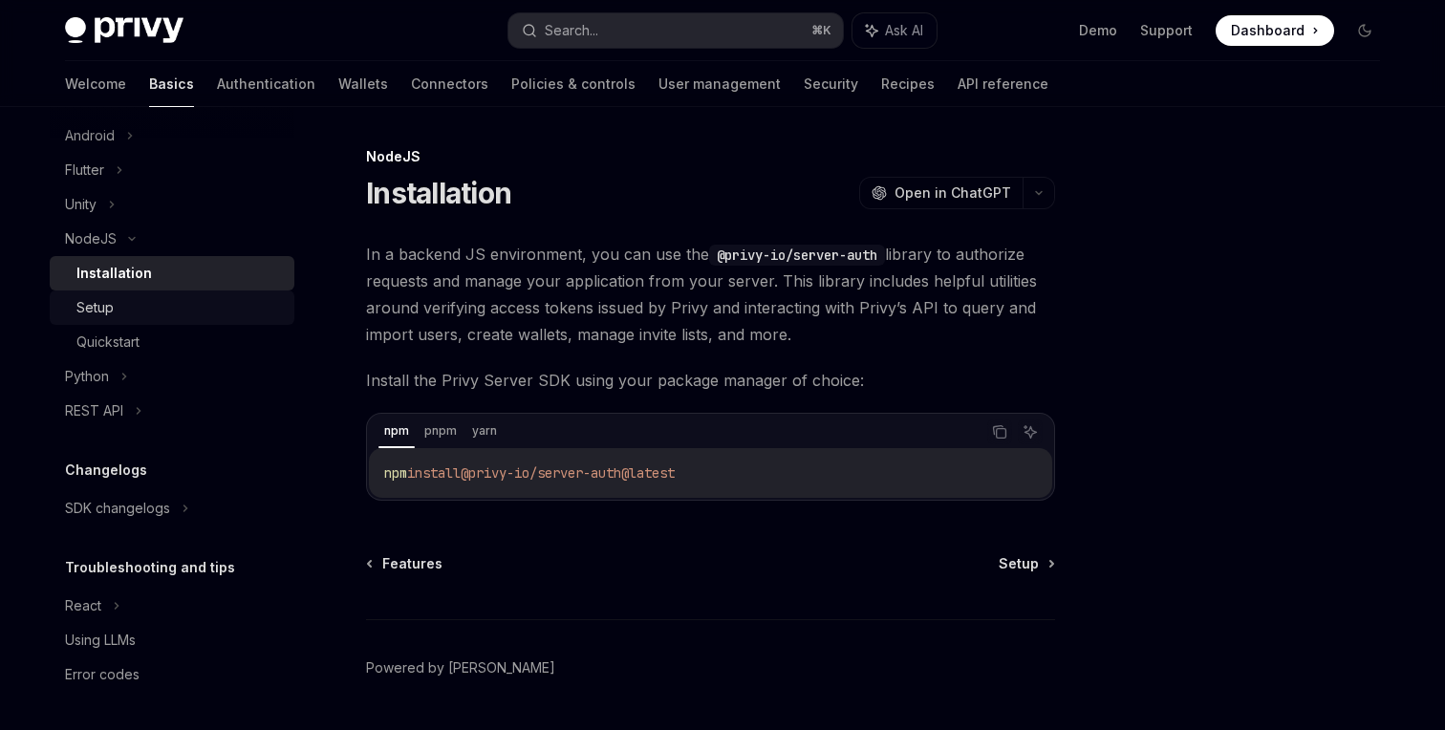
click at [124, 302] on div "Setup" at bounding box center [179, 307] width 206 height 23
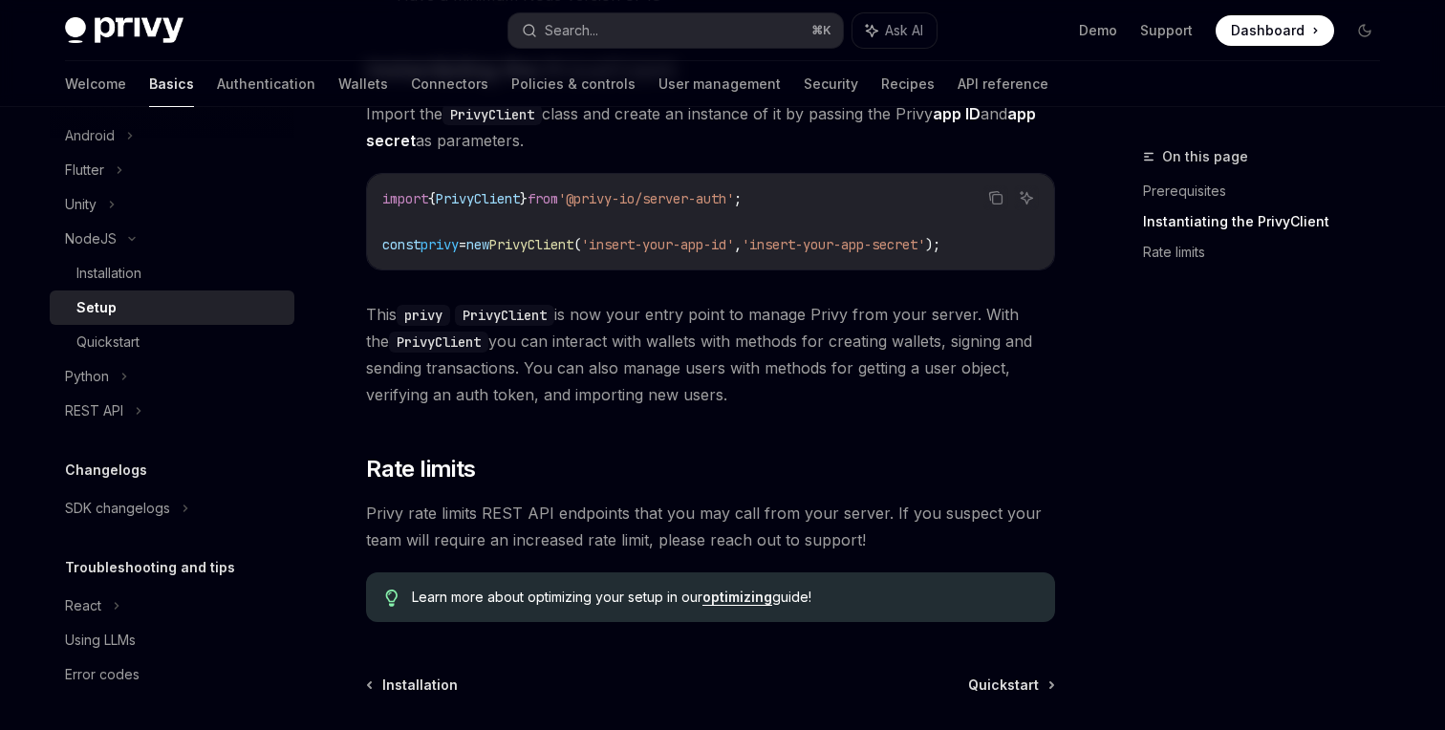
scroll to position [383, 0]
click at [176, 335] on div "Quickstart" at bounding box center [179, 342] width 206 height 23
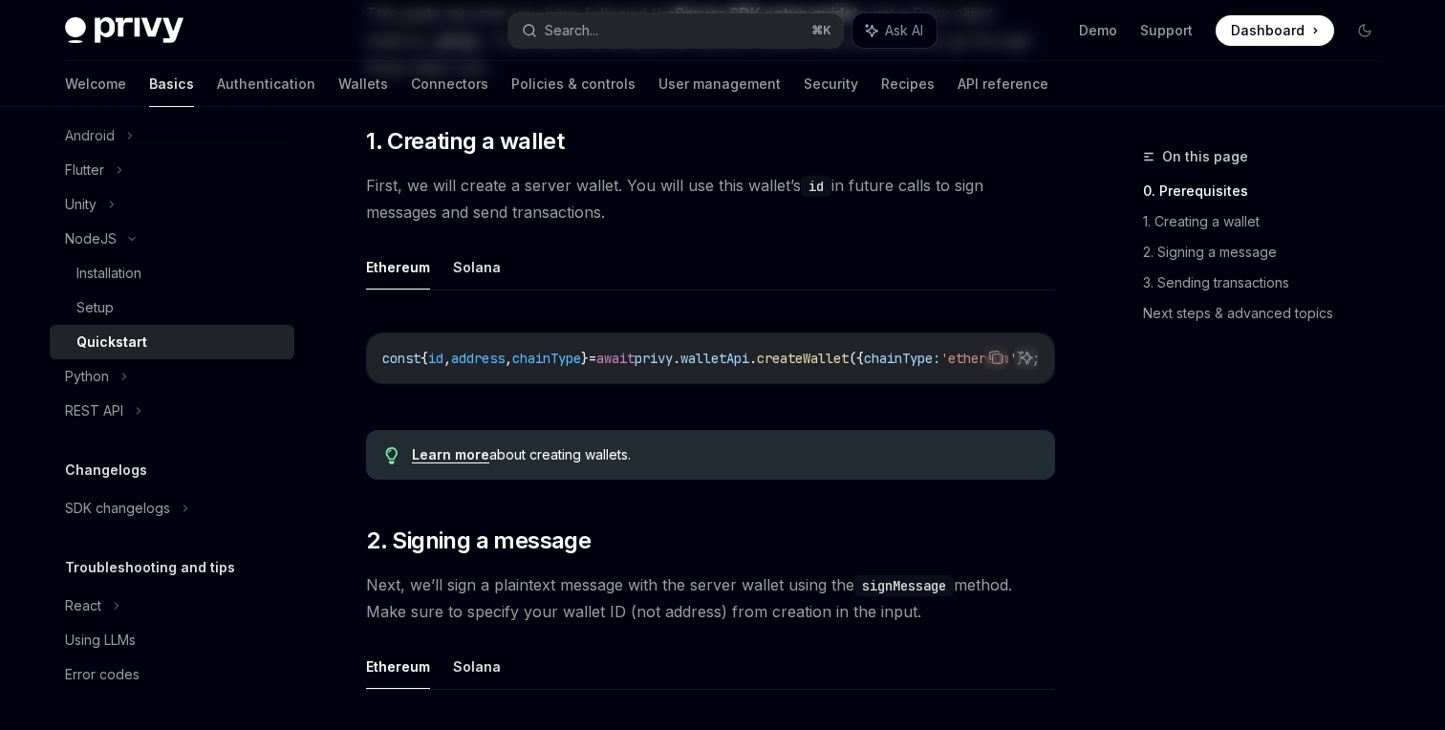
scroll to position [373, 0]
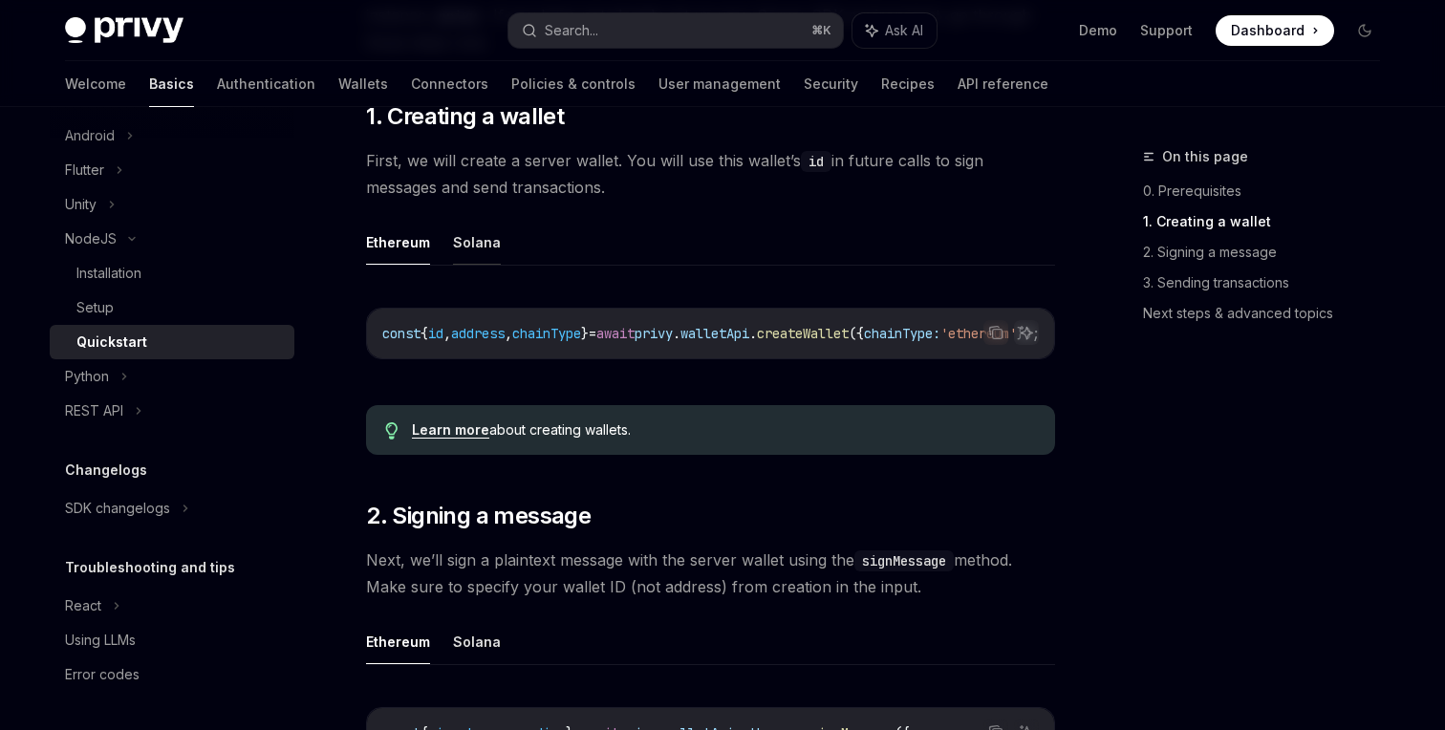
click at [465, 248] on button "Solana" at bounding box center [477, 242] width 48 height 45
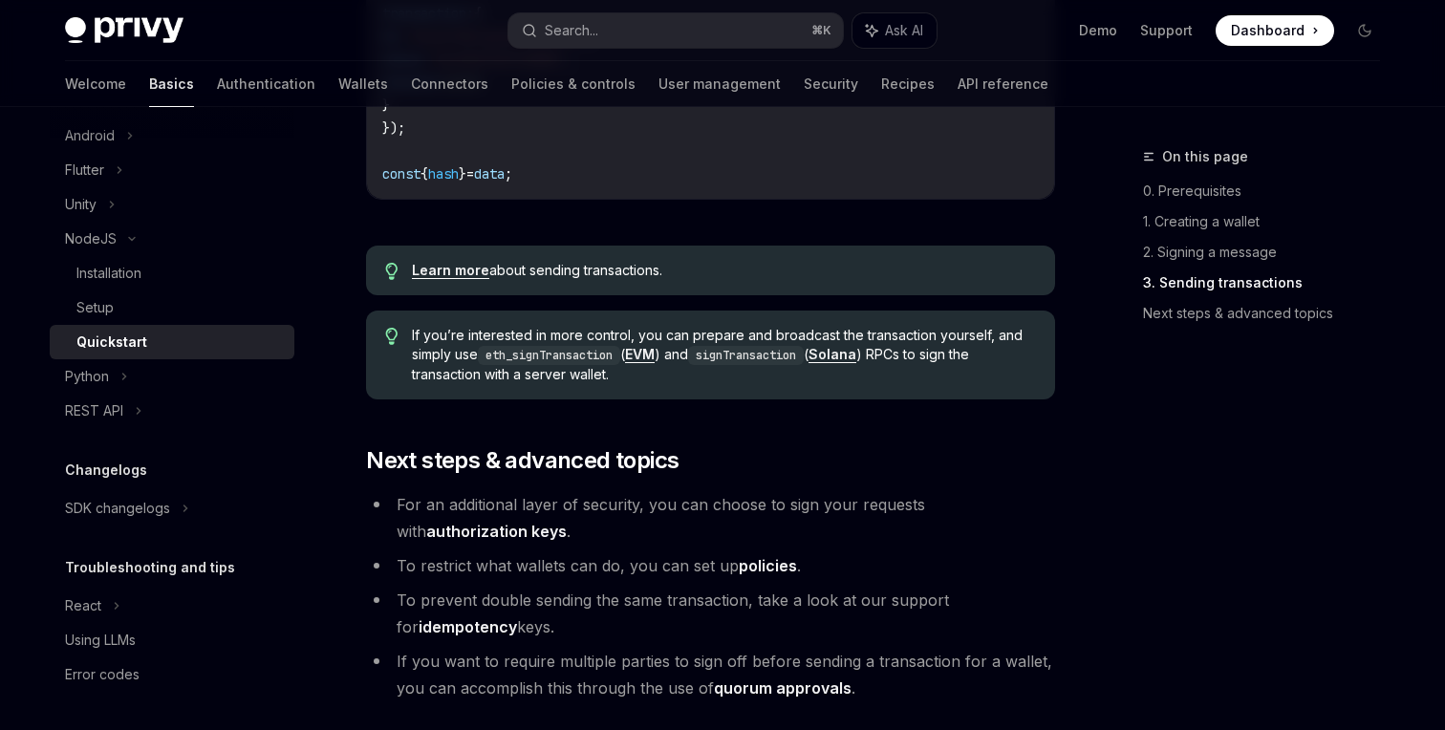
scroll to position [2125, 0]
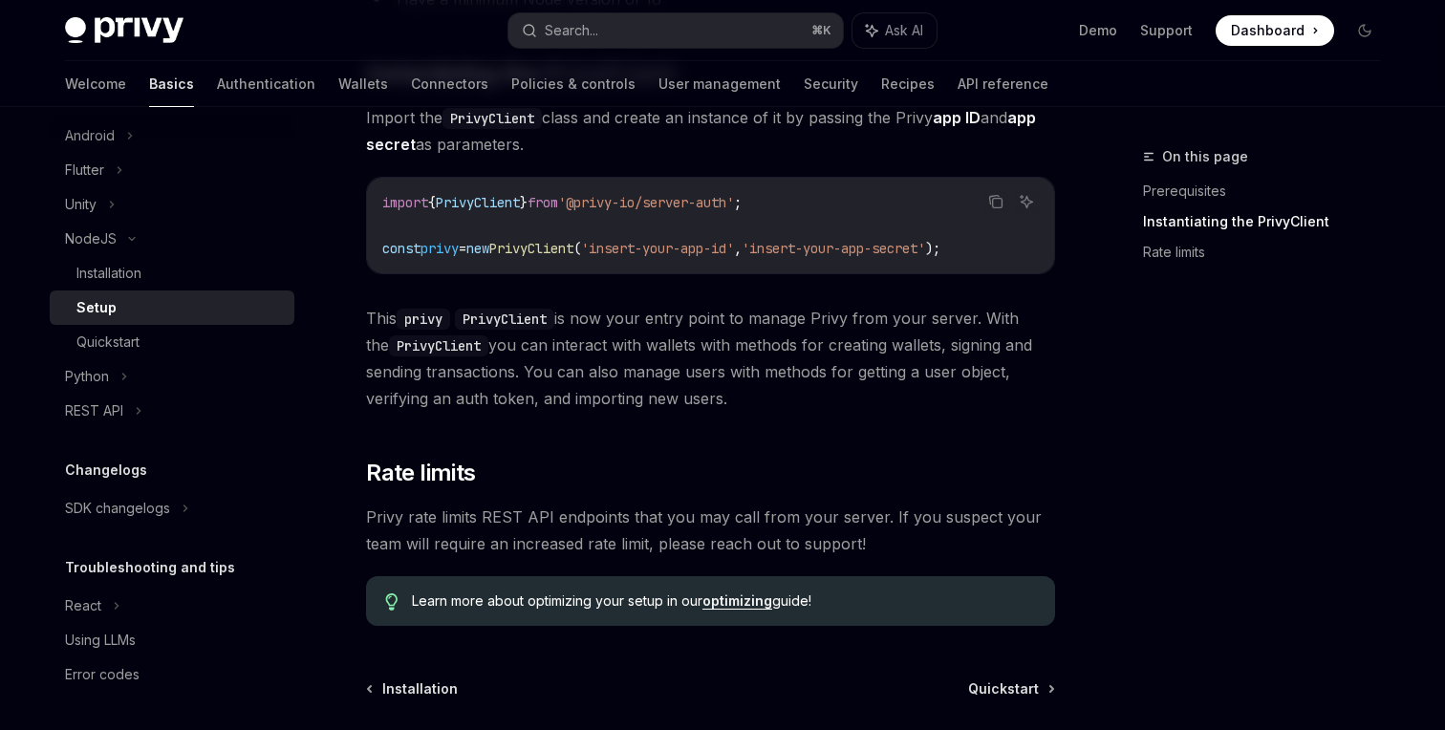
scroll to position [373, 0]
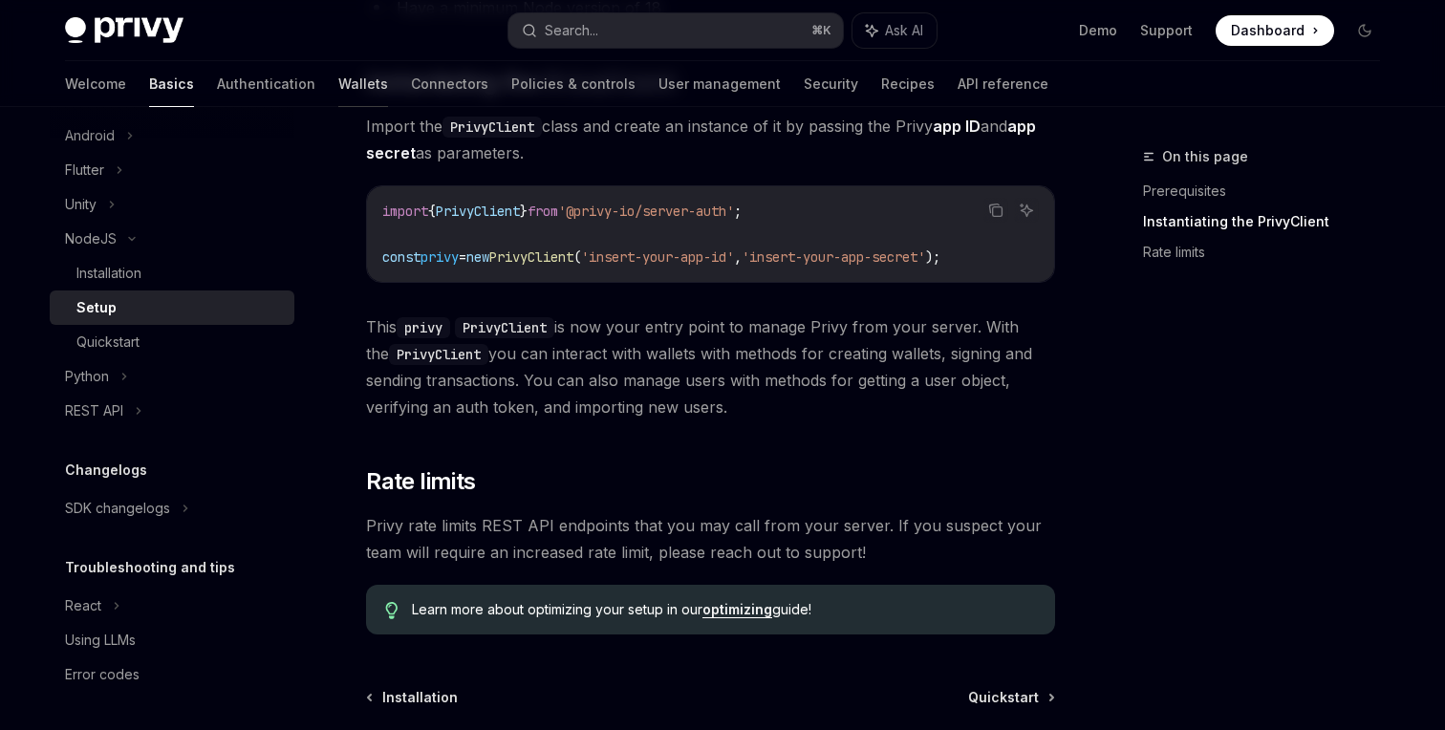
click at [338, 81] on link "Wallets" at bounding box center [363, 84] width 50 height 46
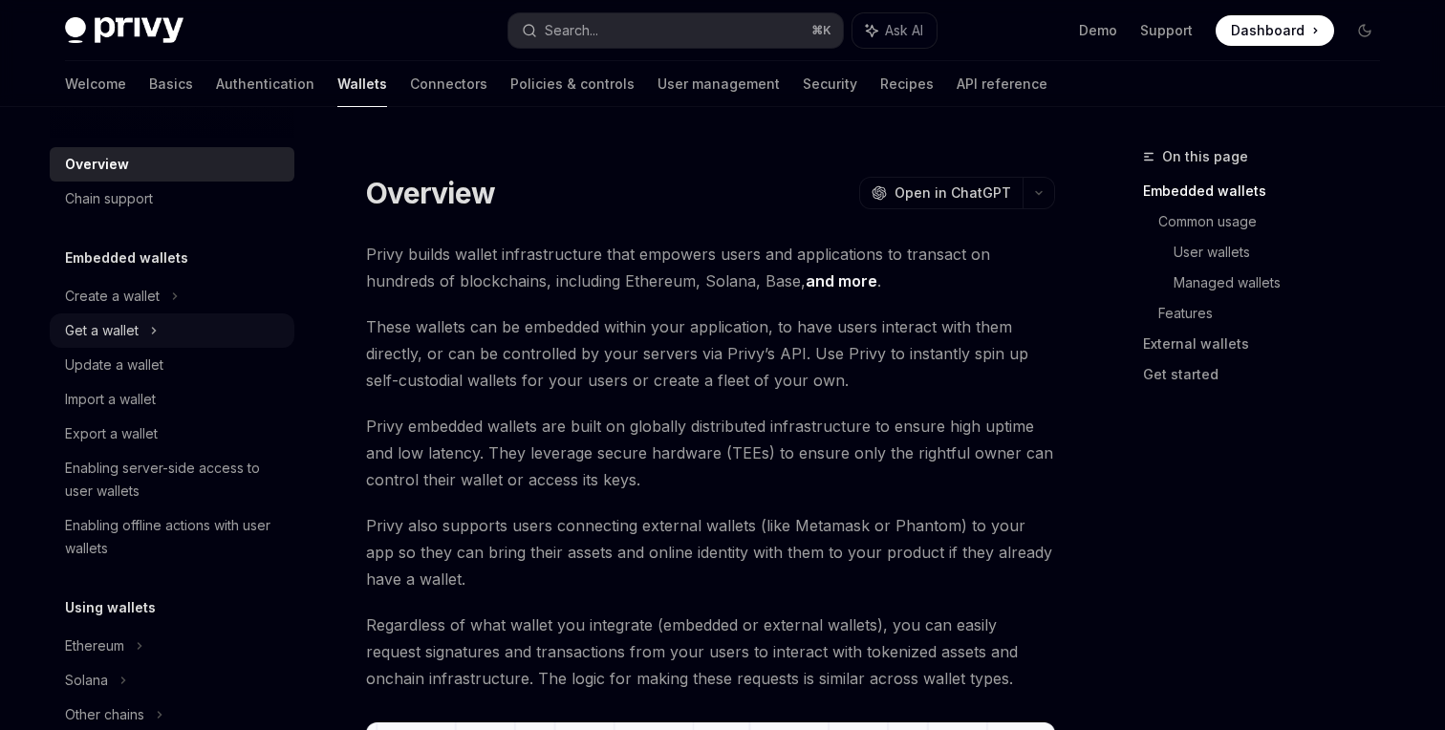
click at [153, 340] on icon at bounding box center [154, 330] width 8 height 23
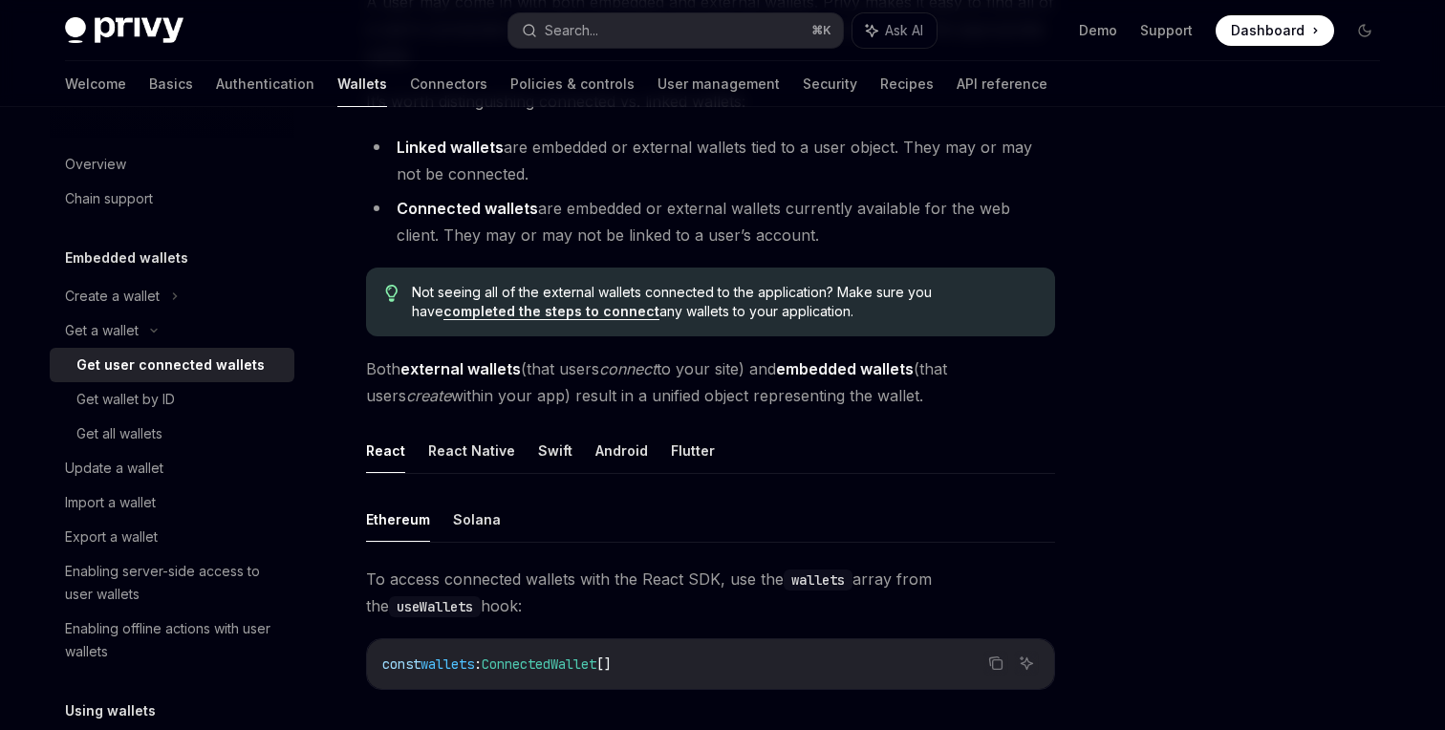
scroll to position [500, 0]
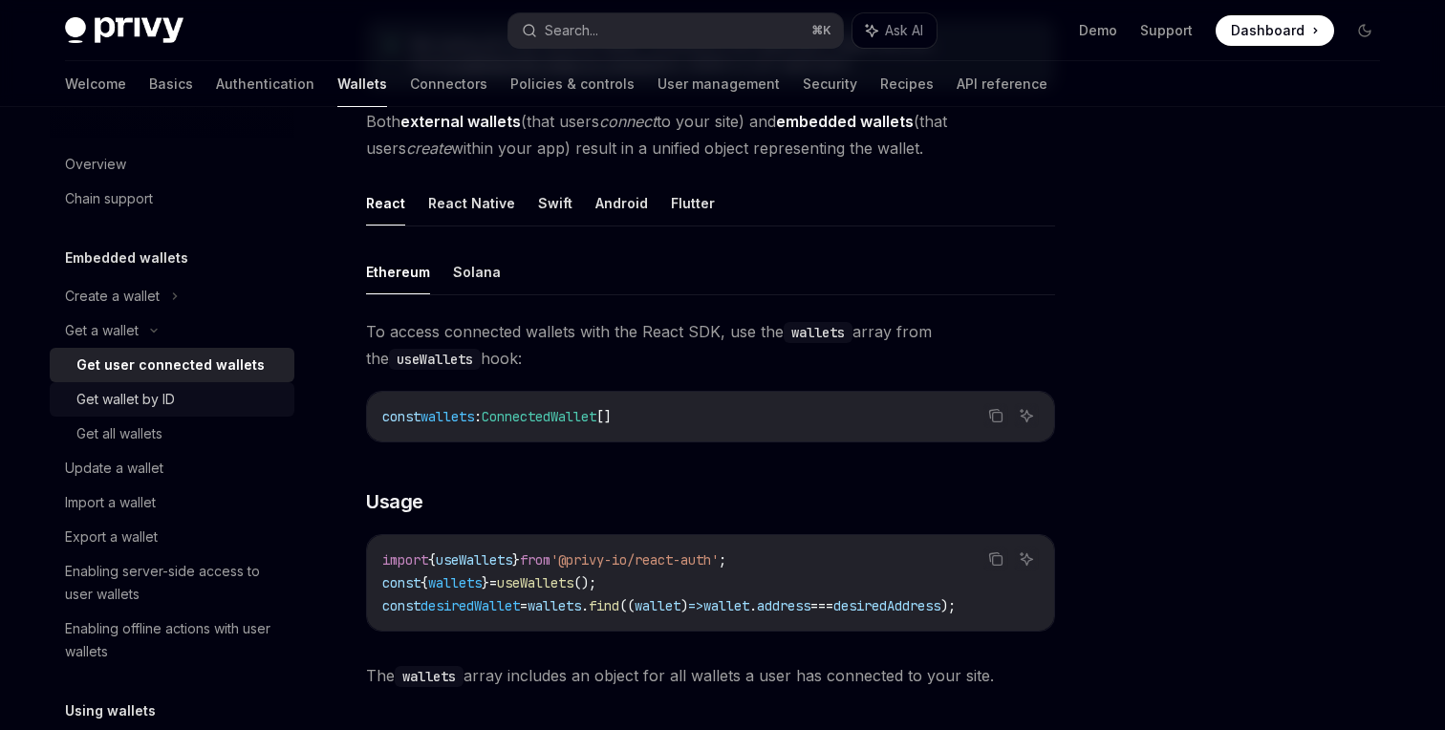
click at [188, 400] on div "Get wallet by ID" at bounding box center [179, 399] width 206 height 23
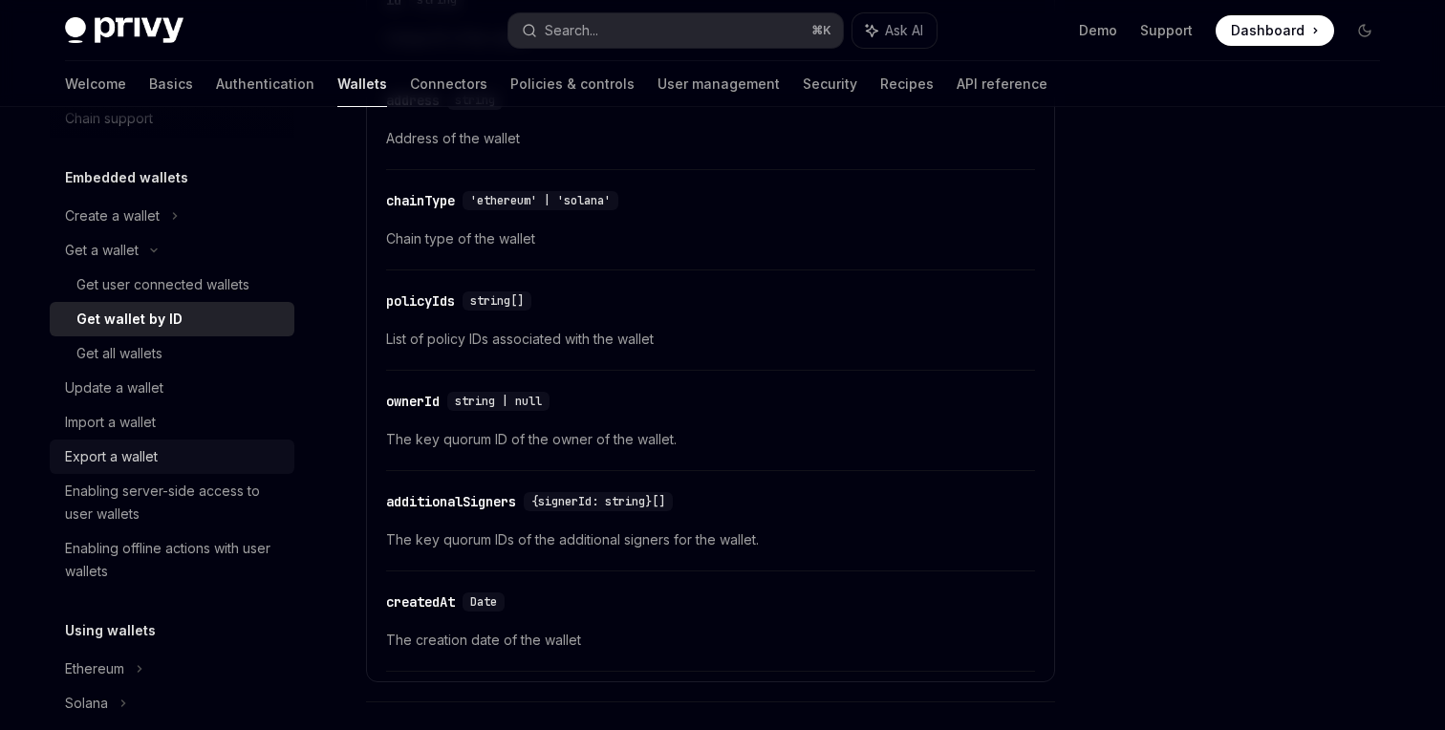
scroll to position [89, 0]
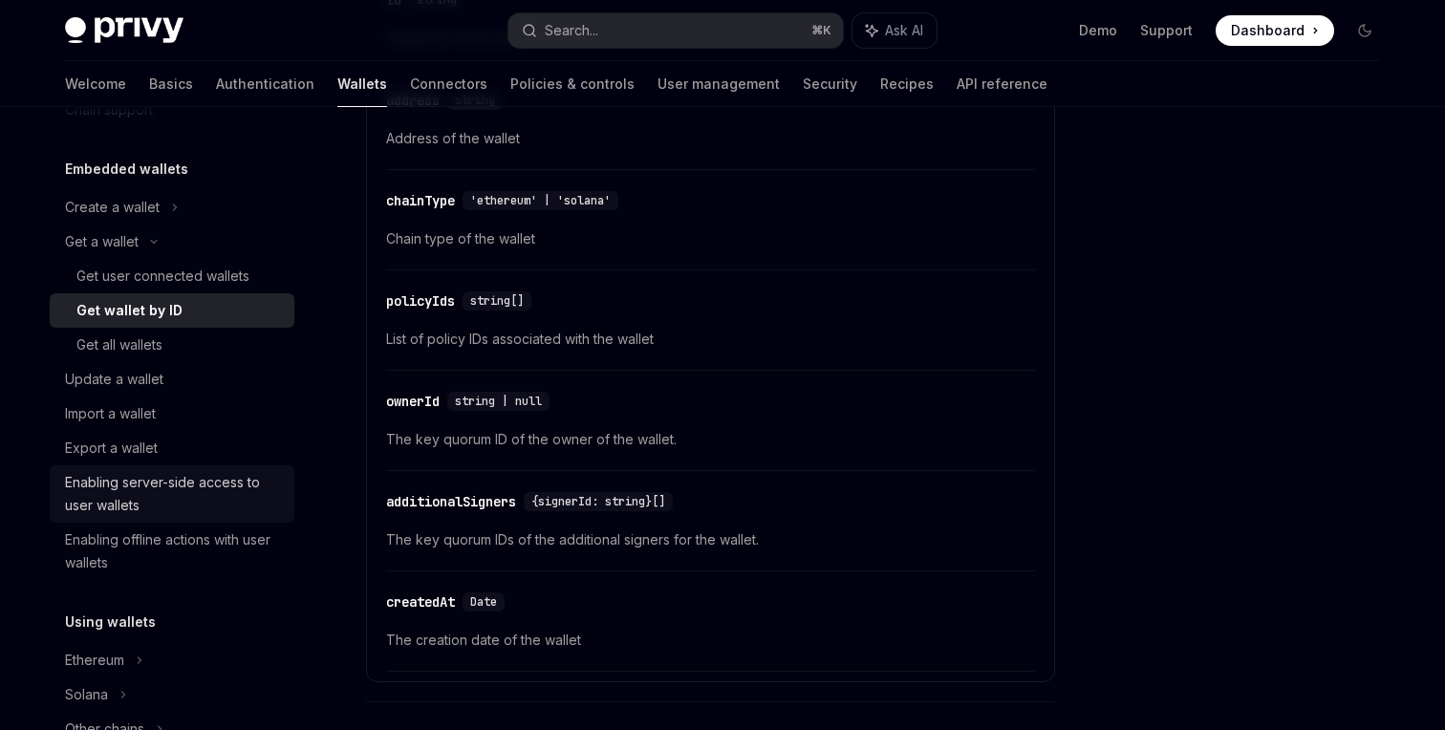
click at [212, 488] on div "Enabling server-side access to user wallets" at bounding box center [174, 494] width 218 height 46
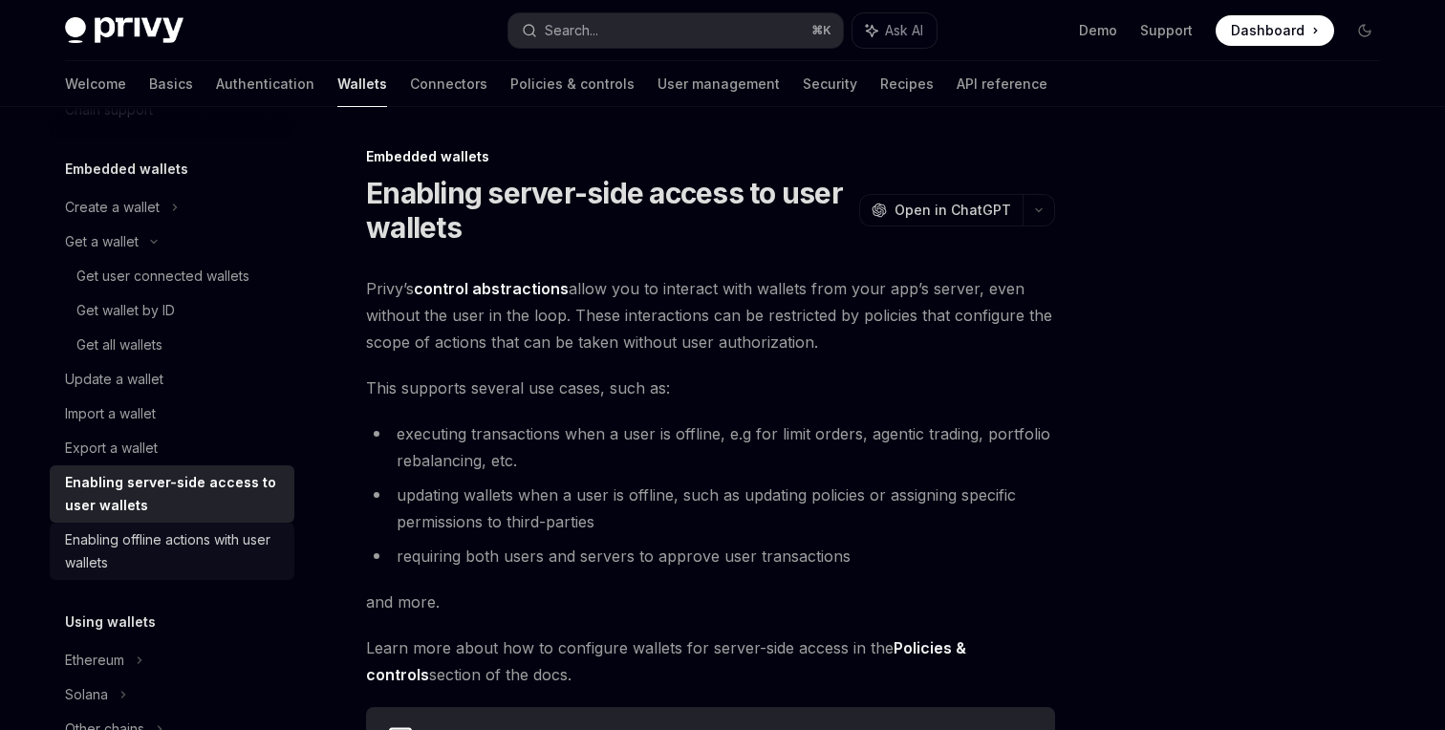
click at [261, 552] on div "Enabling offline actions with user wallets" at bounding box center [174, 552] width 218 height 46
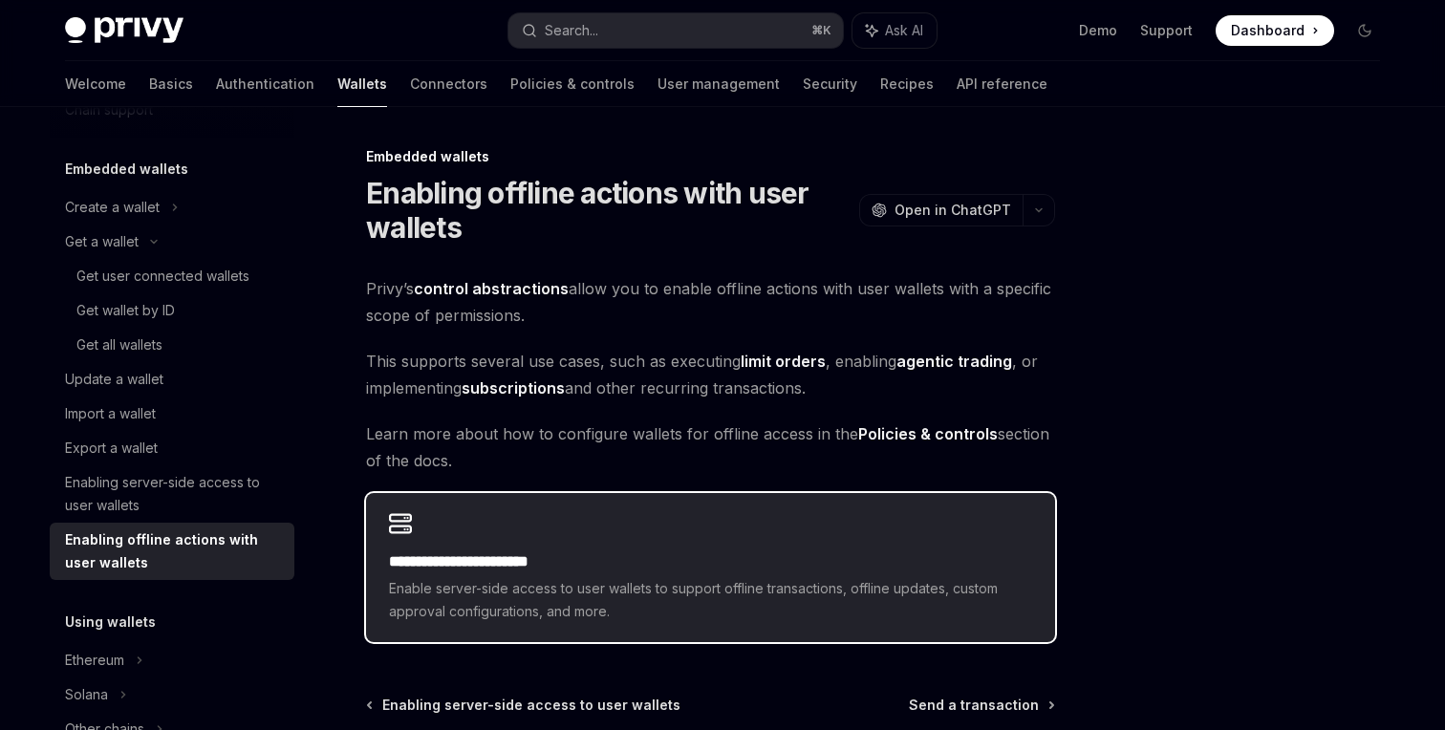
scroll to position [196, 0]
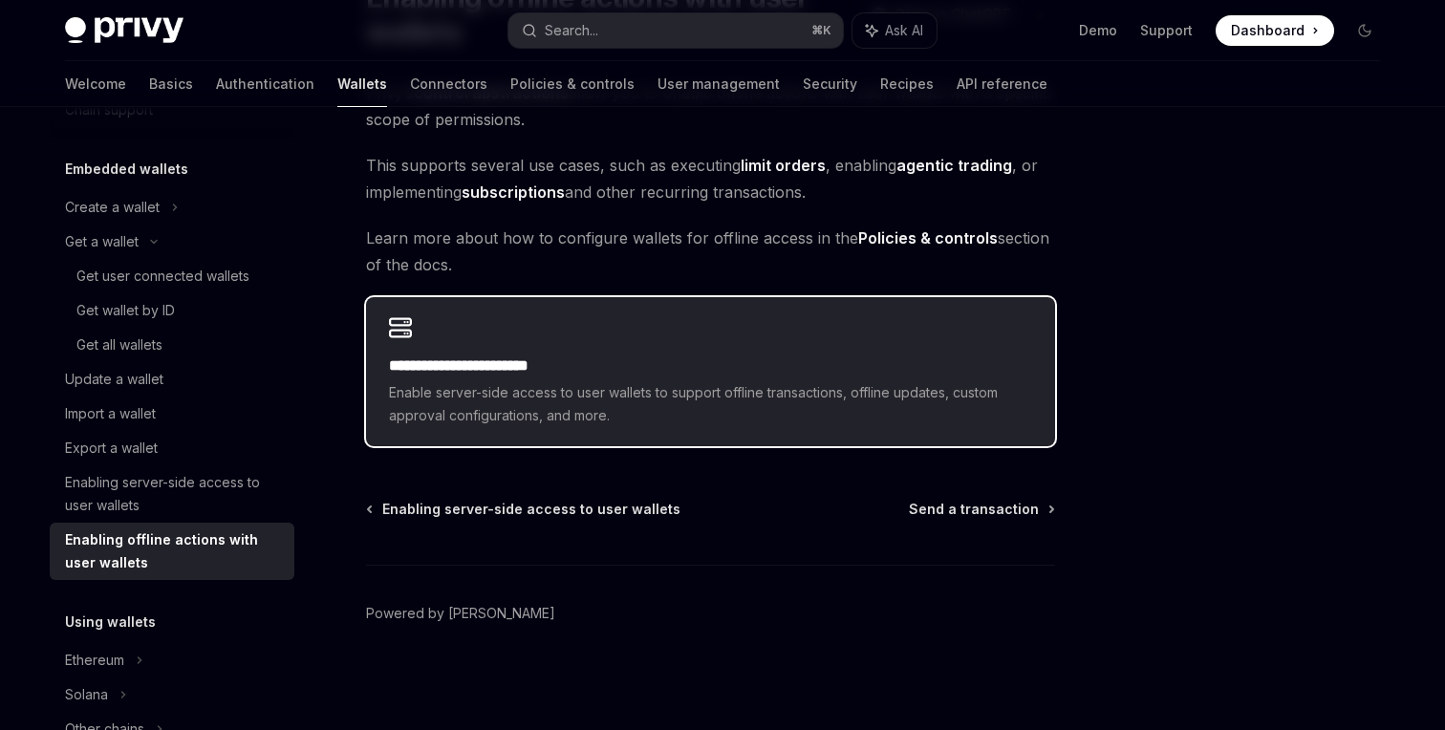
click at [671, 394] on span "Enable server-side access to user wallets to support offline transactions, offl…" at bounding box center [710, 404] width 643 height 46
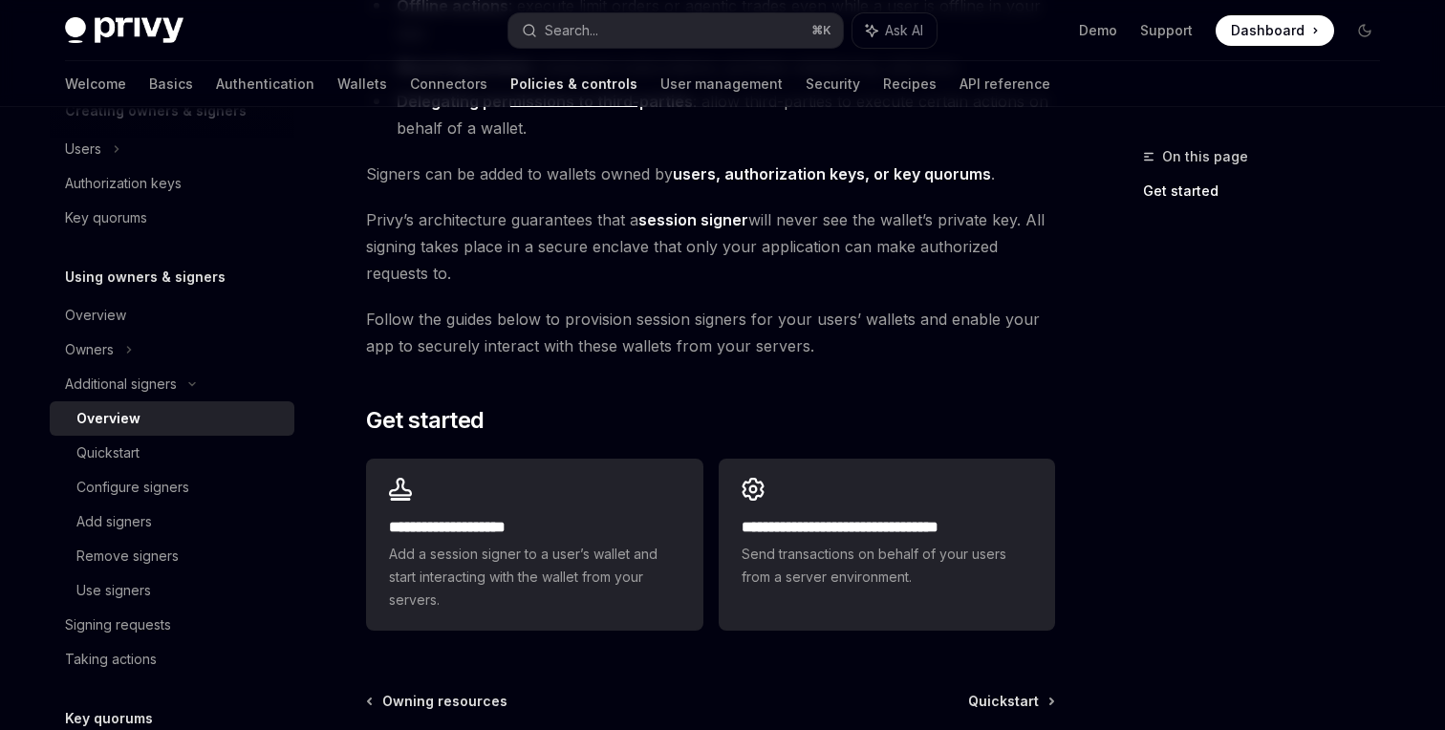
scroll to position [412, 0]
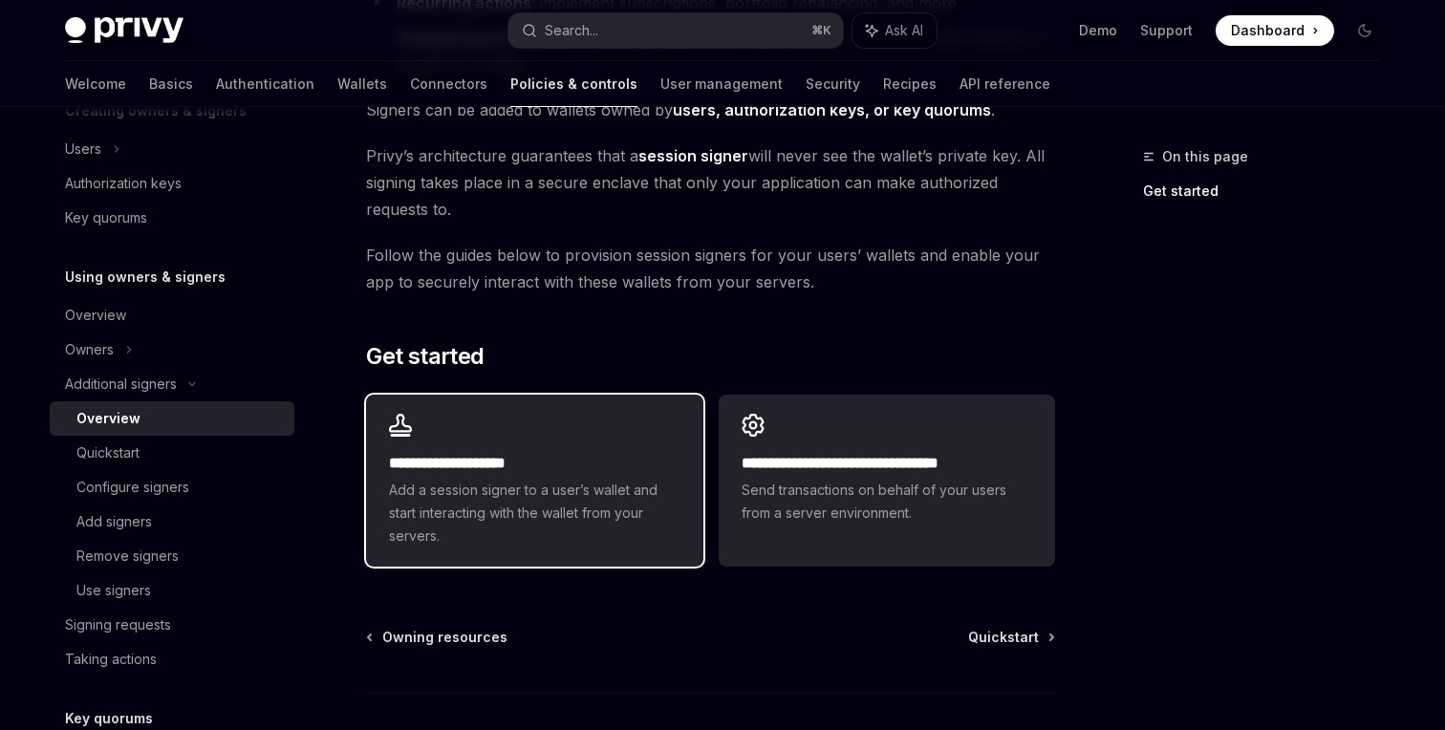
click at [625, 472] on h2 "**********" at bounding box center [534, 463] width 291 height 23
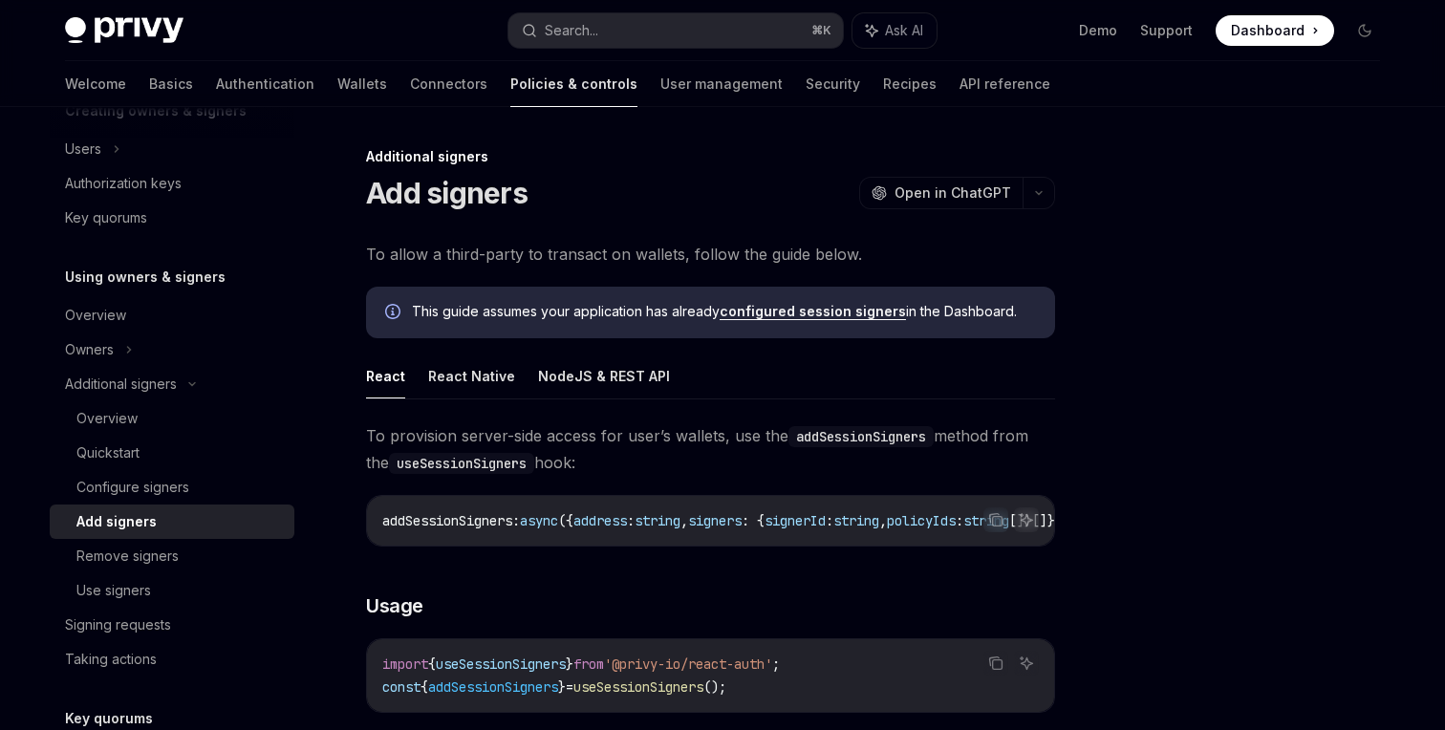
click at [831, 311] on link "configured session signers" at bounding box center [813, 311] width 186 height 17
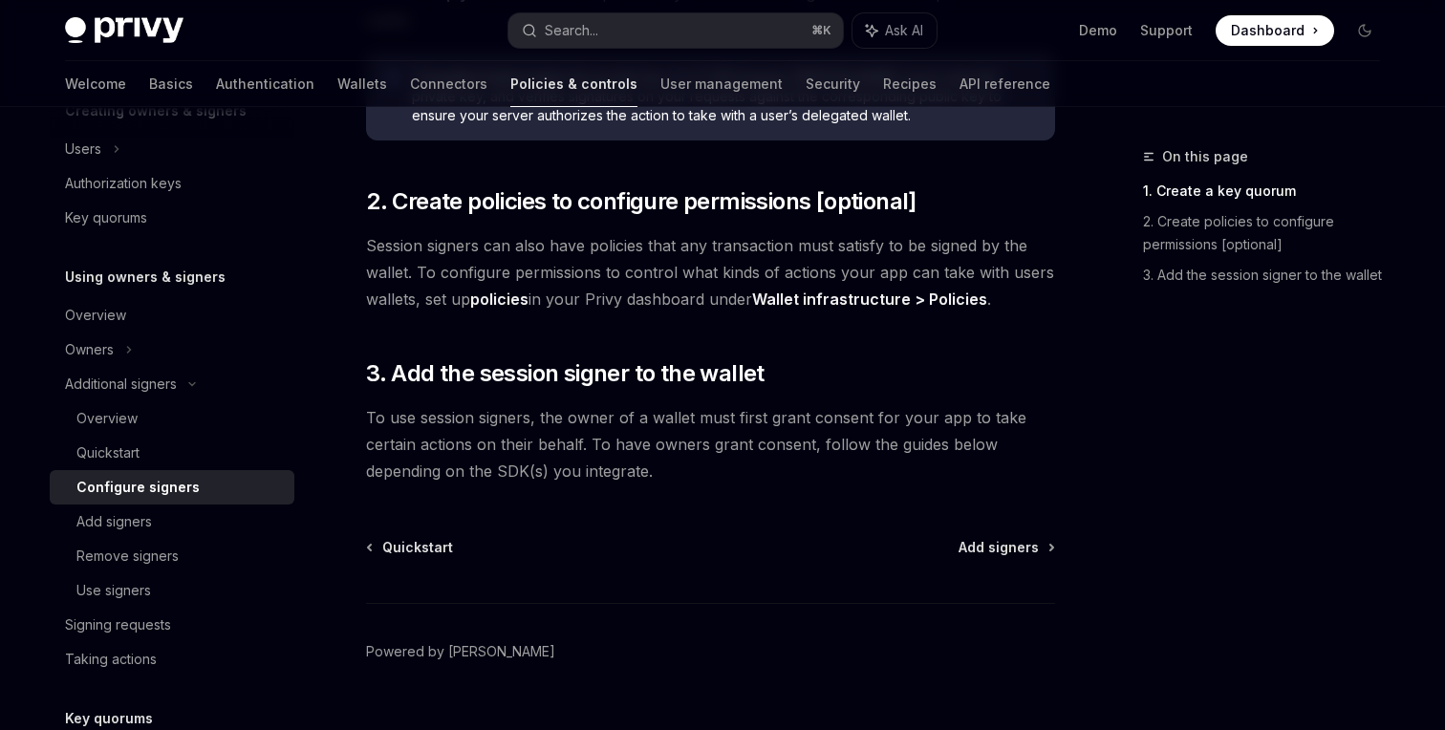
scroll to position [652, 0]
click at [998, 537] on span "Add signers" at bounding box center [999, 546] width 80 height 19
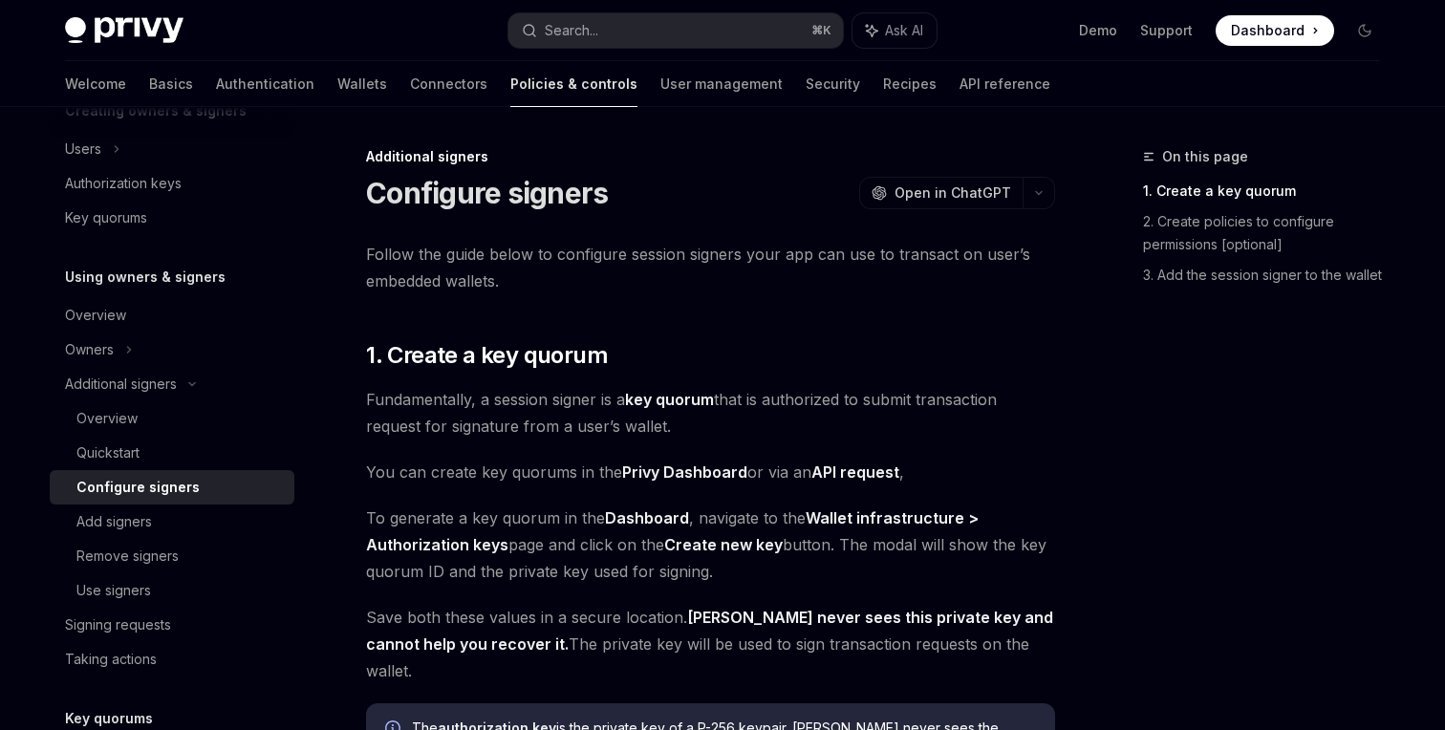
type textarea "*"
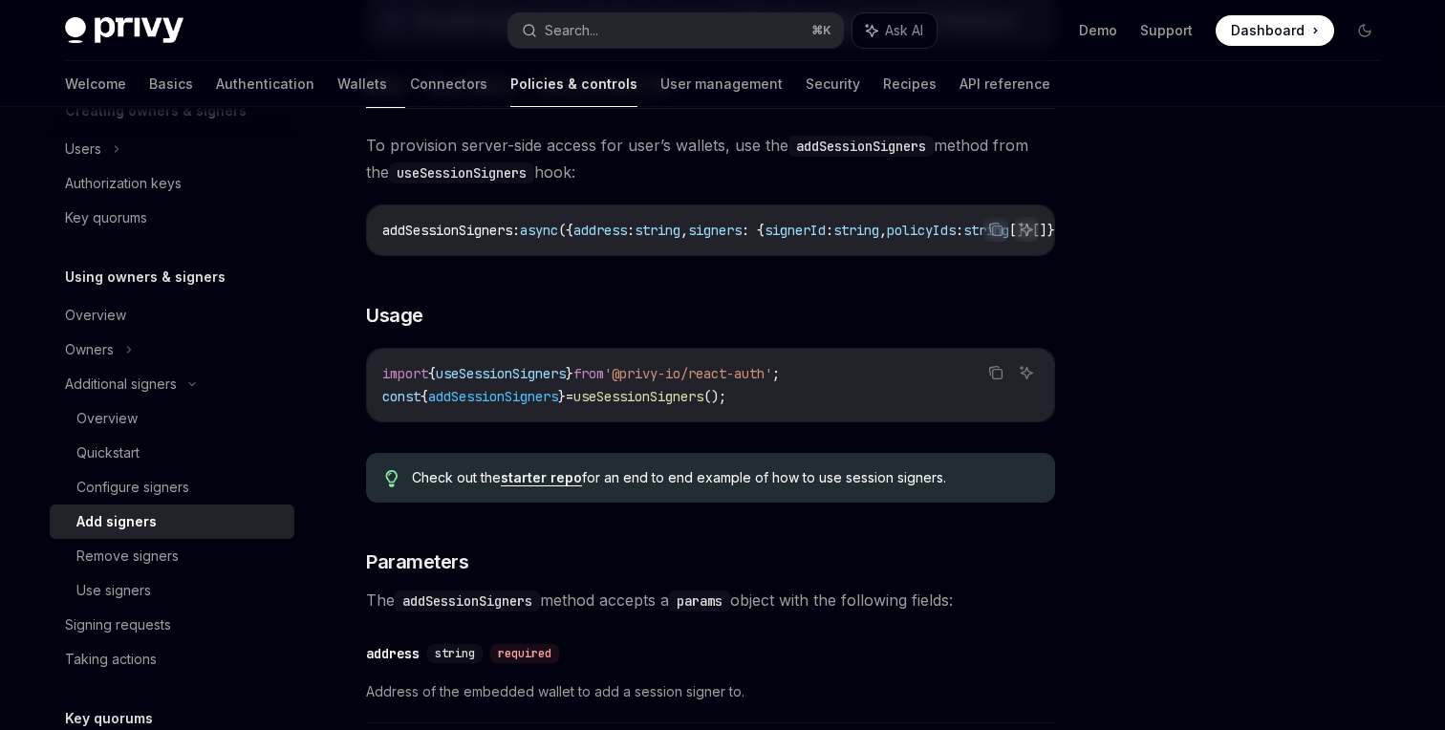
scroll to position [314, 0]
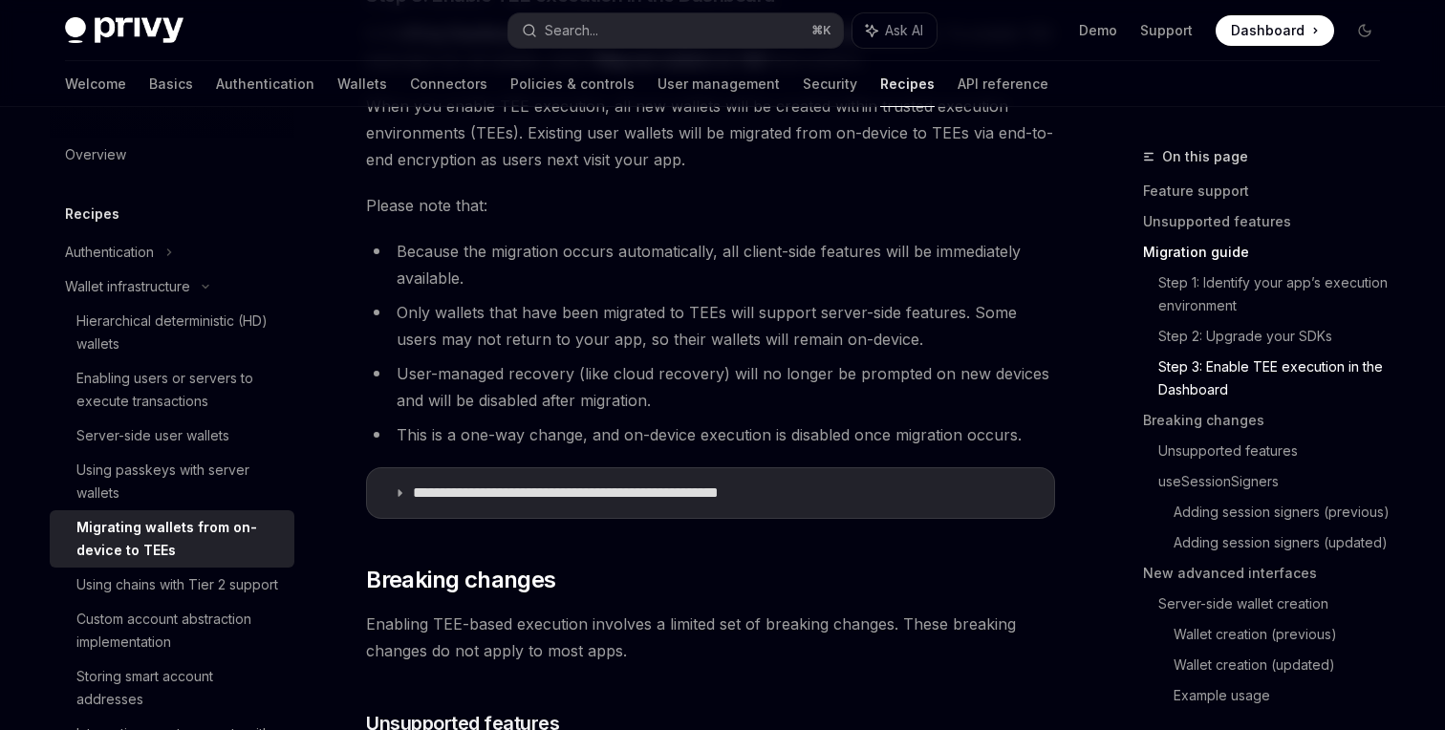
scroll to position [2163, 0]
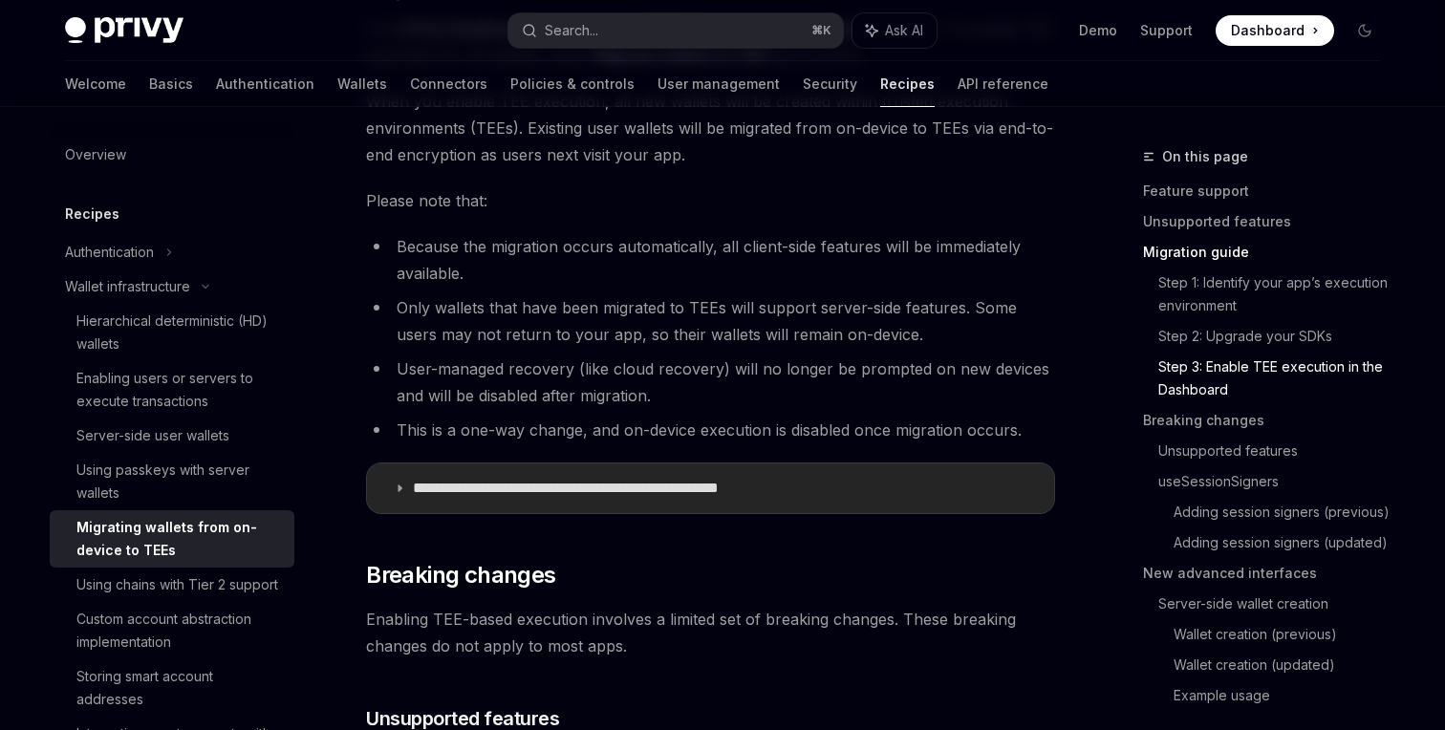
click at [634, 495] on p "**********" at bounding box center [610, 488] width 394 height 19
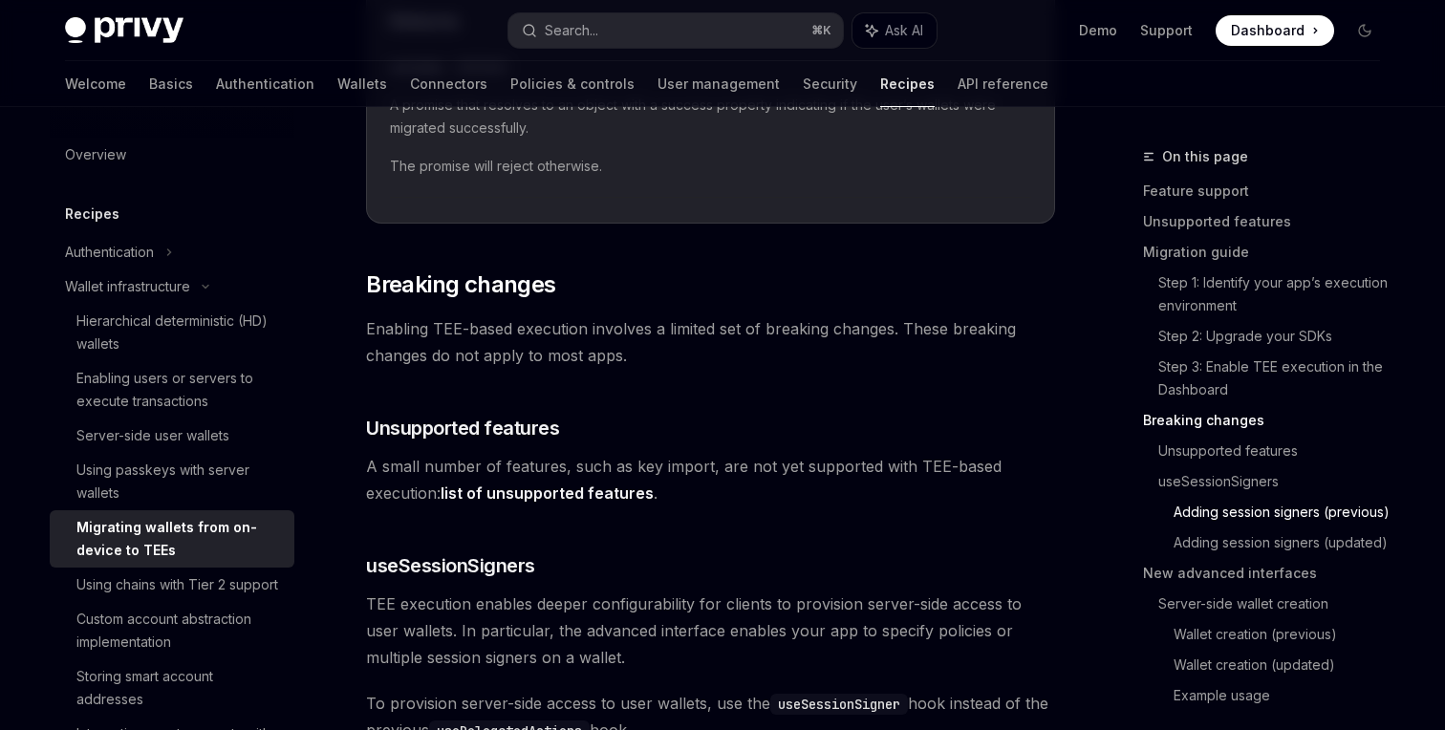
scroll to position [3680, 0]
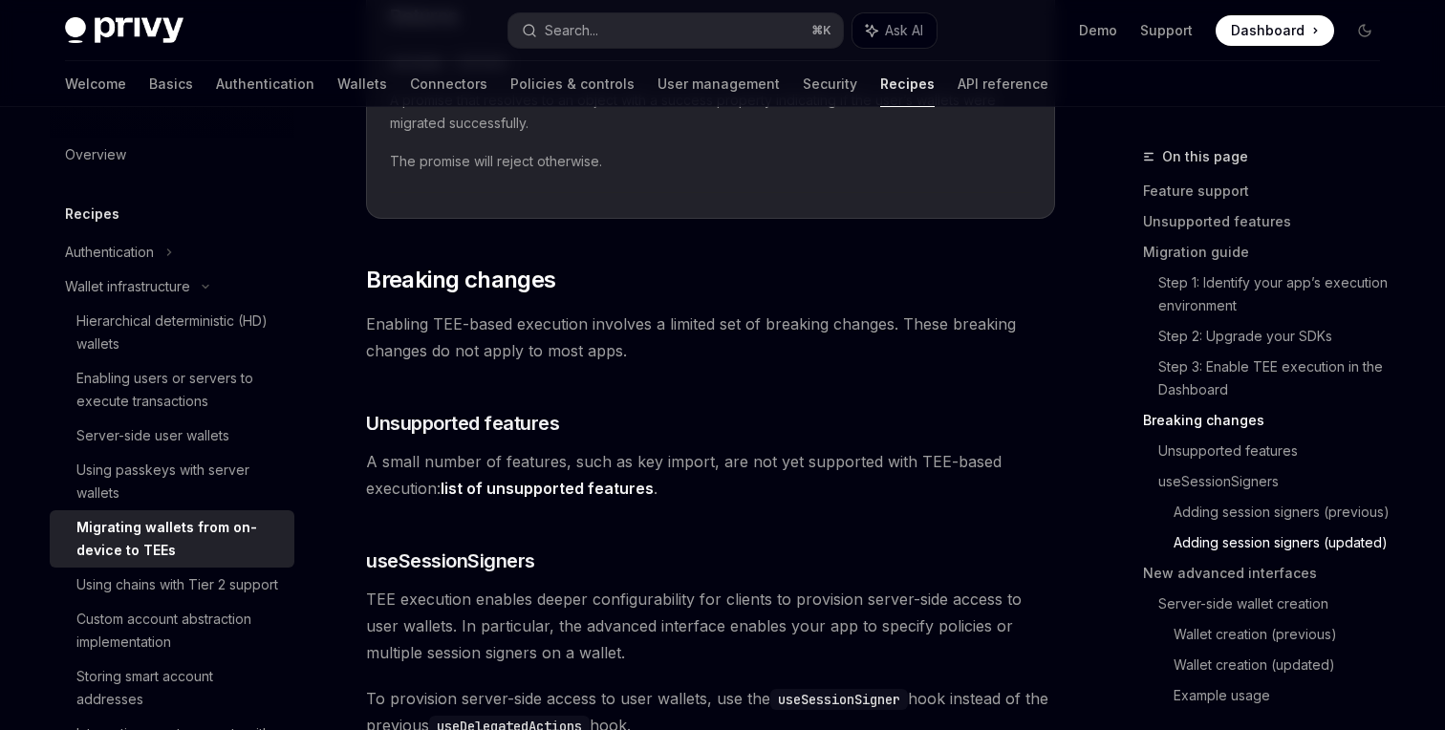
click at [609, 490] on link "list of unsupported features" at bounding box center [547, 489] width 213 height 20
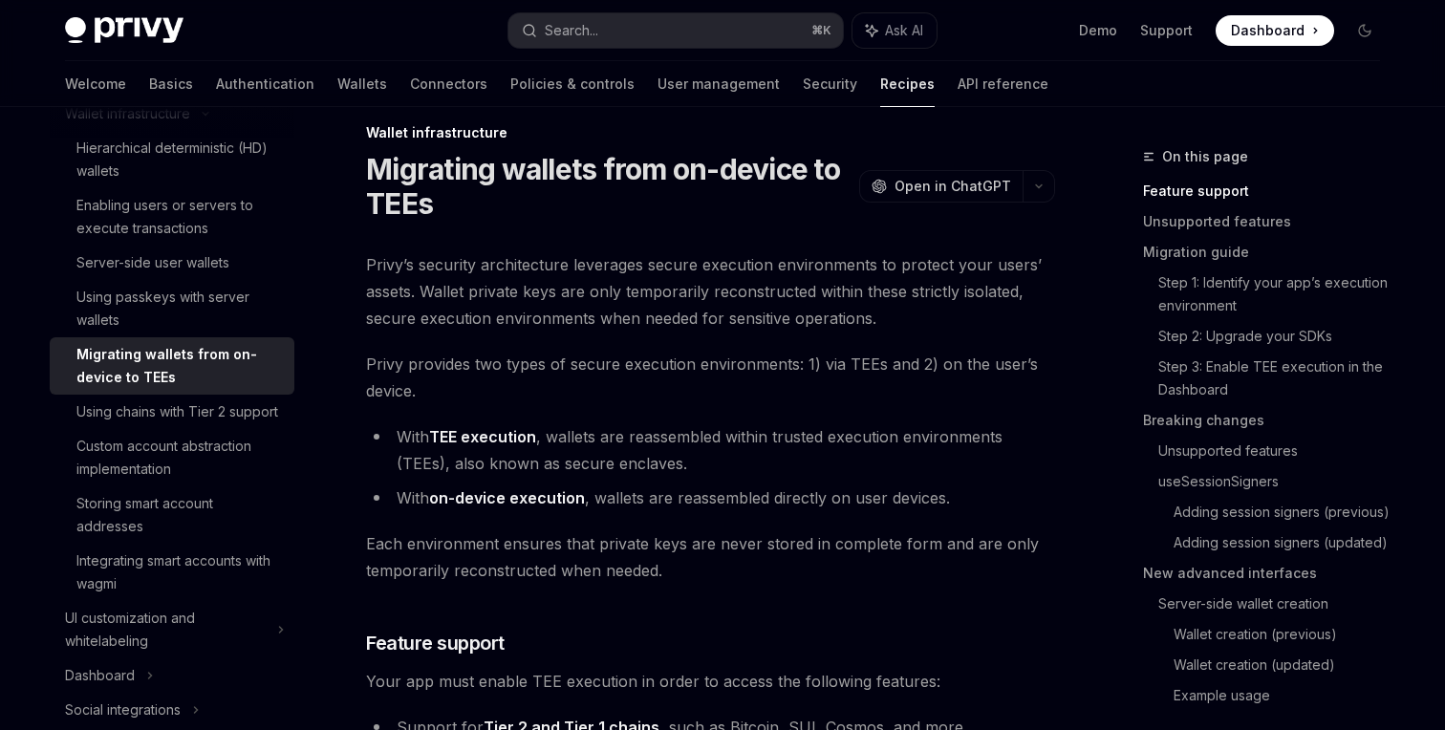
scroll to position [48, 0]
